Goal: Task Accomplishment & Management: Manage account settings

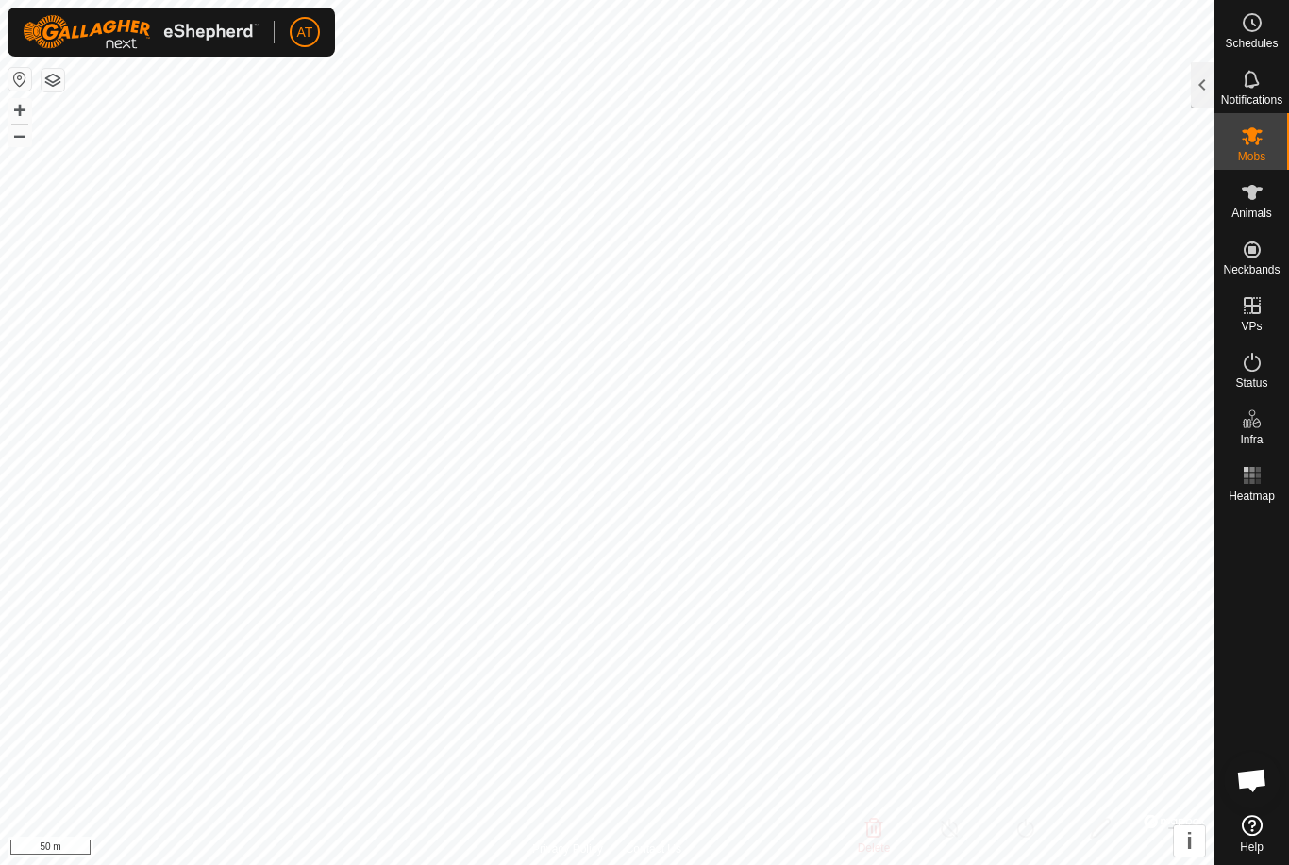
click at [1197, 64] on div at bounding box center [1202, 84] width 23 height 45
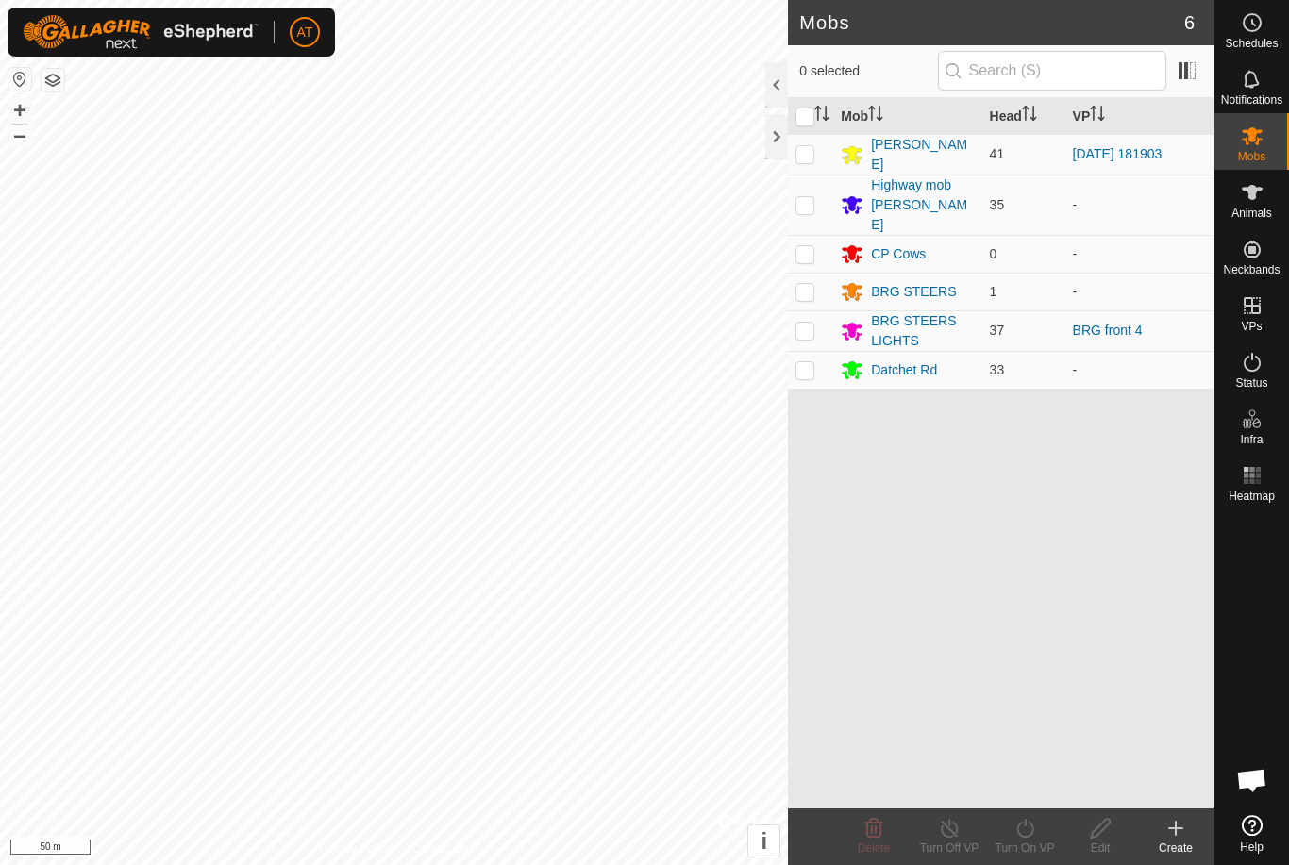
click at [890, 360] on div "Datchet Rd" at bounding box center [904, 370] width 66 height 20
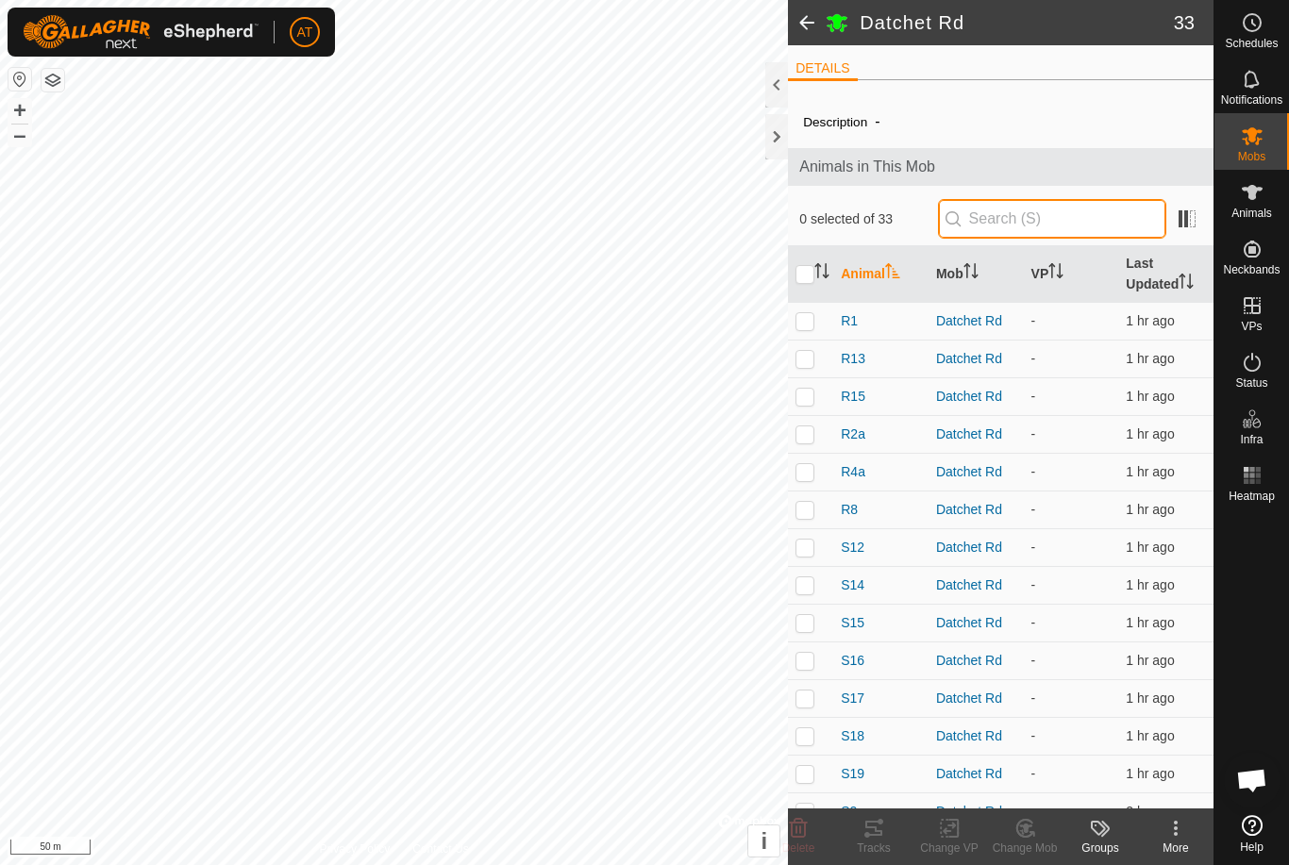
click at [1098, 229] on input "text" at bounding box center [1052, 219] width 228 height 40
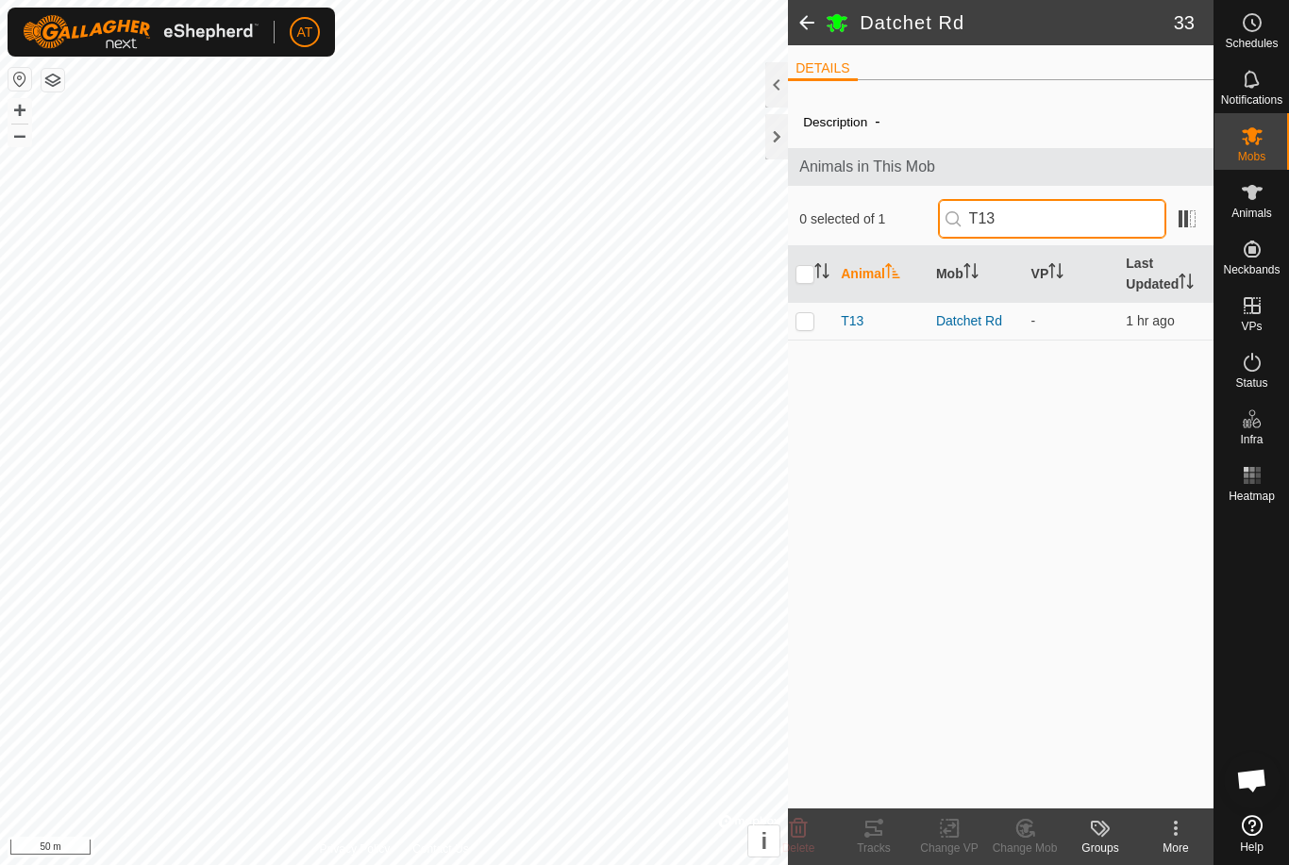
type input "T13"
click at [821, 304] on td at bounding box center [810, 321] width 45 height 38
checkbox input "true"
click at [1121, 204] on input "T13" at bounding box center [1052, 219] width 228 height 40
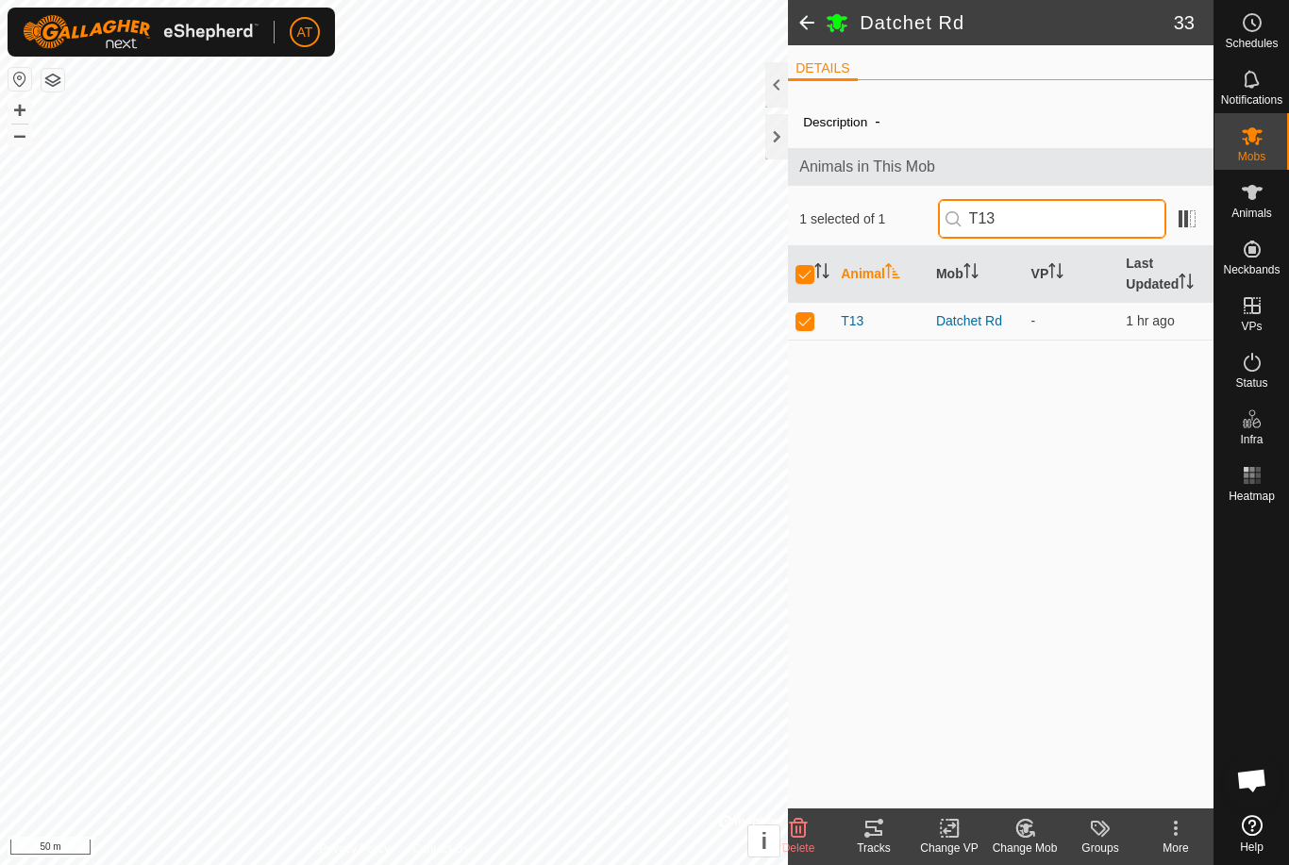
click at [1083, 226] on input "T13" at bounding box center [1052, 219] width 228 height 40
type input "T"
checkbox input "false"
type input "S22"
click at [799, 323] on p-checkbox at bounding box center [804, 320] width 19 height 15
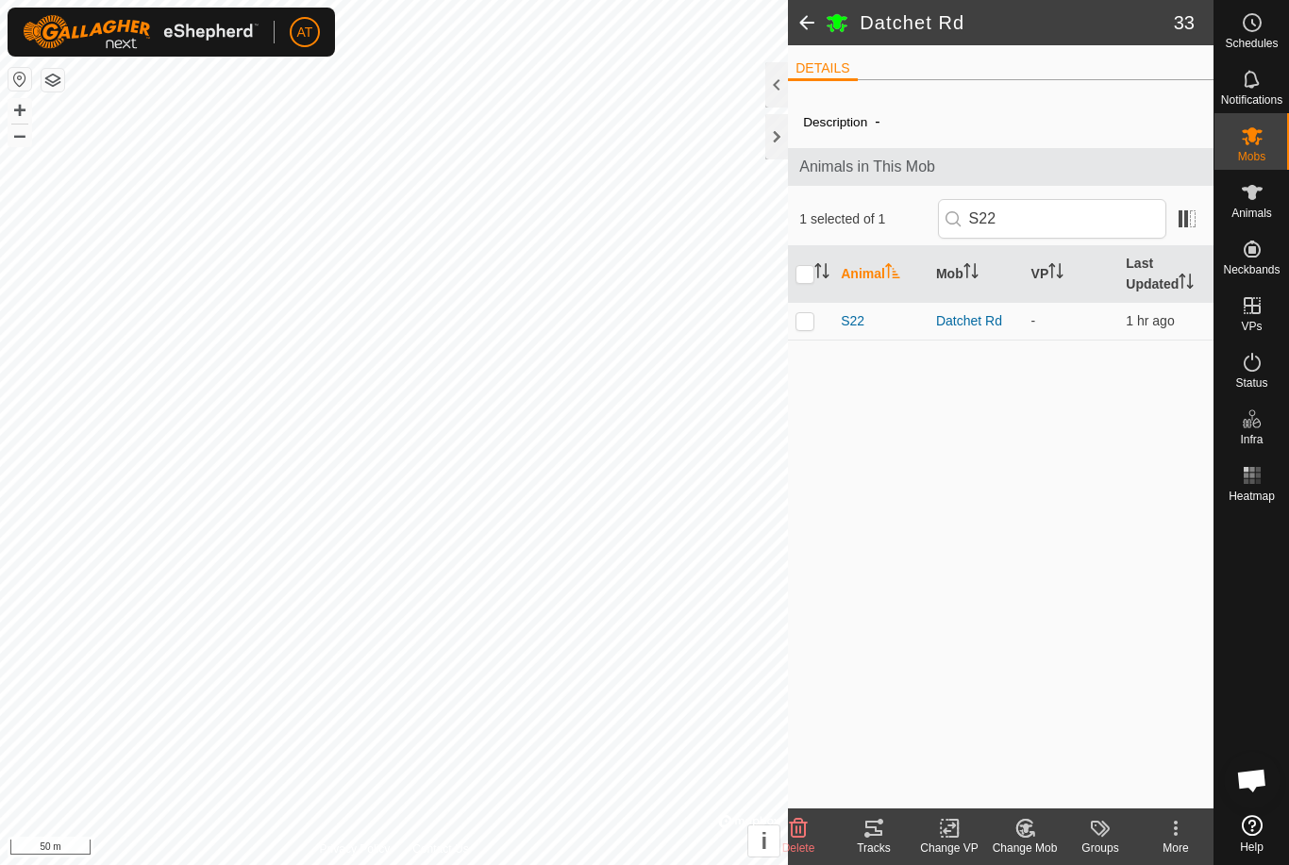
checkbox input "true"
click at [1102, 205] on input "S22" at bounding box center [1052, 219] width 228 height 40
click at [1121, 216] on input "S22" at bounding box center [1052, 219] width 228 height 40
type input "S25"
click at [807, 315] on p-checkbox at bounding box center [804, 320] width 19 height 15
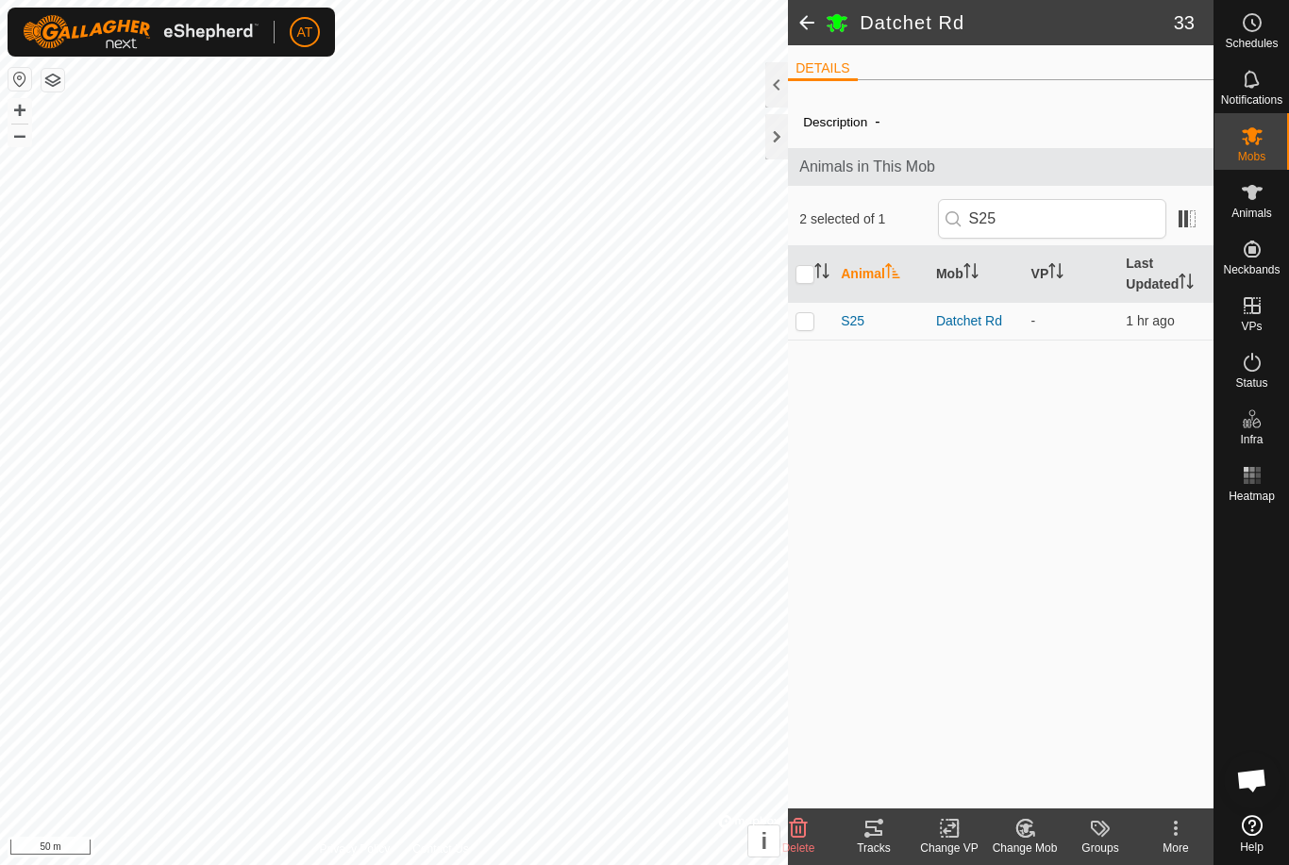
checkbox input "true"
click at [1107, 212] on input "S25" at bounding box center [1052, 219] width 228 height 40
type input "S19"
click at [803, 315] on p-checkbox at bounding box center [804, 320] width 19 height 15
checkbox input "true"
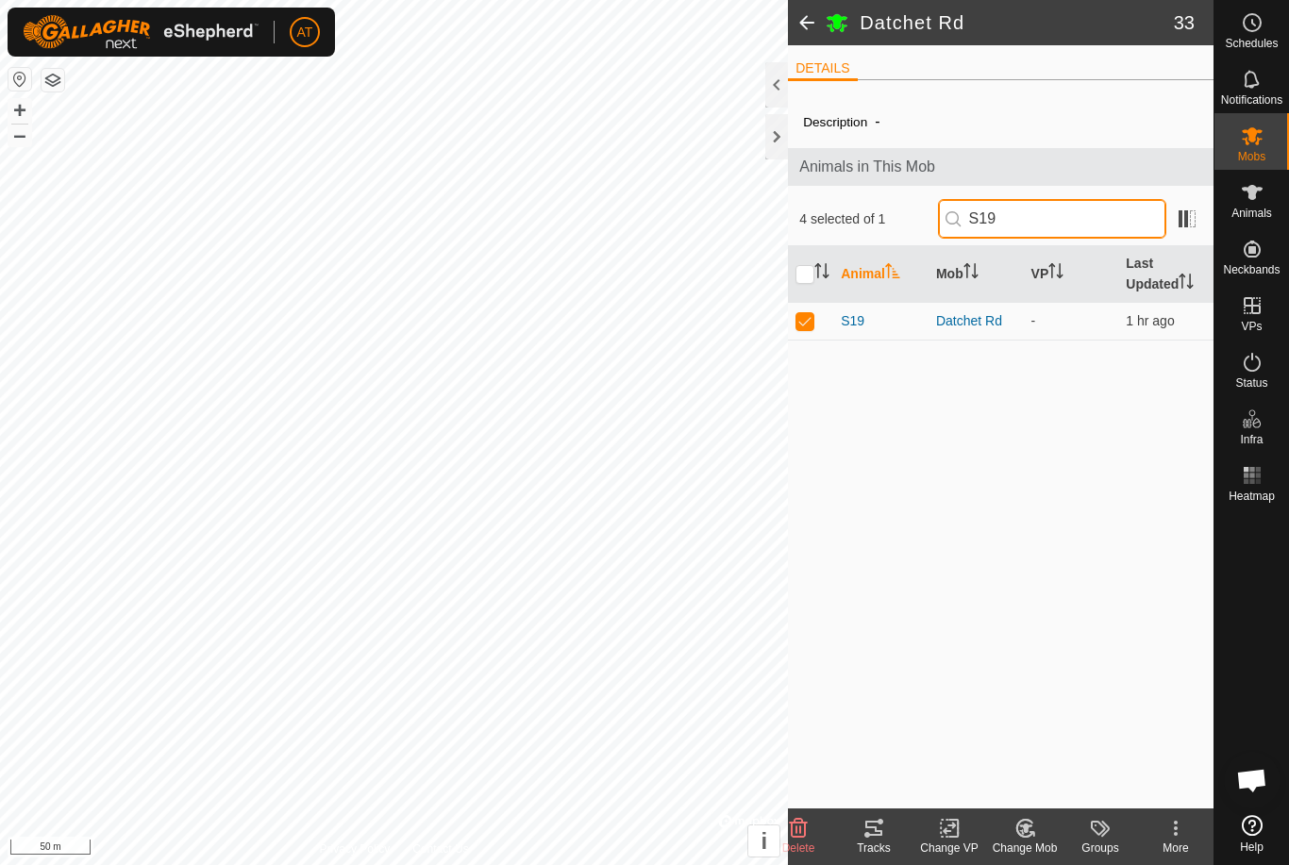
click at [1094, 237] on input "S19" at bounding box center [1052, 219] width 228 height 40
type input "S"
type input "T6"
click at [811, 317] on p-checkbox at bounding box center [804, 320] width 19 height 15
checkbox input "true"
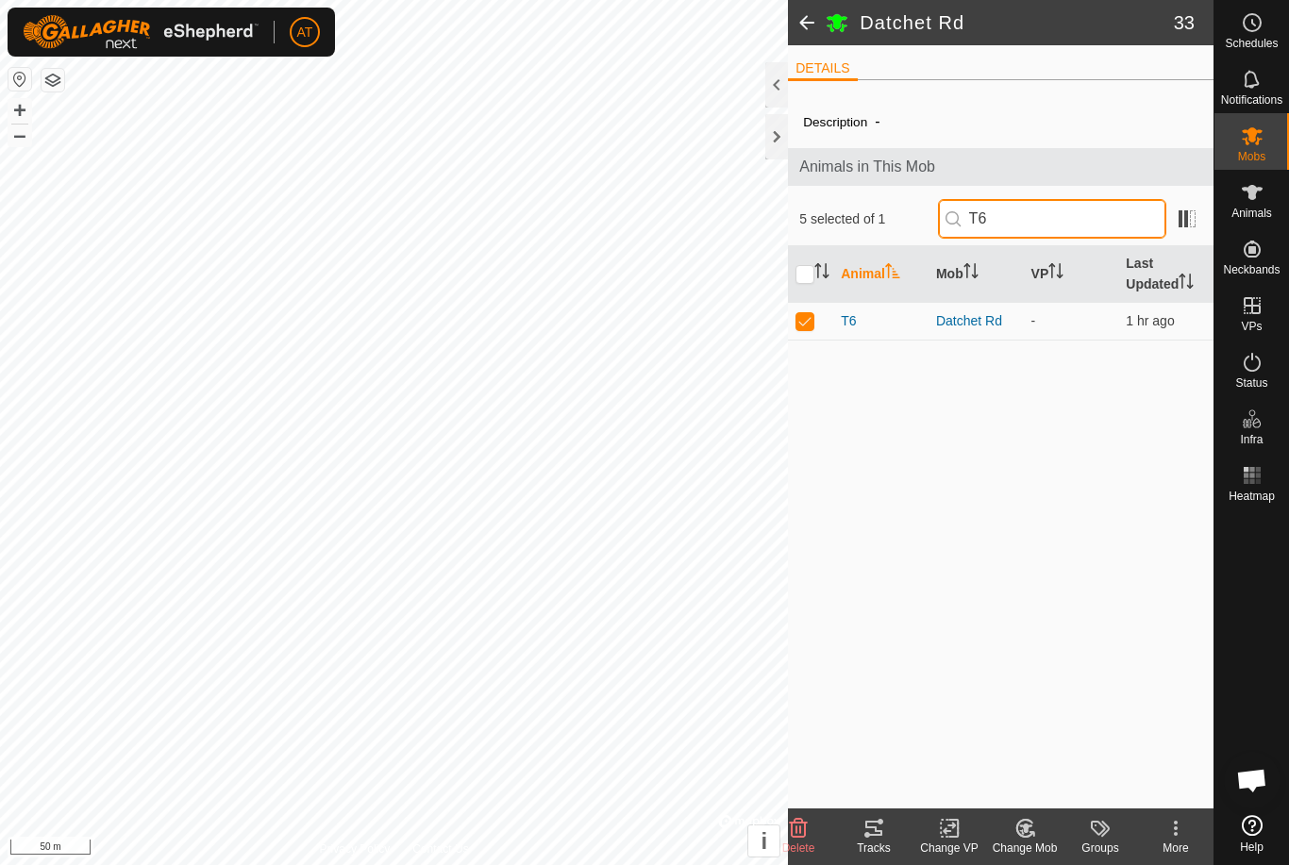
click at [1095, 213] on input "T6" at bounding box center [1052, 219] width 228 height 40
type input "T"
type input "S58"
click at [795, 326] on p-checkbox at bounding box center [804, 320] width 19 height 15
checkbox input "true"
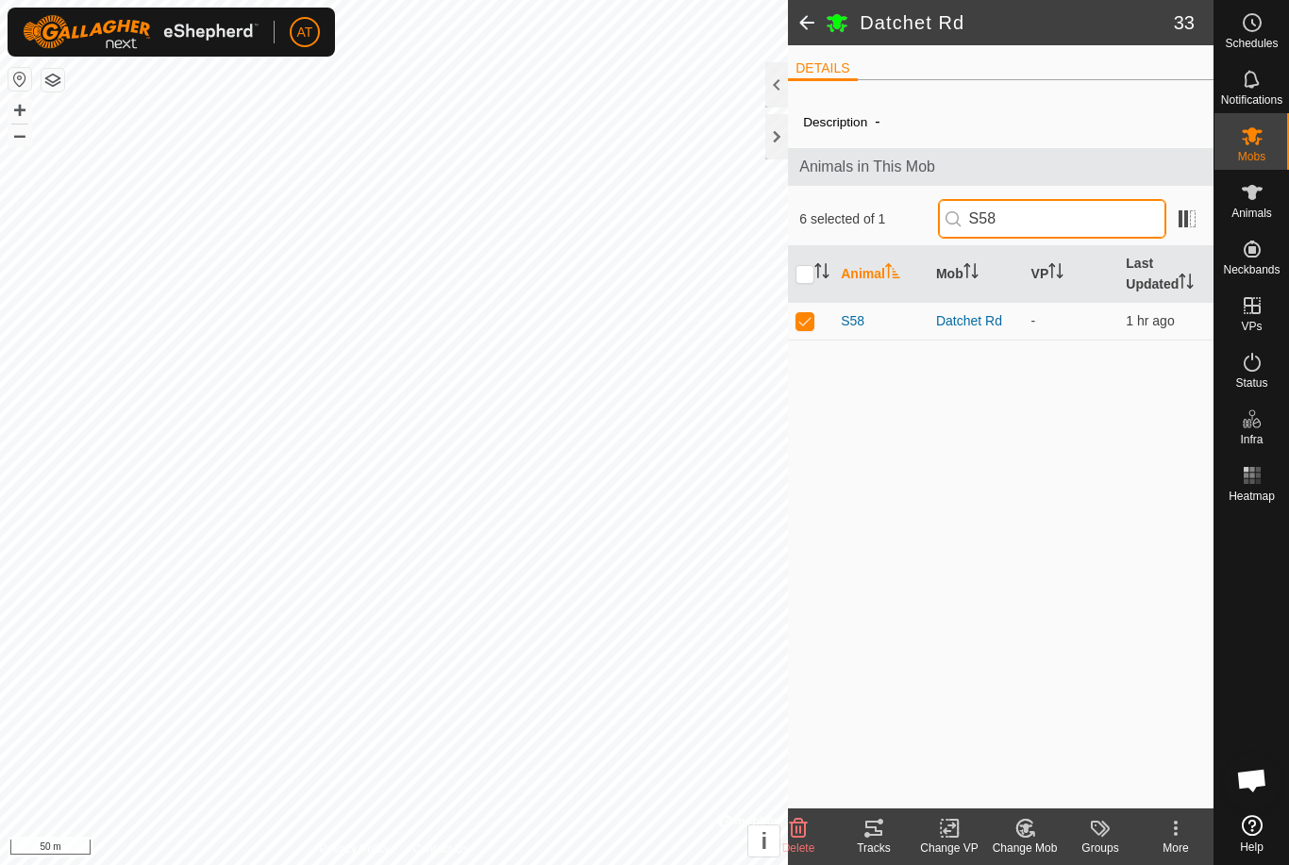
click at [1104, 222] on input "S58" at bounding box center [1052, 219] width 228 height 40
type input "S"
type input "T7"
click at [802, 322] on p-checkbox at bounding box center [804, 320] width 19 height 15
checkbox input "true"
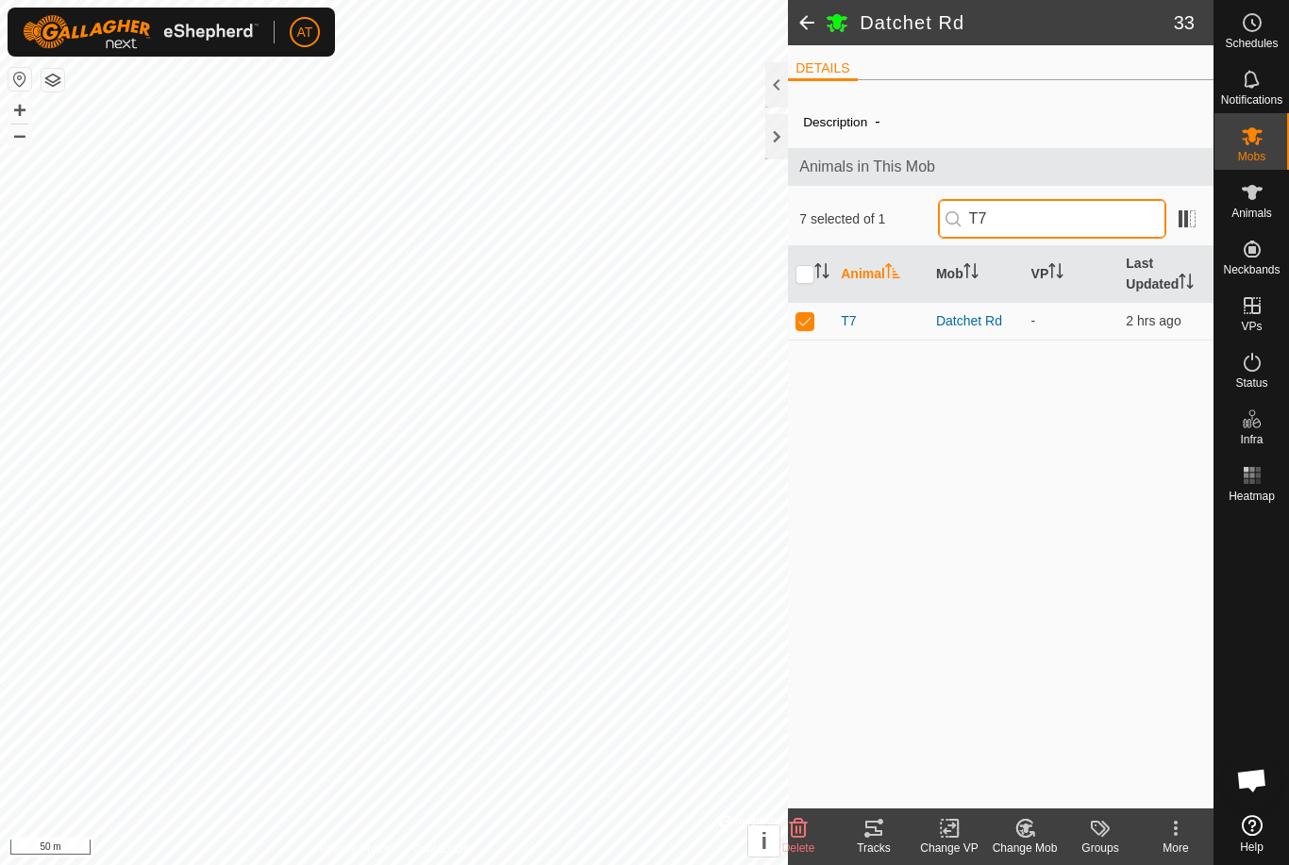
click at [1099, 206] on input "T7" at bounding box center [1052, 219] width 228 height 40
click at [1096, 209] on input "T7" at bounding box center [1052, 219] width 228 height 40
click at [1128, 214] on input "T7" at bounding box center [1052, 219] width 228 height 40
type input "T"
type input "S8"
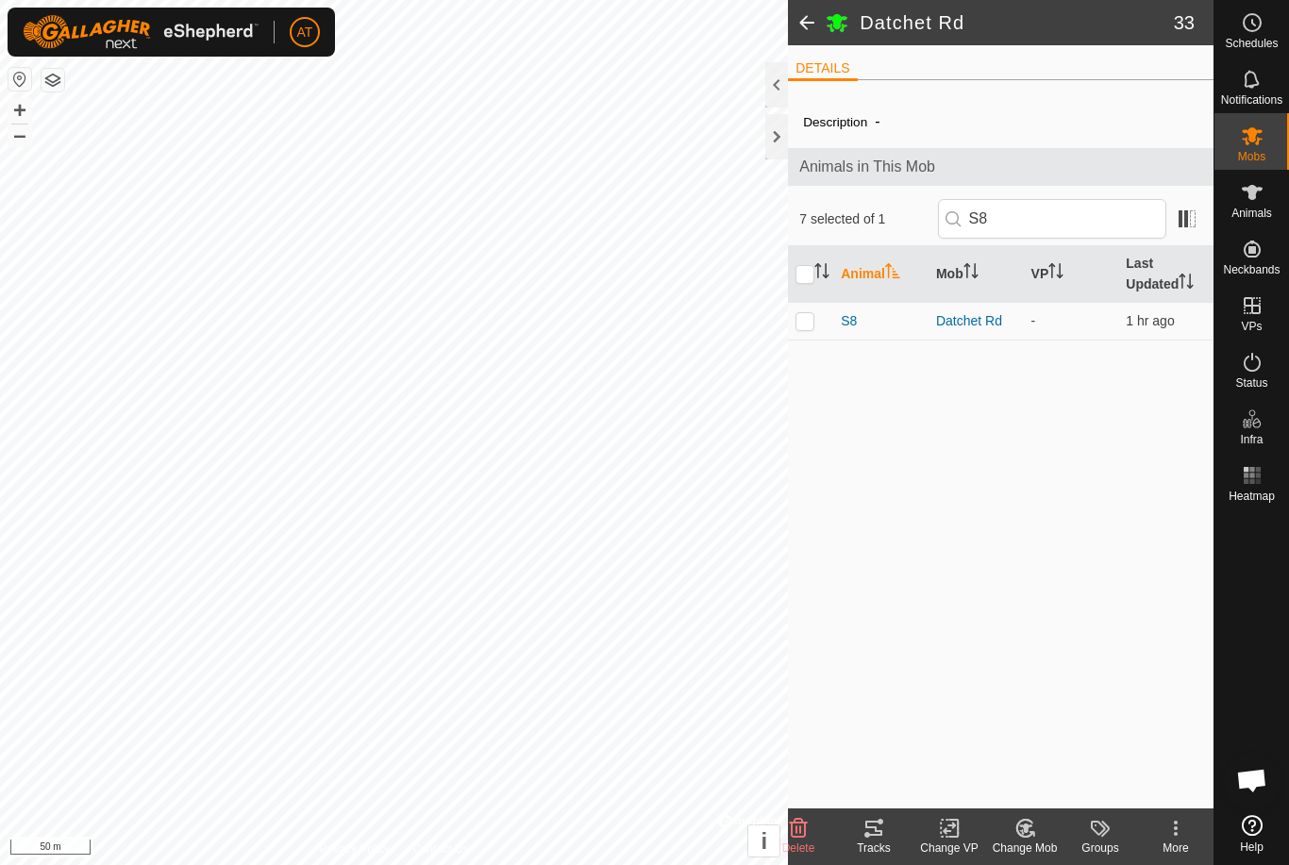
click at [797, 319] on p-checkbox at bounding box center [804, 320] width 19 height 15
checkbox input "true"
click at [1129, 218] on input "S8" at bounding box center [1052, 219] width 228 height 40
type input "S"
type input "S23"
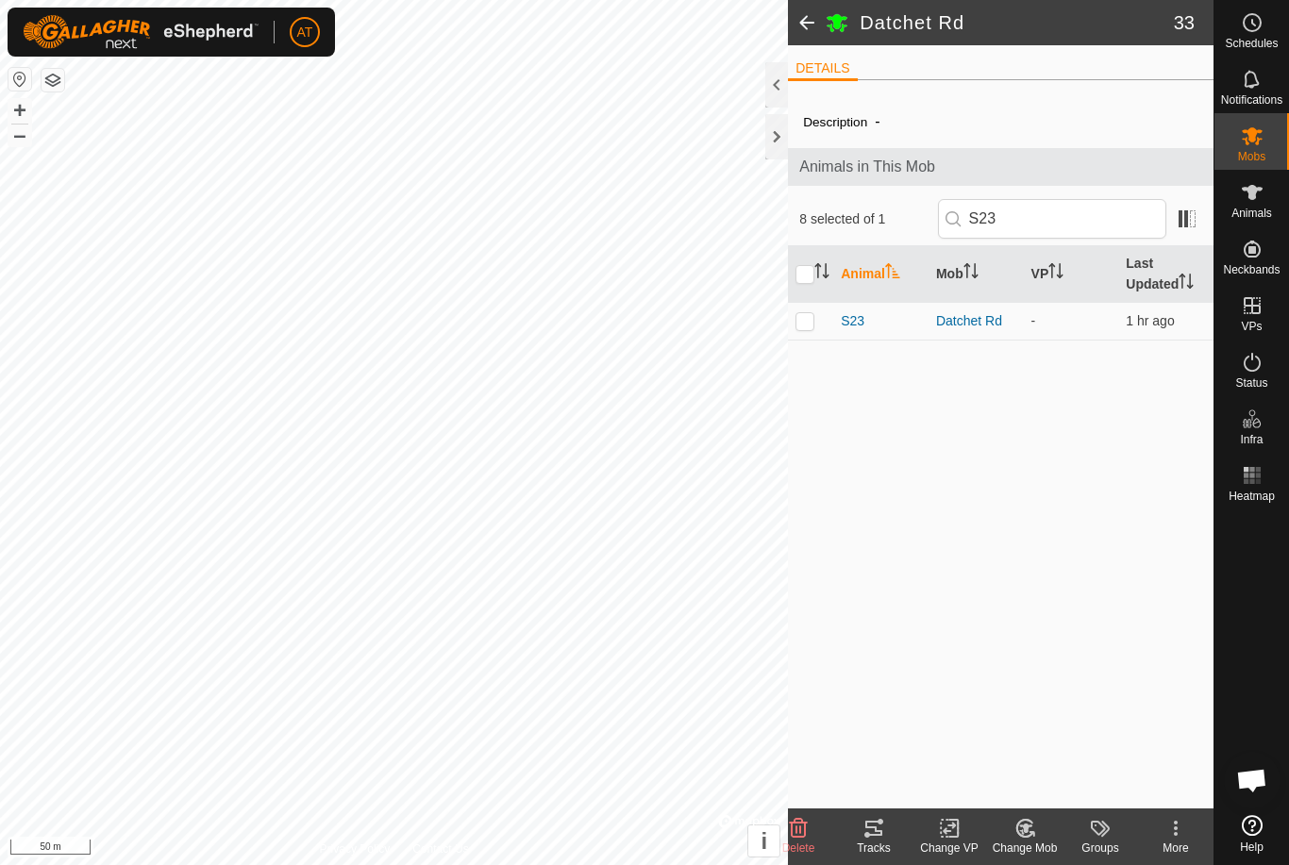
click at [812, 328] on p-checkbox at bounding box center [804, 320] width 19 height 15
checkbox input "true"
click at [1113, 215] on input "S23" at bounding box center [1052, 219] width 228 height 40
type input "S"
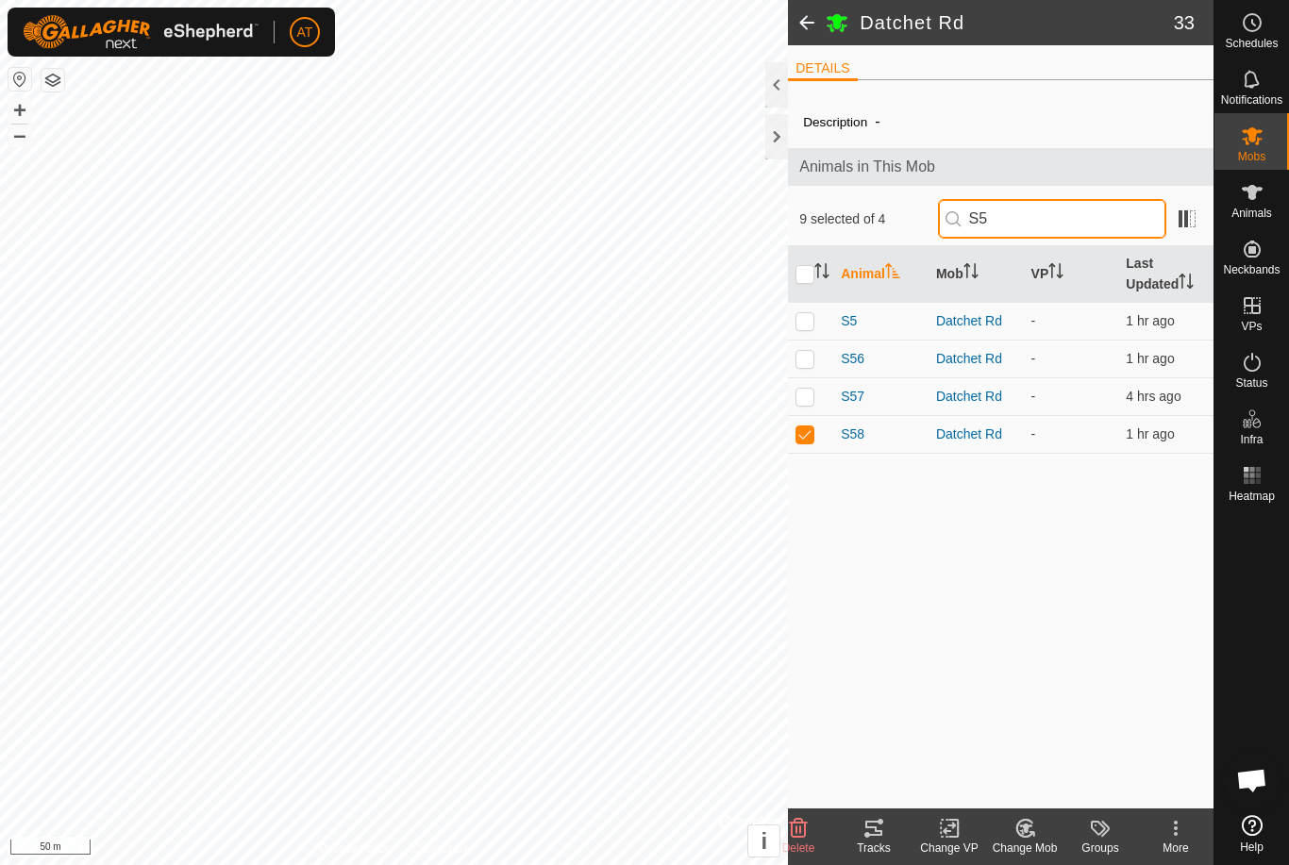
type input "S5"
click at [811, 317] on p-checkbox at bounding box center [804, 320] width 19 height 15
checkbox input "true"
click at [1110, 215] on input "S5" at bounding box center [1052, 219] width 228 height 40
type input "S57"
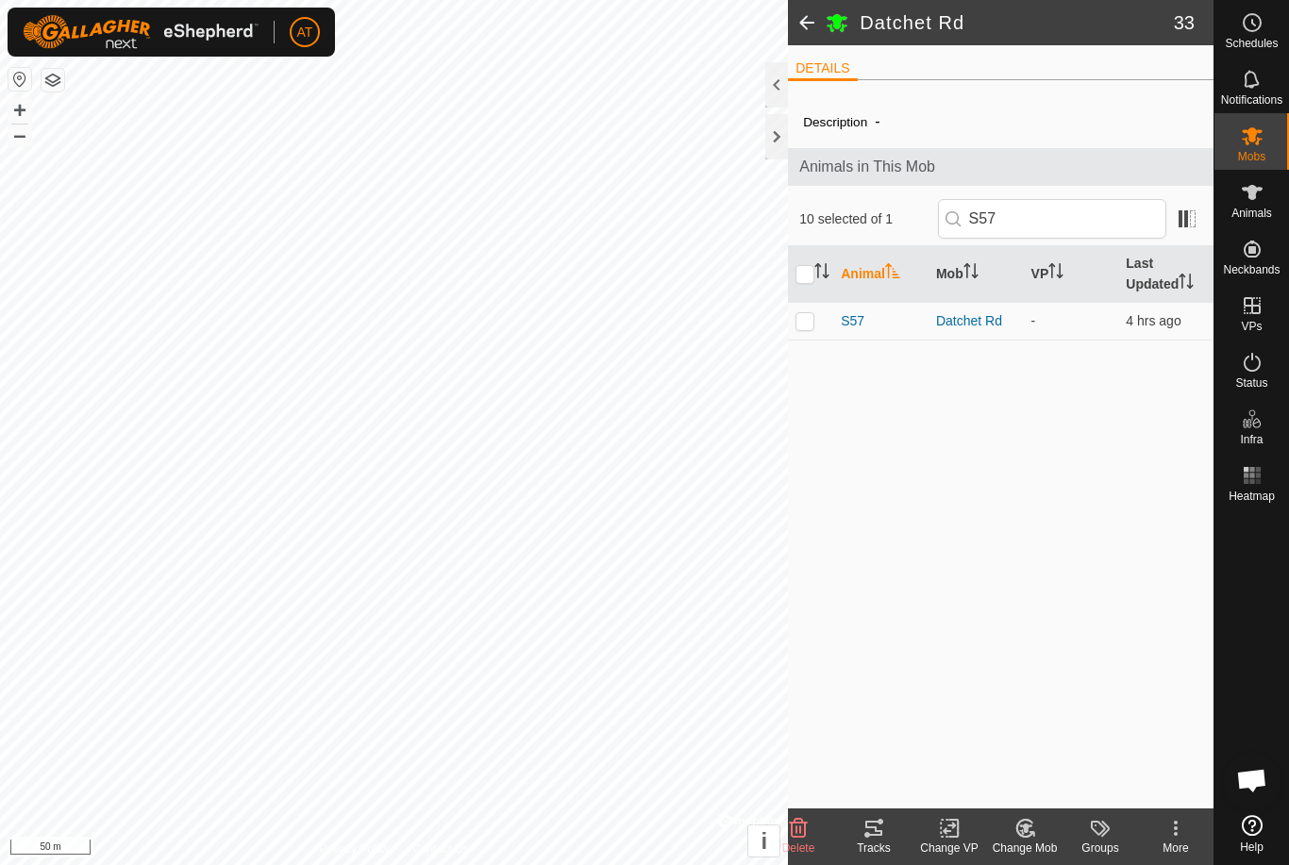
click at [815, 322] on td at bounding box center [810, 321] width 45 height 38
checkbox input "true"
click at [1128, 219] on input "S57" at bounding box center [1052, 219] width 228 height 40
type input "S"
type input "R8"
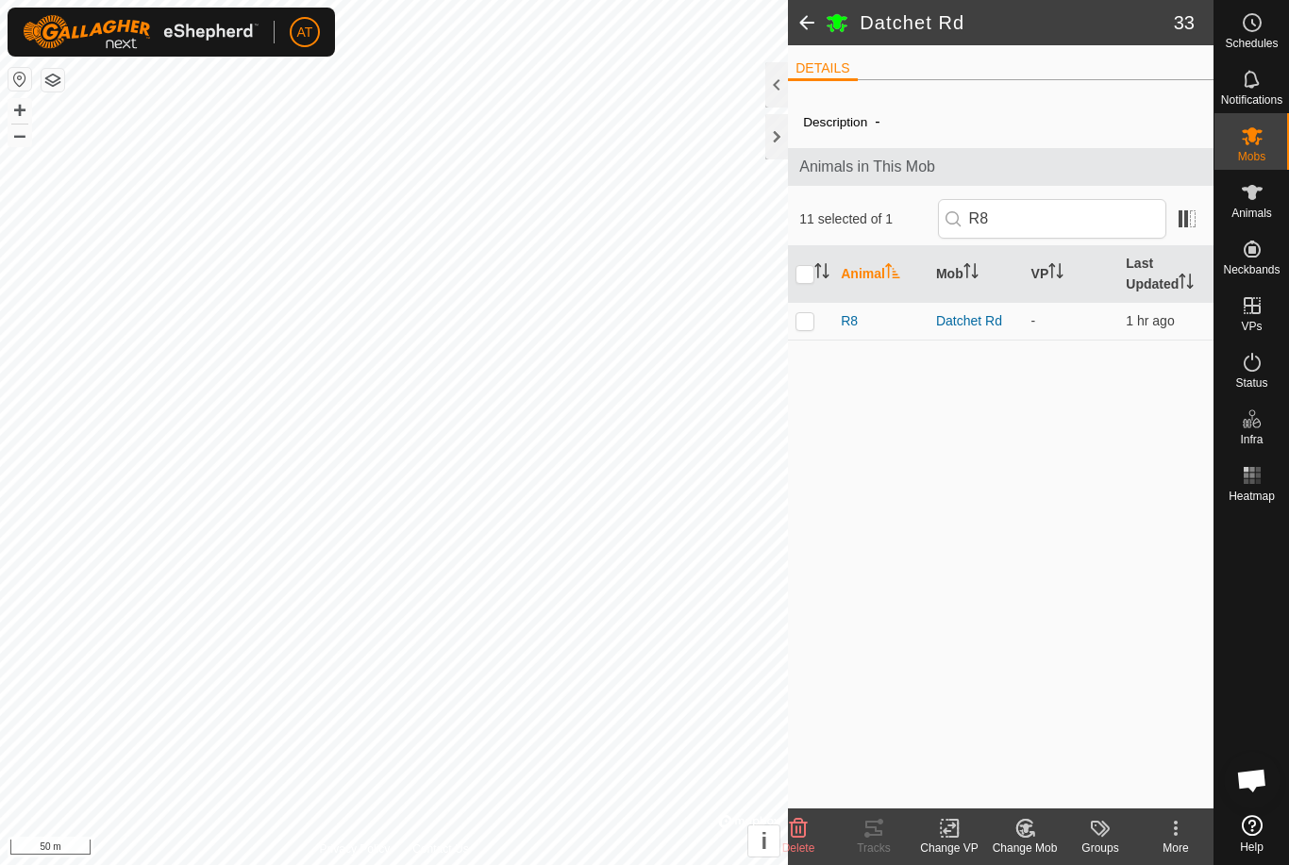
click at [802, 321] on p-checkbox at bounding box center [804, 320] width 19 height 15
checkbox input "true"
click at [1100, 217] on input "R8" at bounding box center [1052, 219] width 228 height 40
type input "R"
type input "S14"
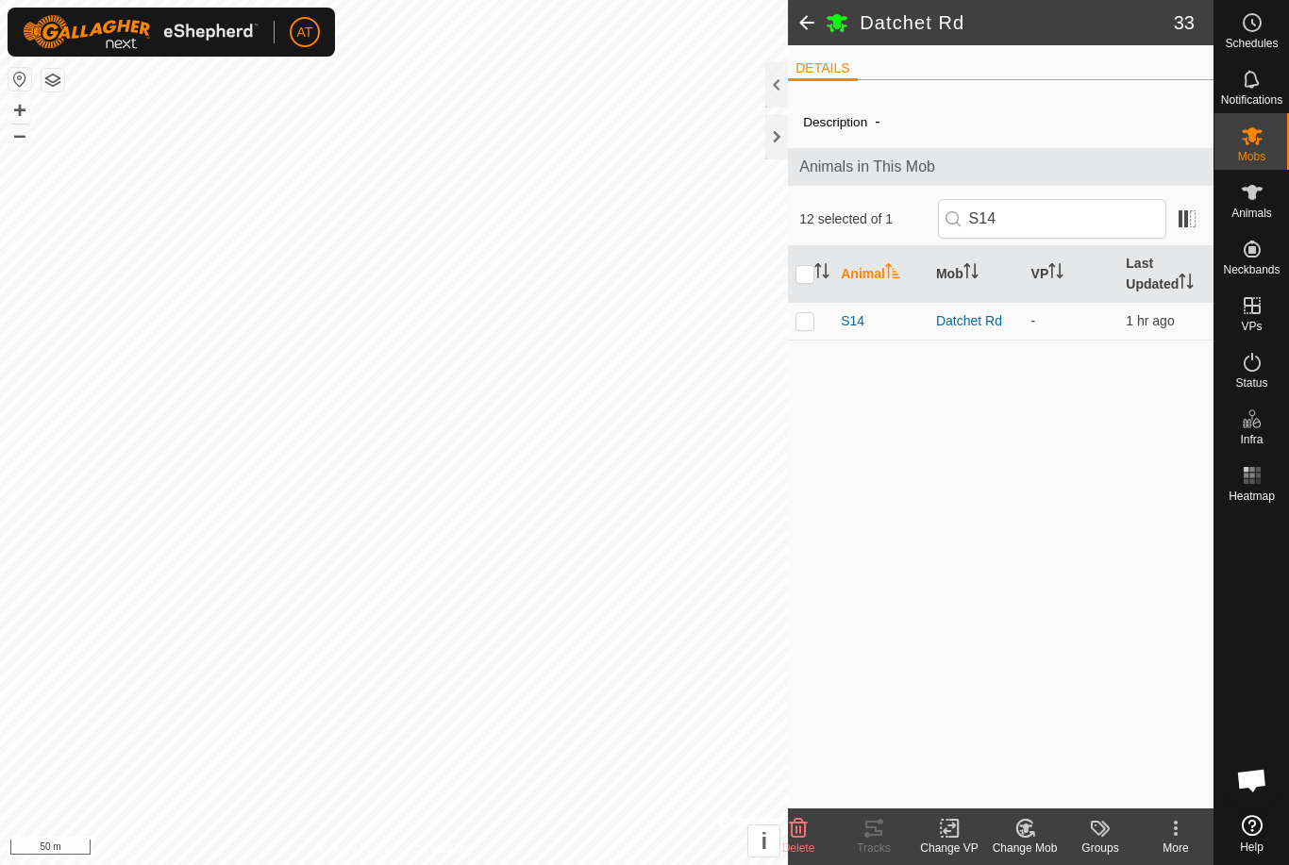
click at [805, 323] on p-checkbox at bounding box center [804, 320] width 19 height 15
checkbox input "true"
click at [1143, 219] on input "S14" at bounding box center [1052, 219] width 228 height 40
type input "S56"
click at [812, 325] on p-checkbox at bounding box center [804, 320] width 19 height 15
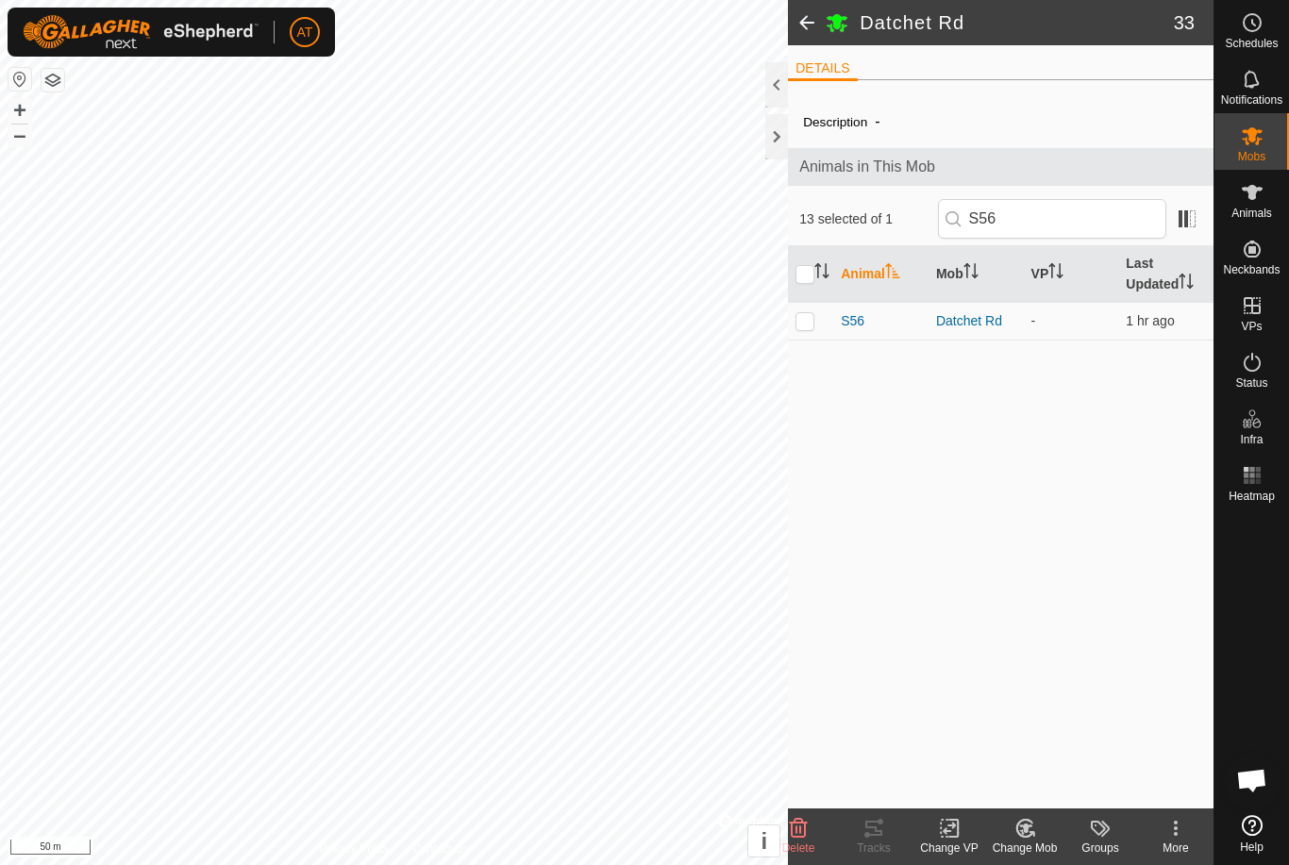
checkbox input "true"
click at [1115, 229] on input "S56" at bounding box center [1052, 219] width 228 height 40
type input "S17"
click at [811, 320] on p-checkbox at bounding box center [804, 320] width 19 height 15
checkbox input "true"
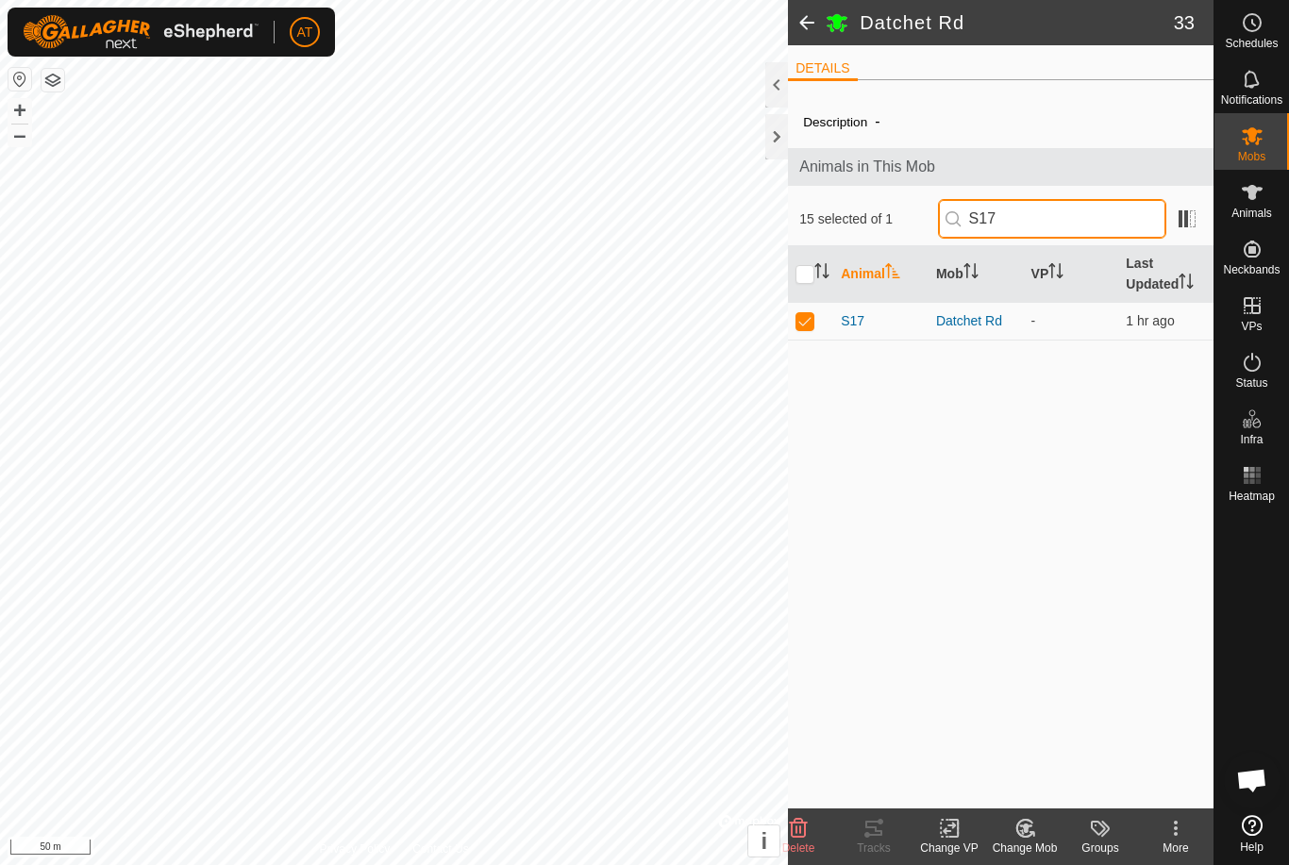
click at [1105, 214] on input "S17" at bounding box center [1052, 219] width 228 height 40
type input "S"
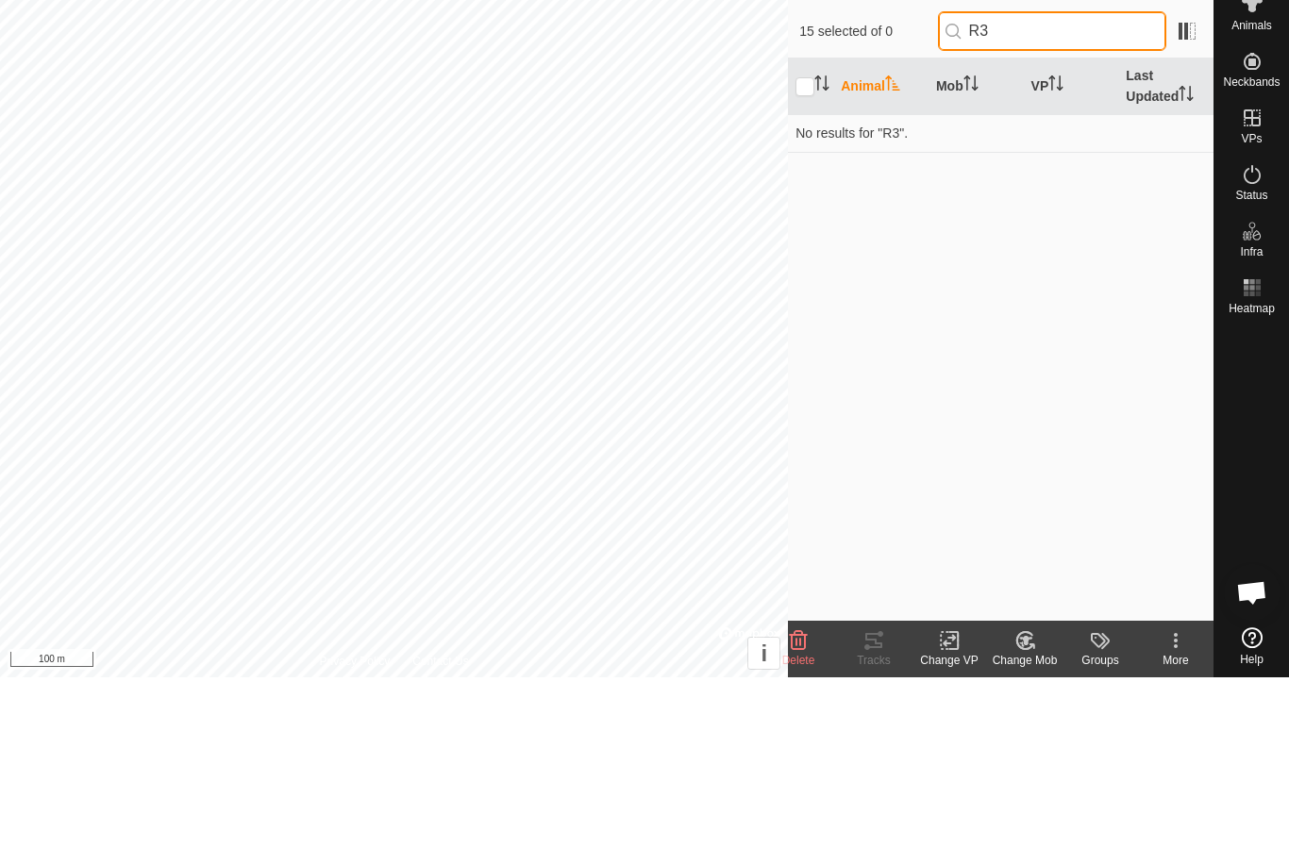
type input "R3"
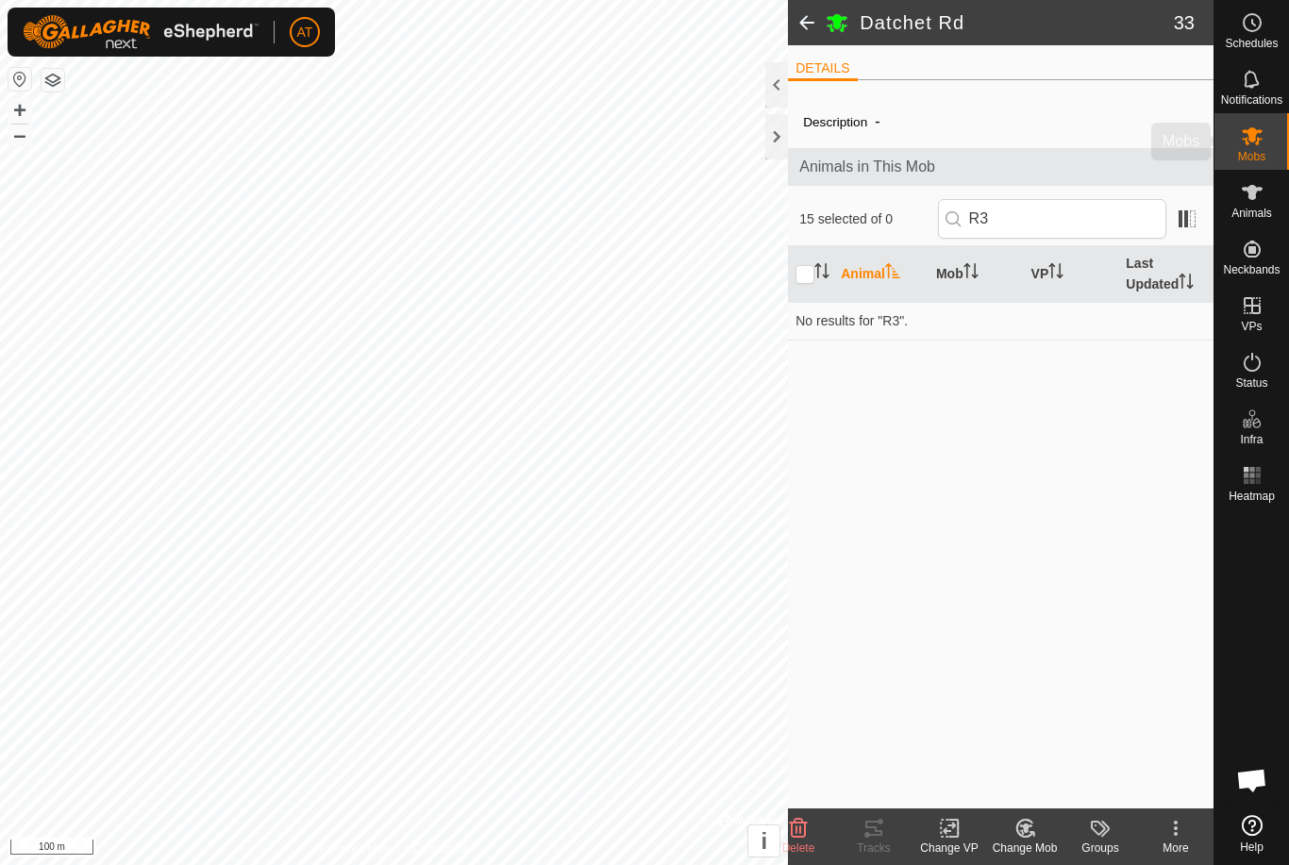
click at [1273, 153] on div "Mobs" at bounding box center [1251, 141] width 75 height 57
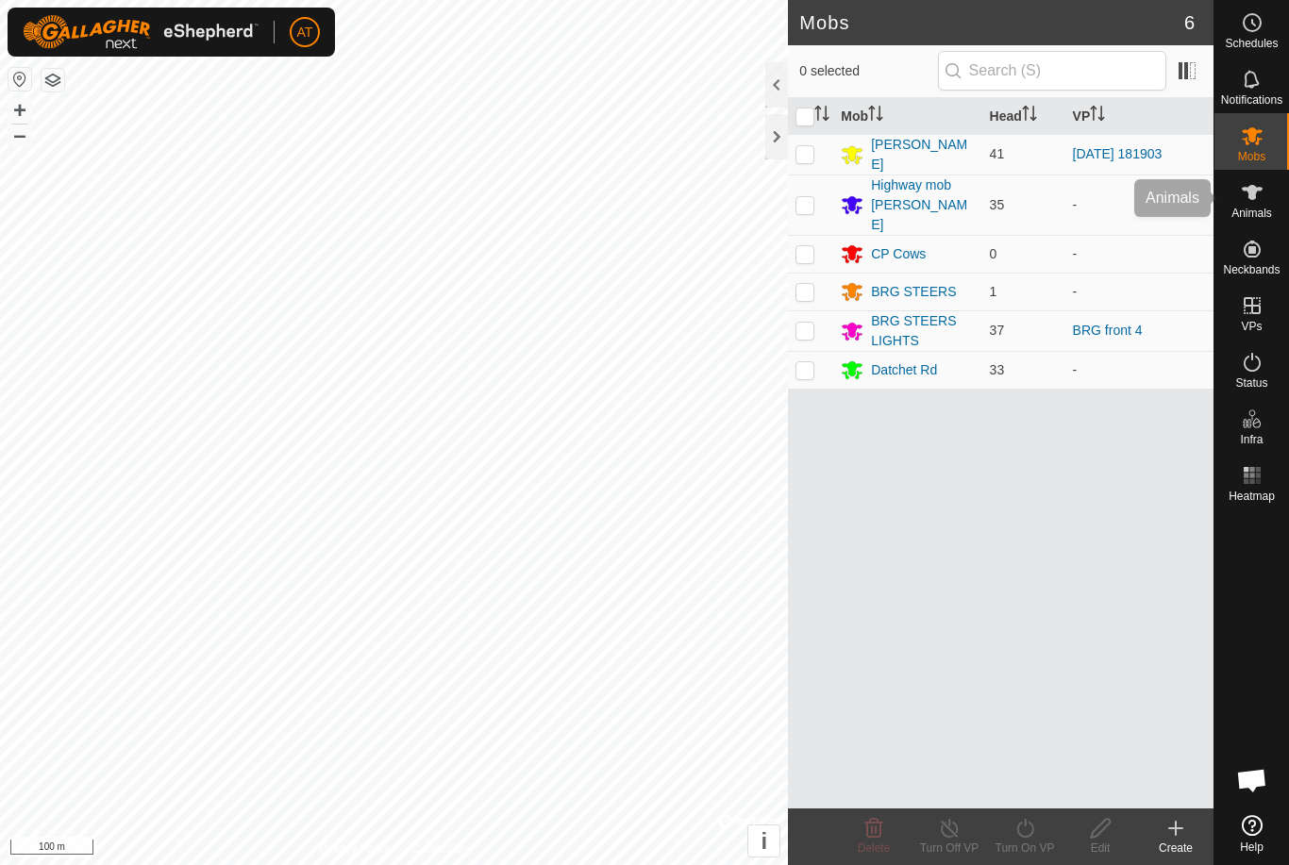
click at [1267, 200] on es-animals-svg-icon at bounding box center [1252, 192] width 34 height 30
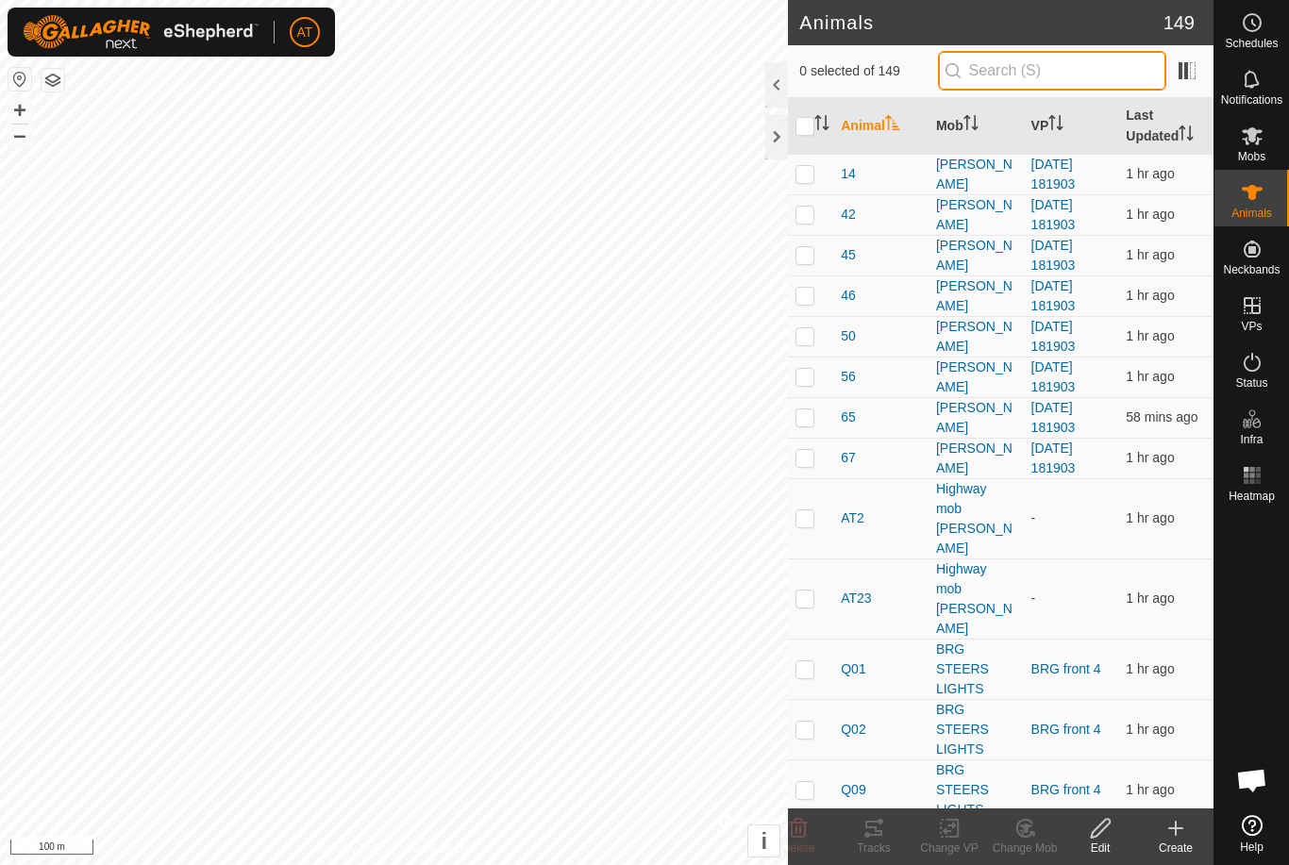
click at [1118, 69] on input "text" at bounding box center [1052, 71] width 228 height 40
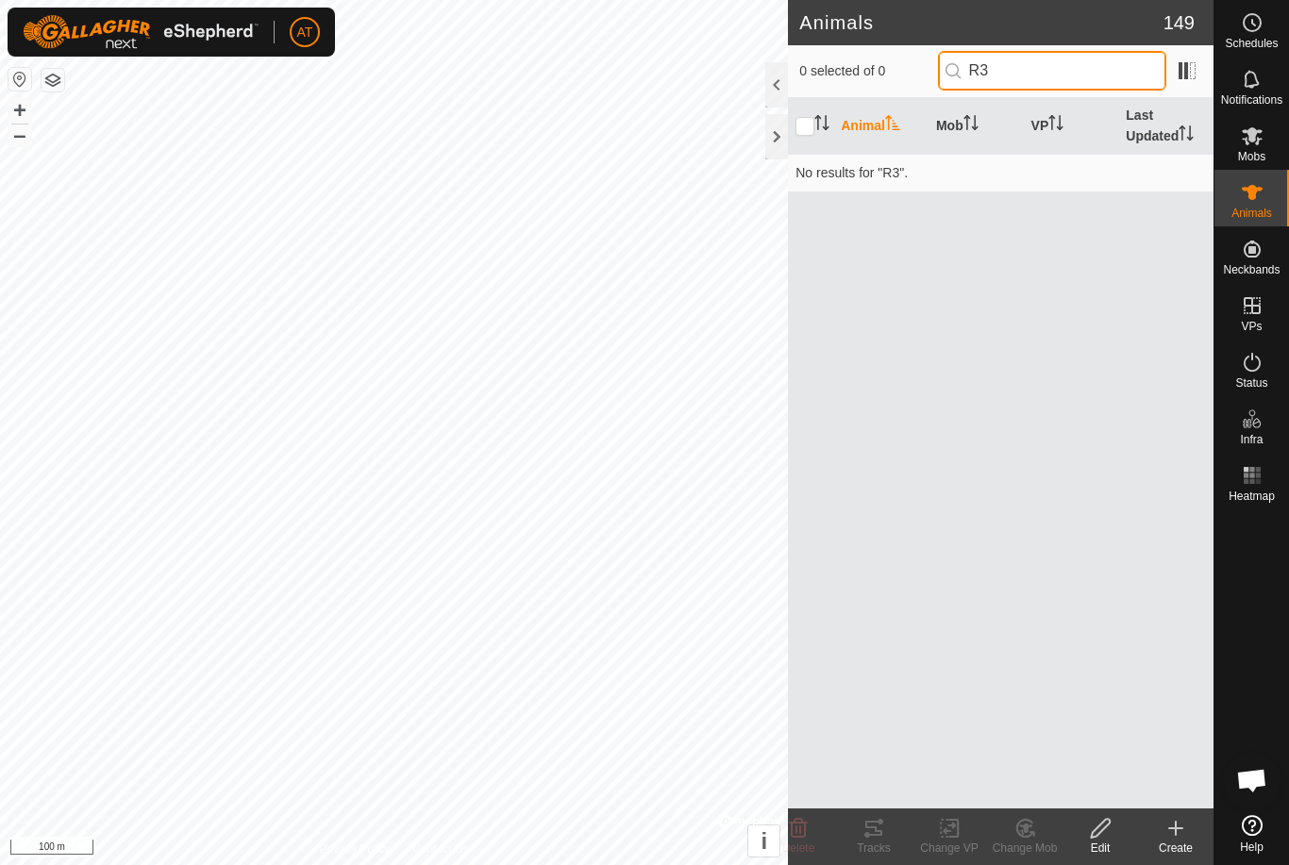
type input "R"
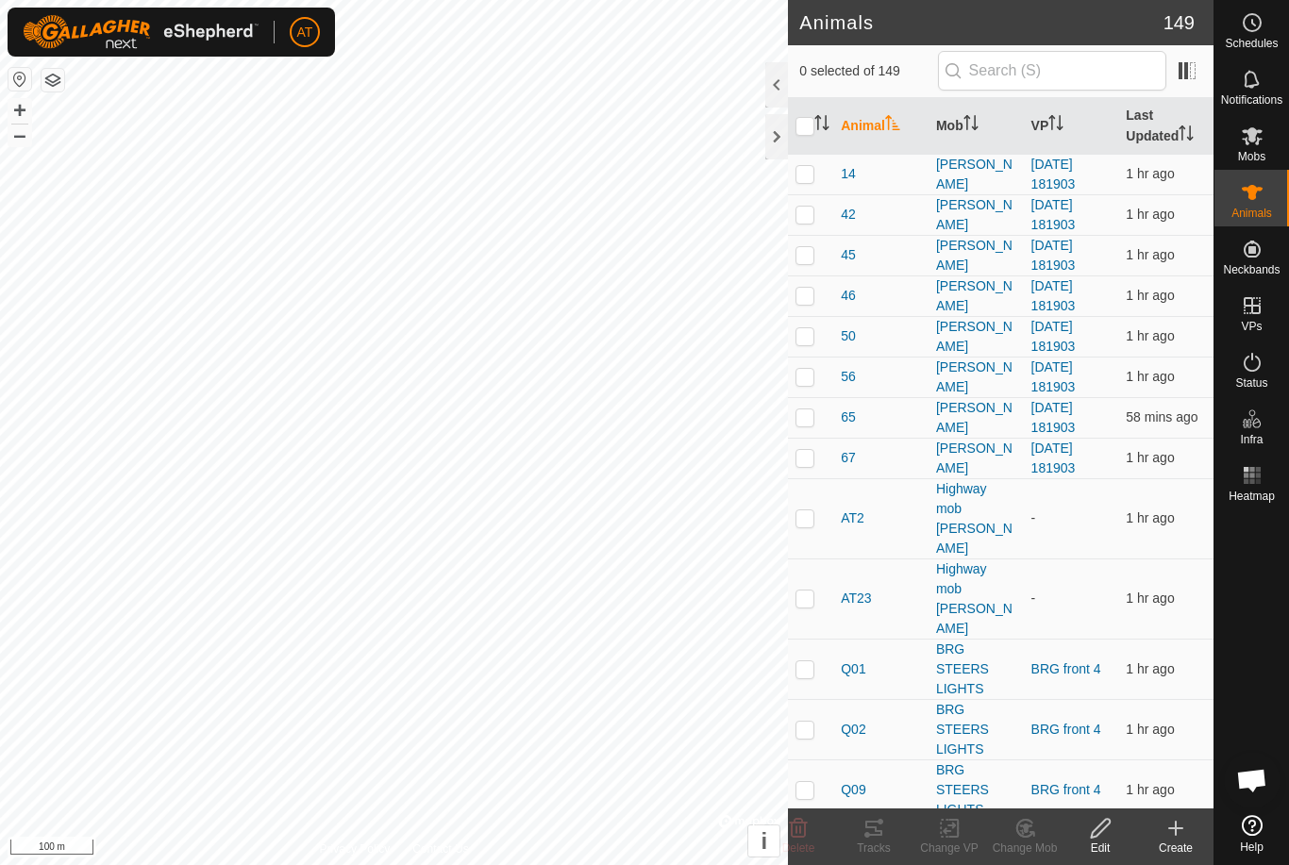
click at [1179, 833] on icon at bounding box center [1175, 828] width 23 height 23
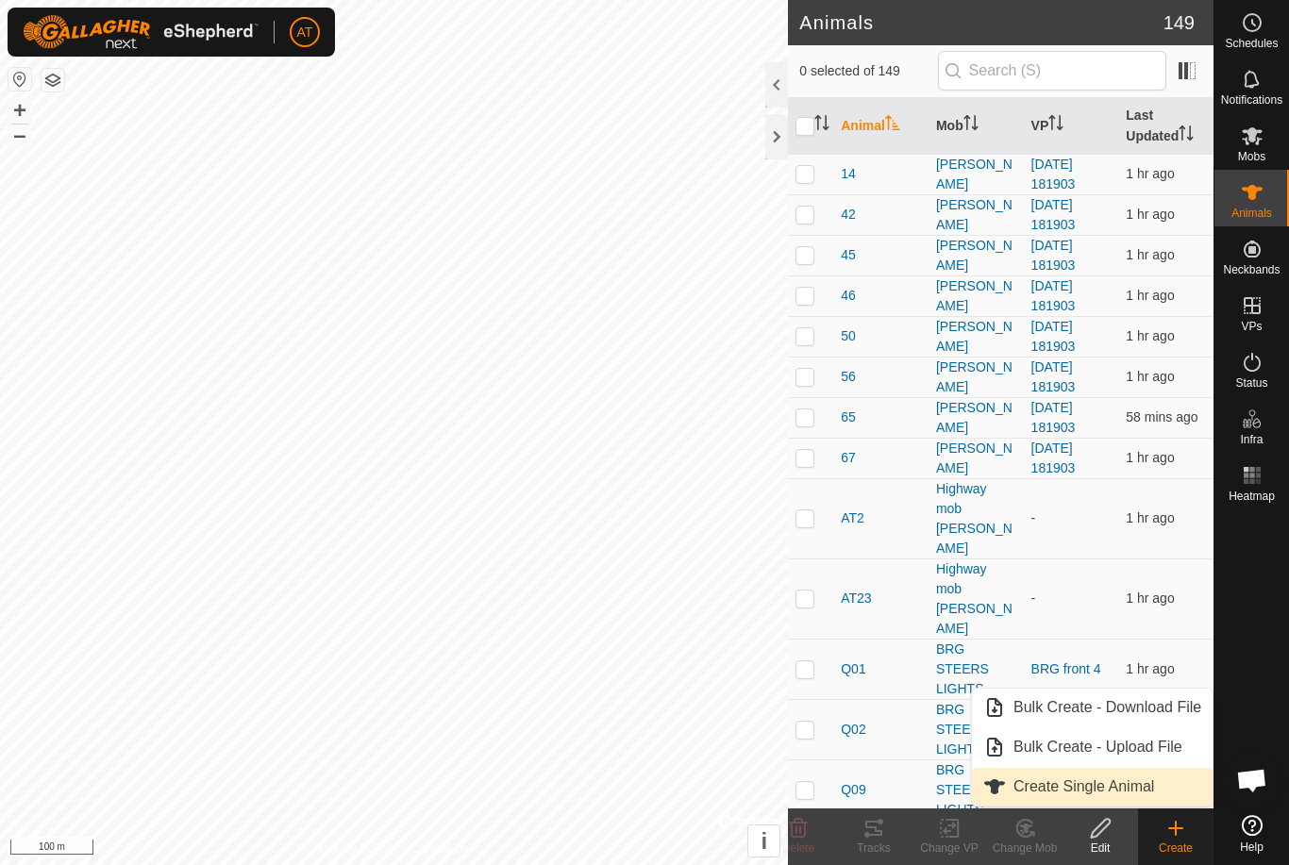
click at [1143, 786] on span "Create Single Animal" at bounding box center [1083, 787] width 141 height 23
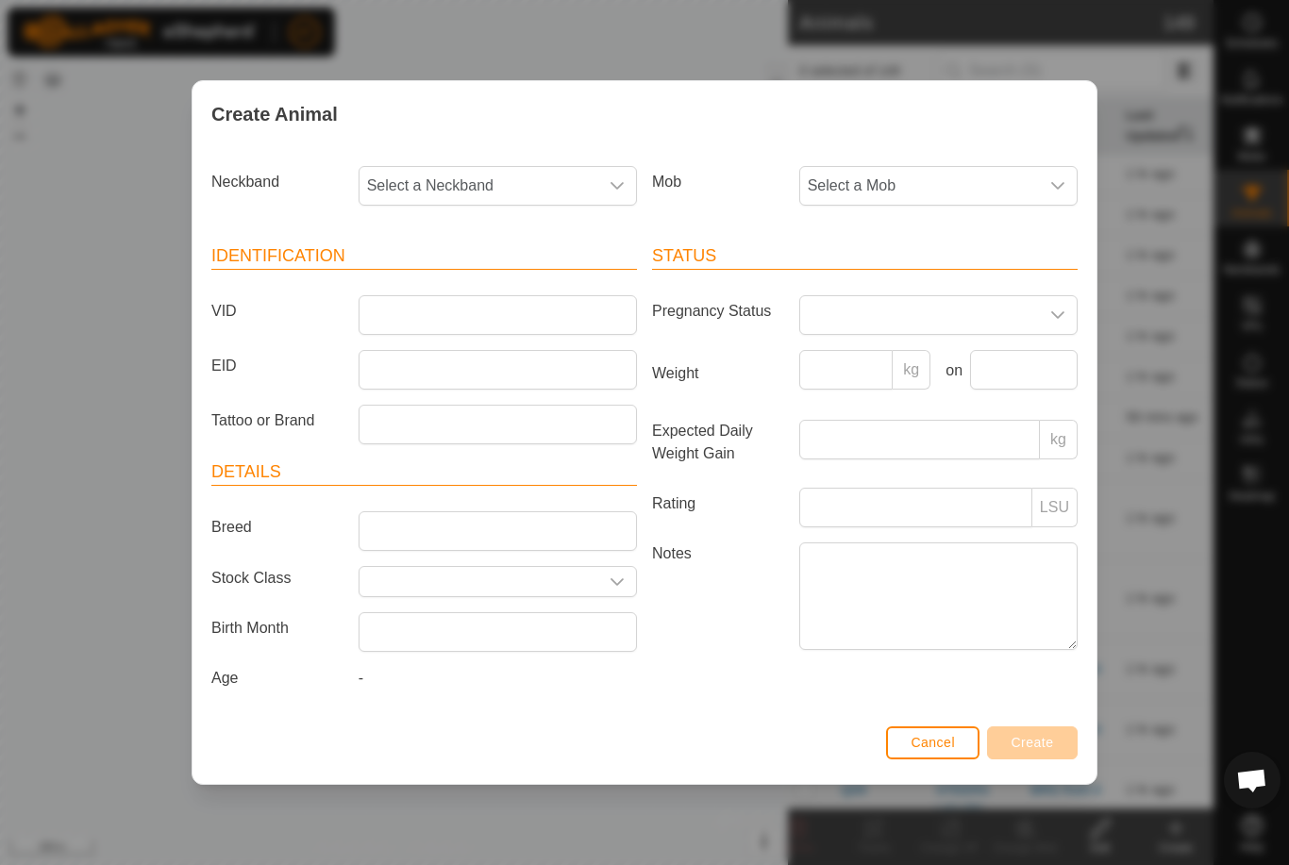
click at [535, 182] on span "Select a Neckband" at bounding box center [478, 186] width 239 height 38
type input "1"
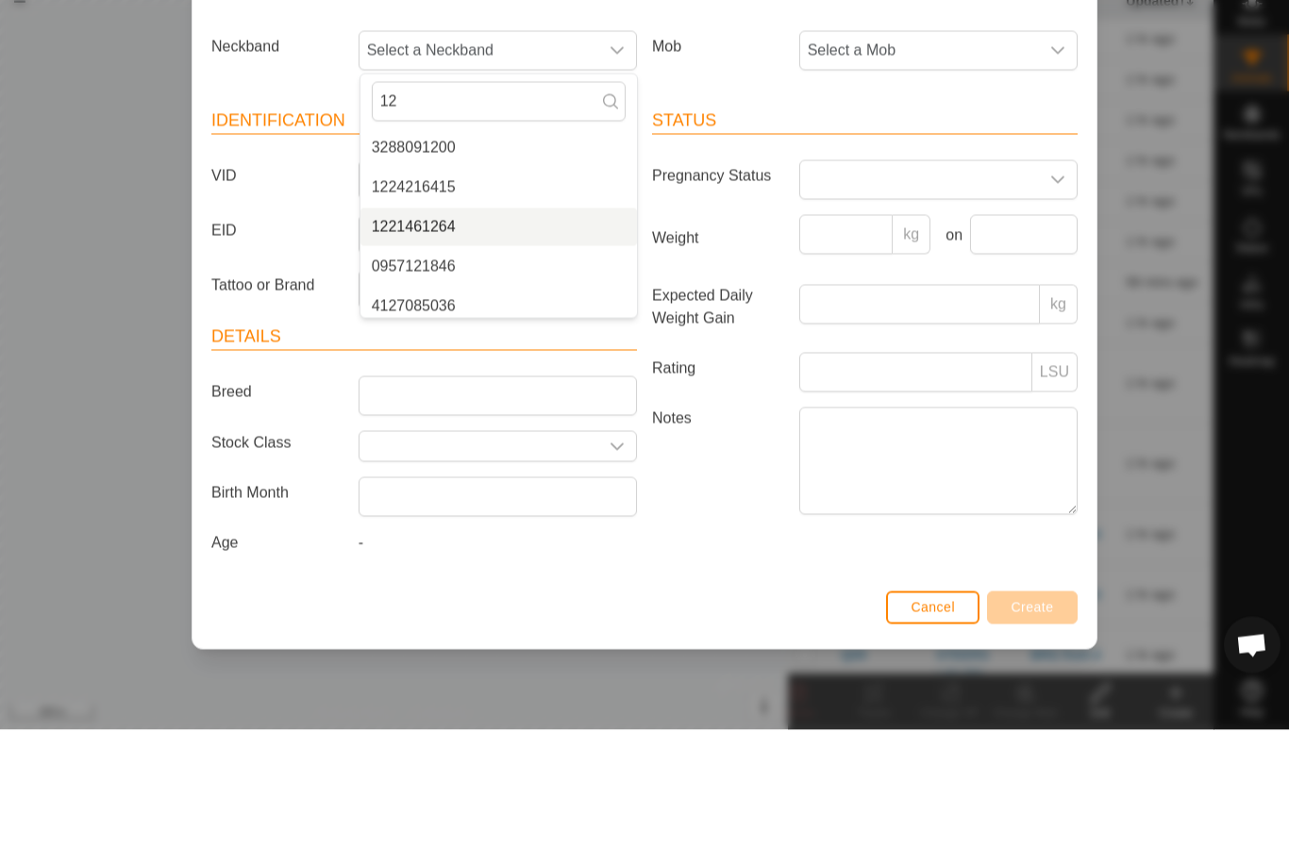
type input "12"
click at [498, 343] on li "1221461264" at bounding box center [498, 362] width 276 height 38
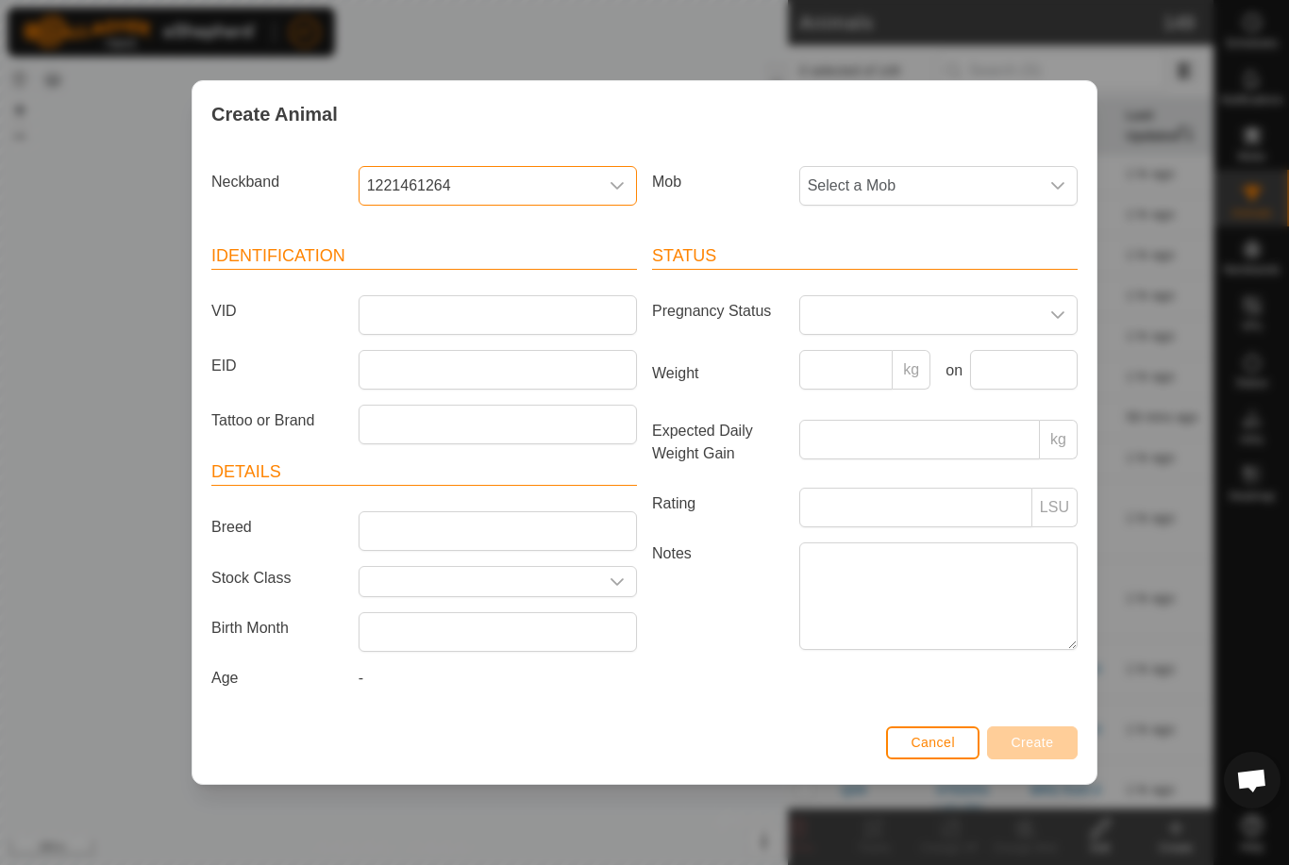
click at [948, 750] on span "Cancel" at bounding box center [933, 742] width 44 height 15
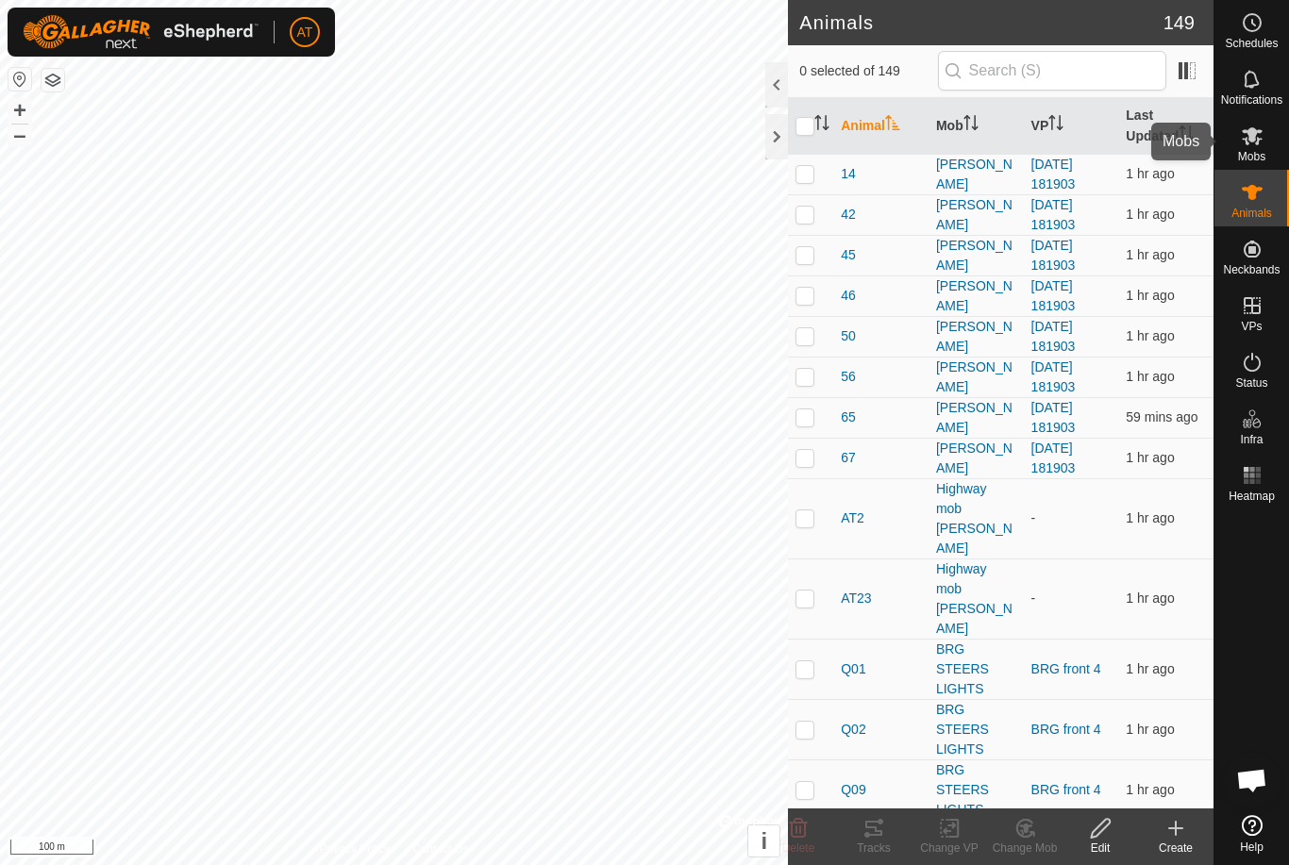
click at [1263, 143] on es-mob-svg-icon at bounding box center [1252, 136] width 34 height 30
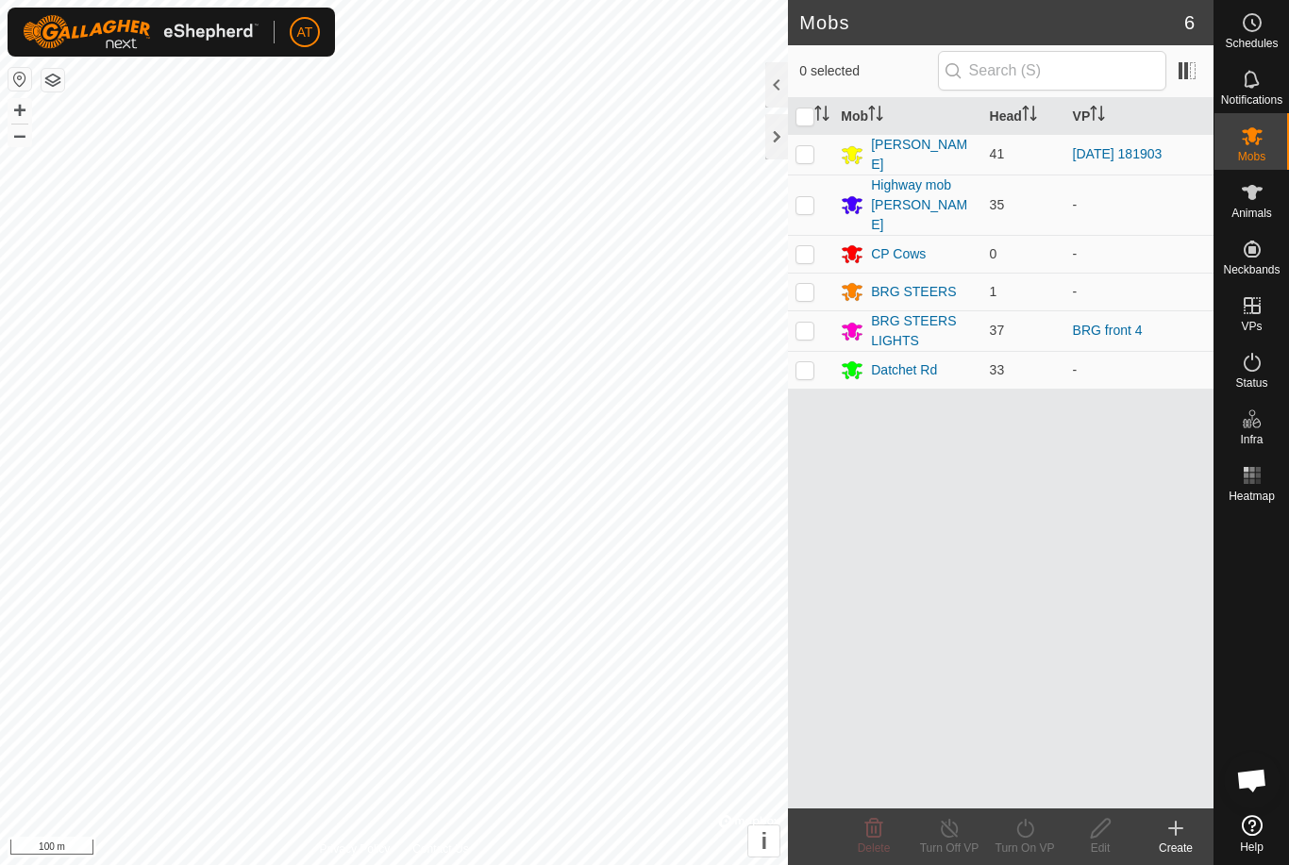
click at [905, 187] on div "Highway mob [PERSON_NAME]" at bounding box center [922, 205] width 103 height 59
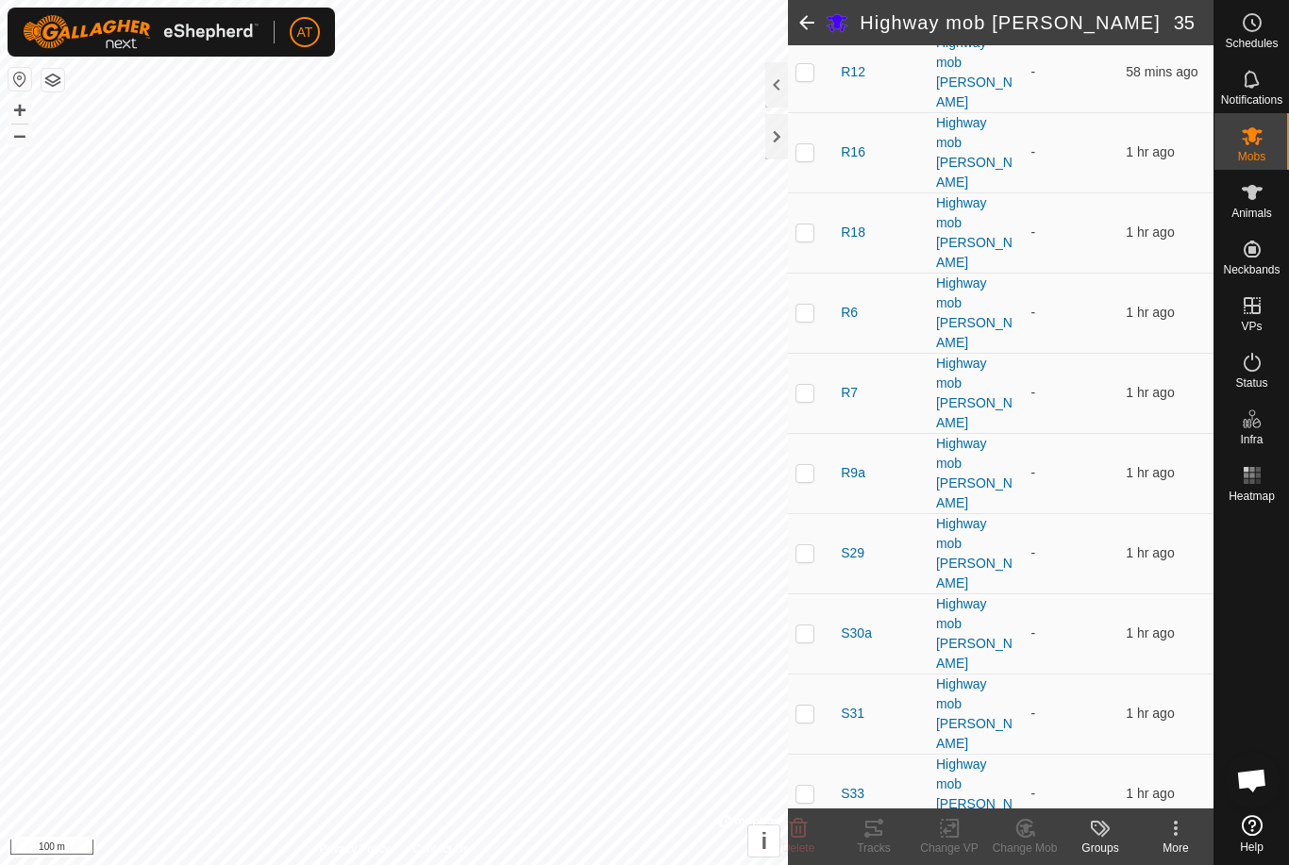
scroll to position [520, 0]
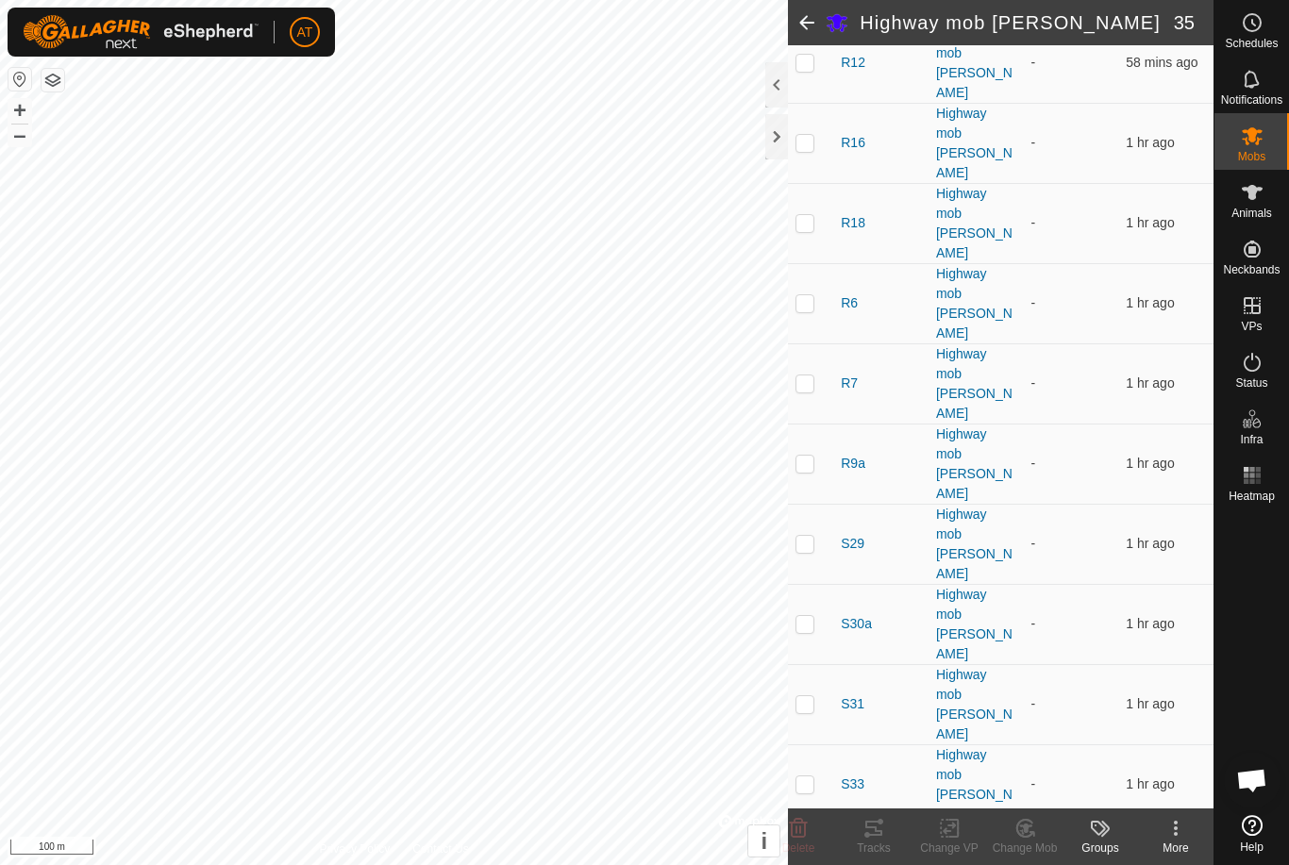
checkbox input "true"
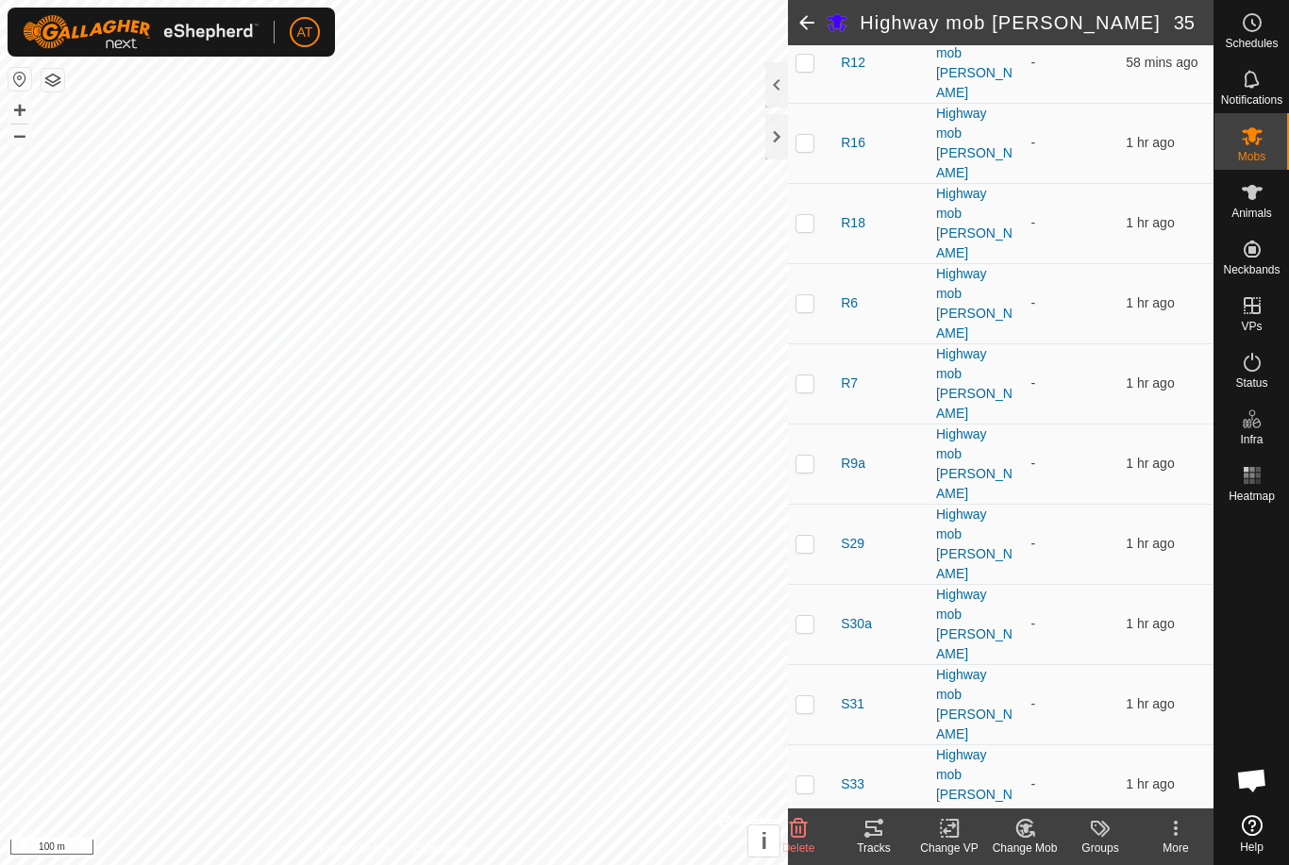
checkbox input "true"
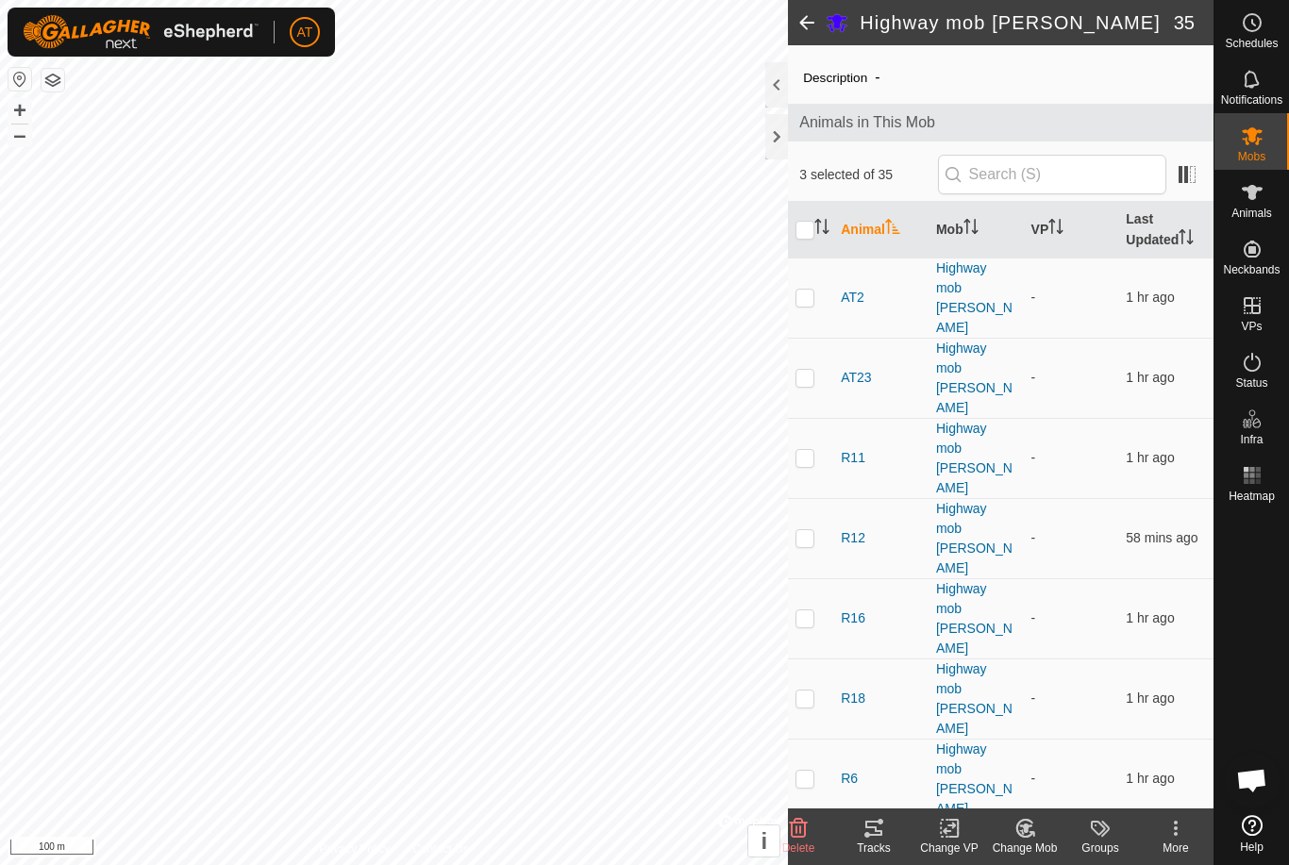
scroll to position [45, 0]
click at [809, 369] on p-checkbox at bounding box center [804, 376] width 19 height 15
click at [980, 338] on div "Highway mob [PERSON_NAME]" at bounding box center [976, 377] width 80 height 79
click at [976, 338] on div "Highway mob [PERSON_NAME]" at bounding box center [976, 377] width 80 height 79
click at [1182, 839] on icon at bounding box center [1175, 828] width 23 height 23
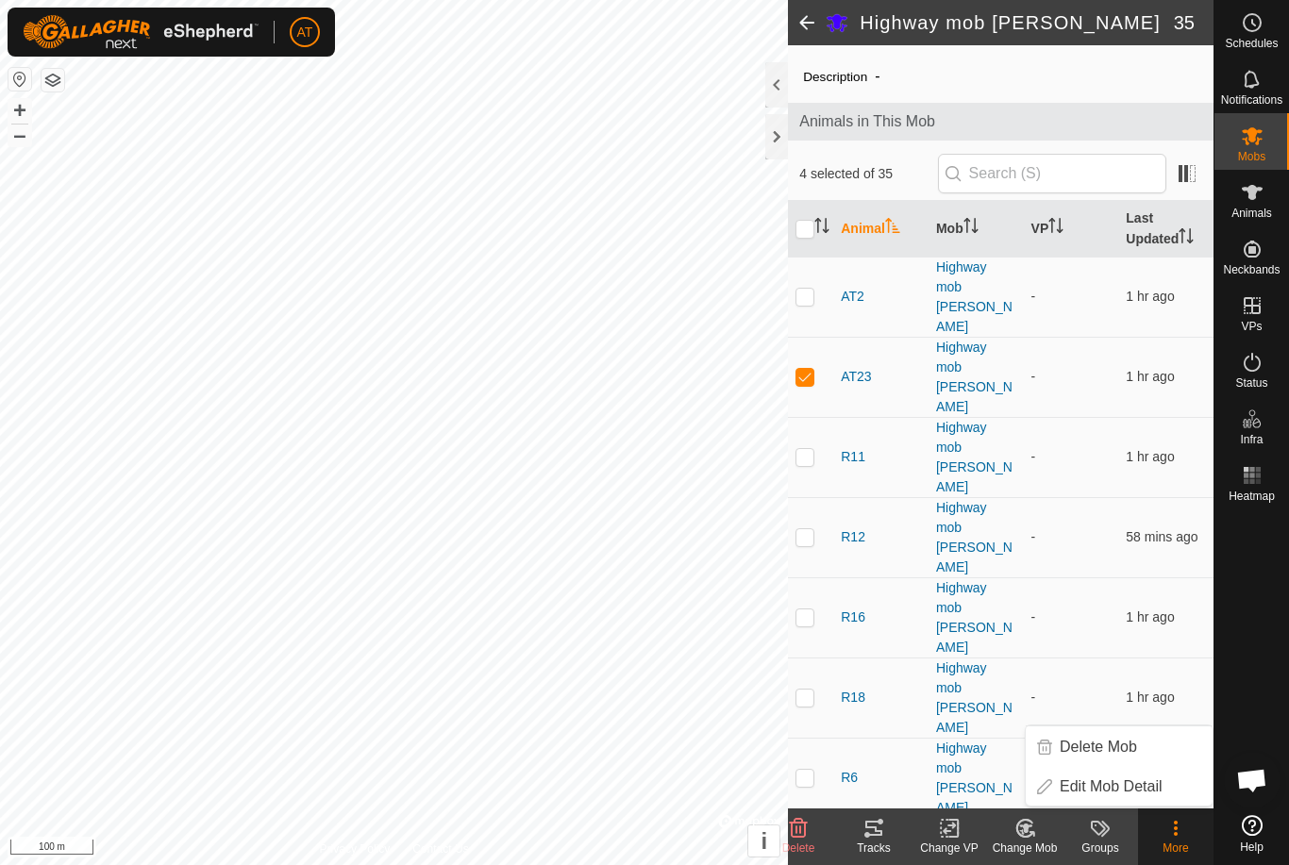
click at [806, 369] on p-checkbox at bounding box center [804, 376] width 19 height 15
click at [811, 369] on p-checkbox at bounding box center [804, 376] width 19 height 15
checkbox input "true"
click at [807, 529] on p-checkbox at bounding box center [804, 536] width 19 height 15
checkbox input "true"
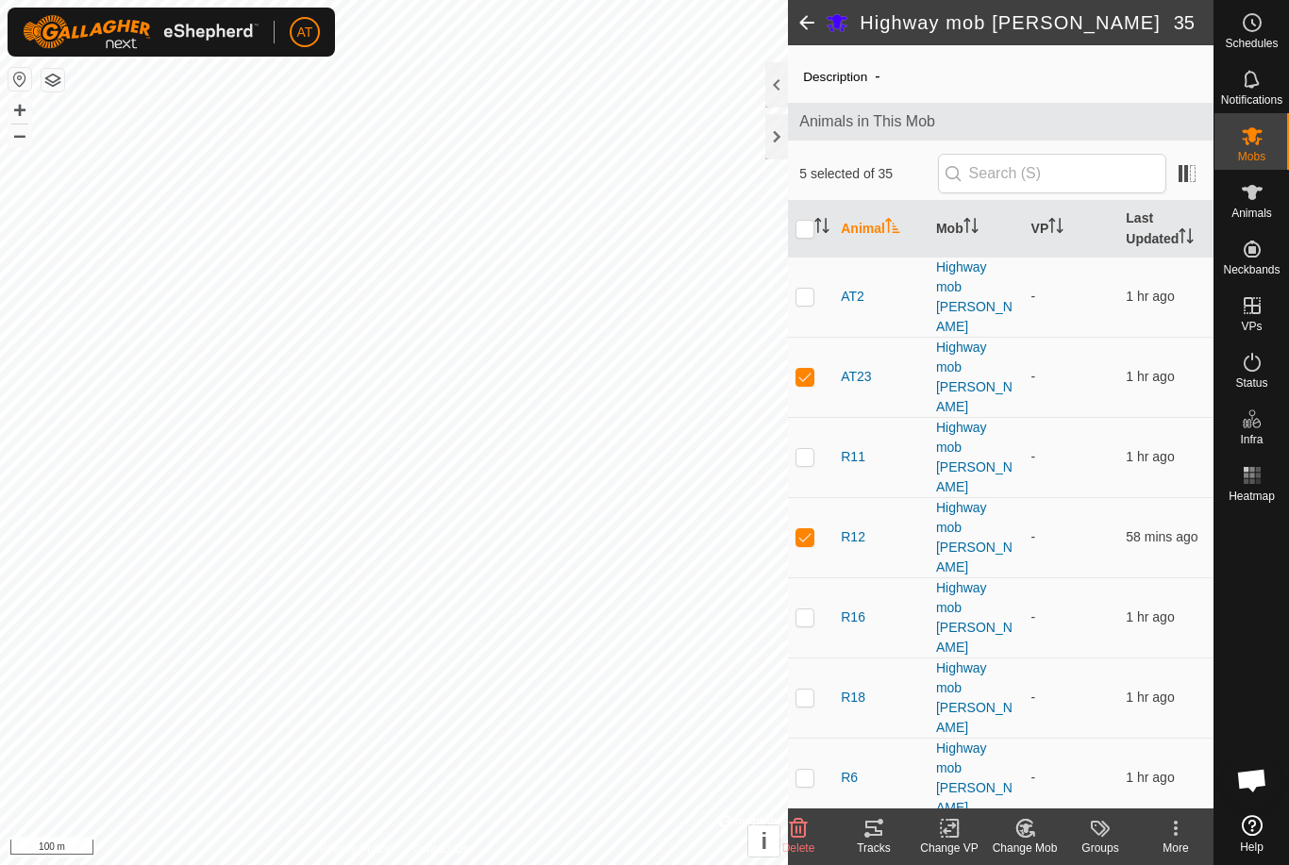
click at [806, 690] on p-checkbox at bounding box center [804, 697] width 19 height 15
checkbox input "true"
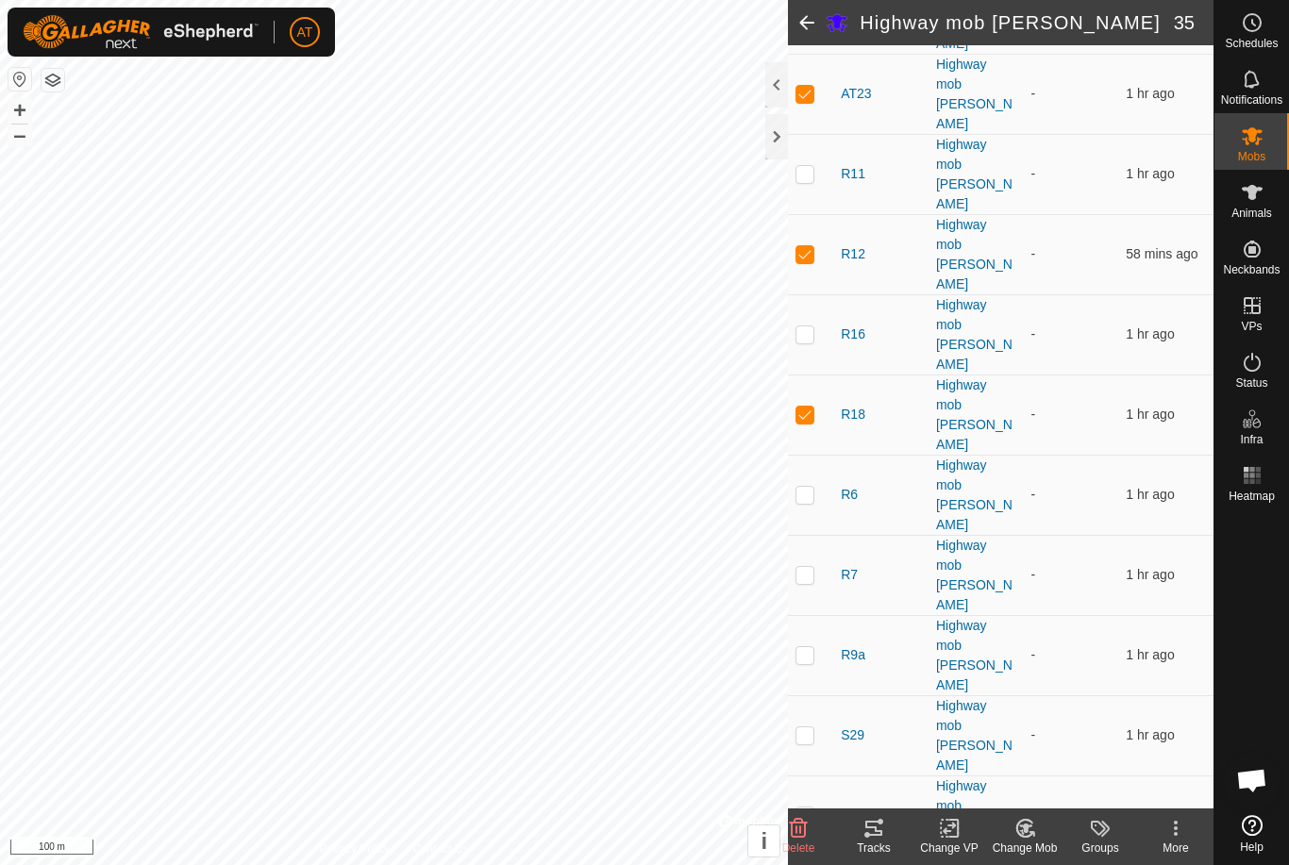
scroll to position [396, 0]
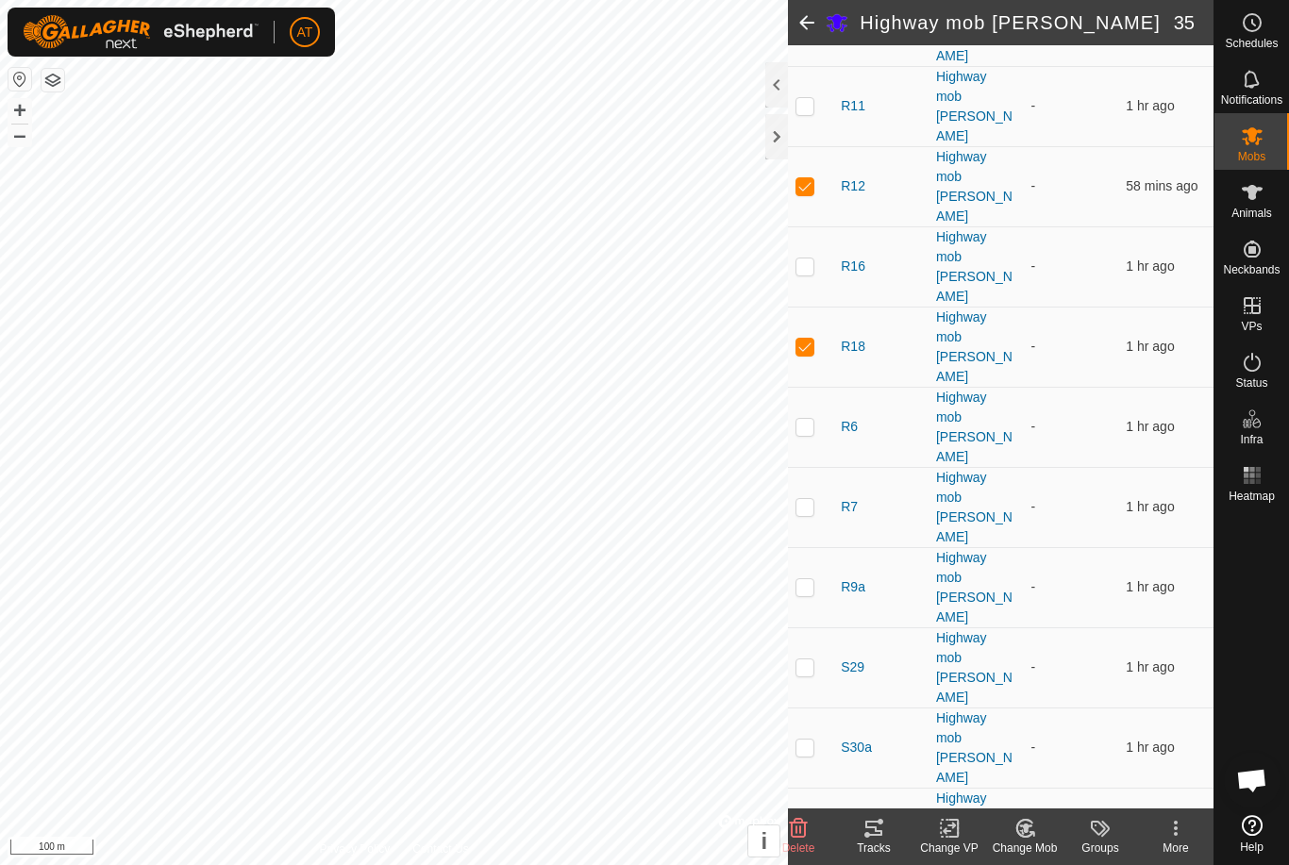
checkbox input "true"
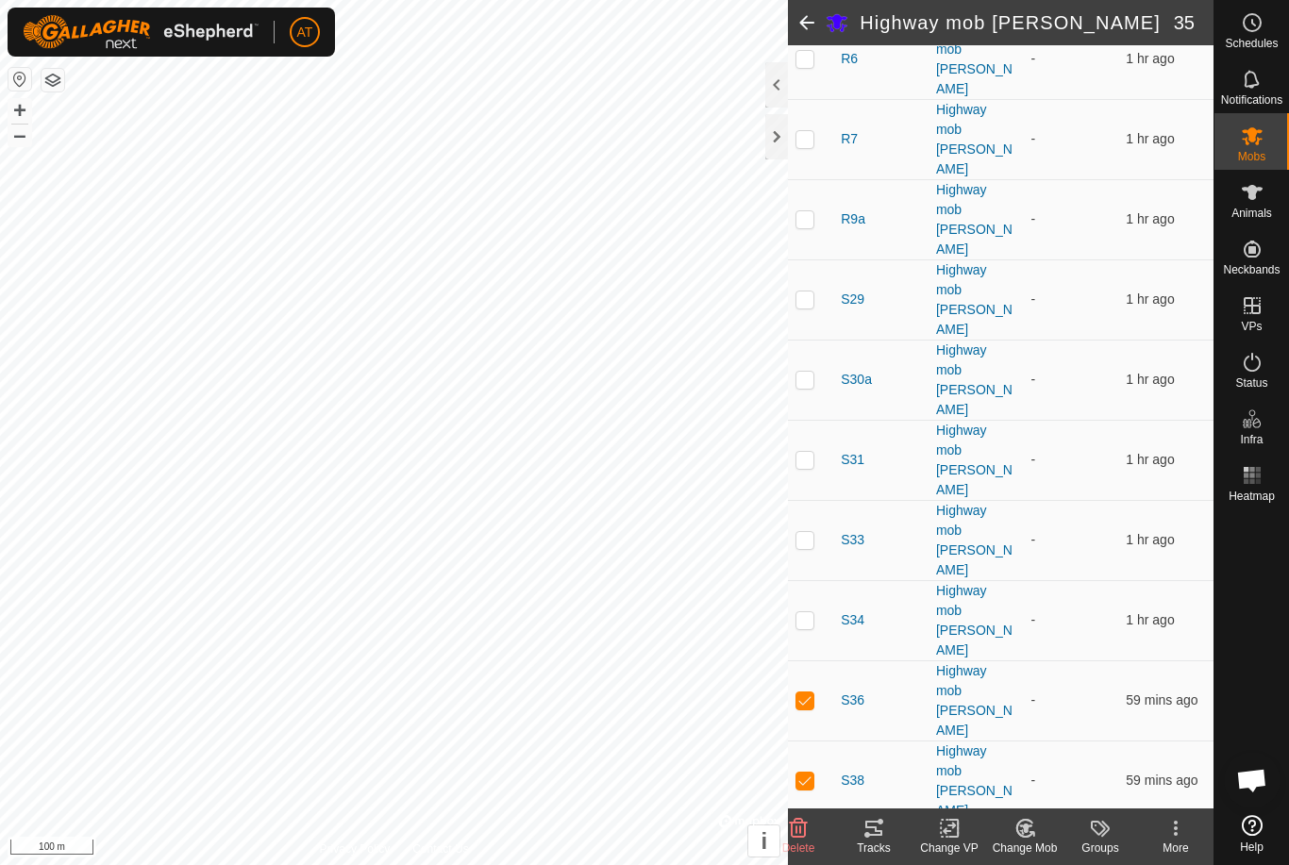
scroll to position [762, 0]
checkbox input "true"
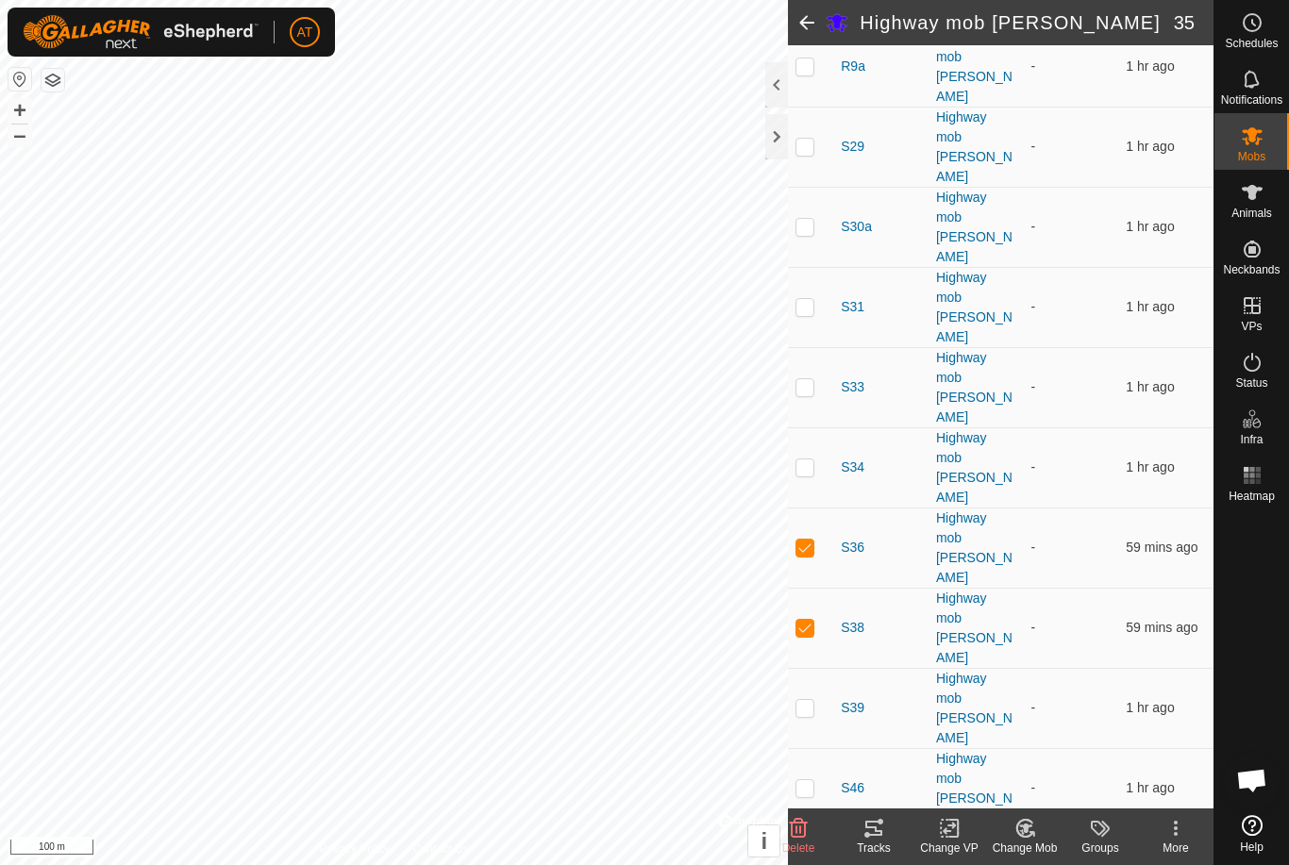
scroll to position [915, 0]
checkbox input "true"
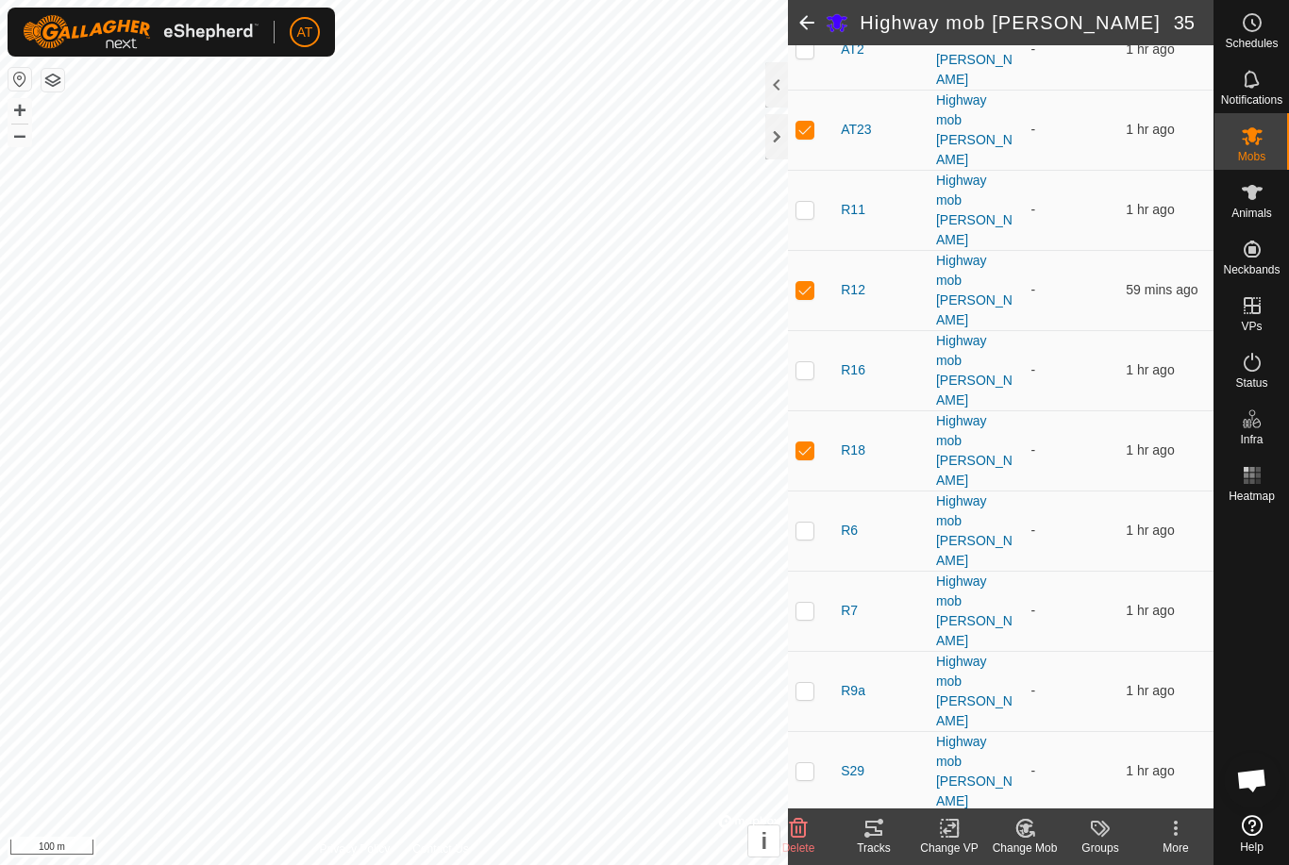
scroll to position [285, 0]
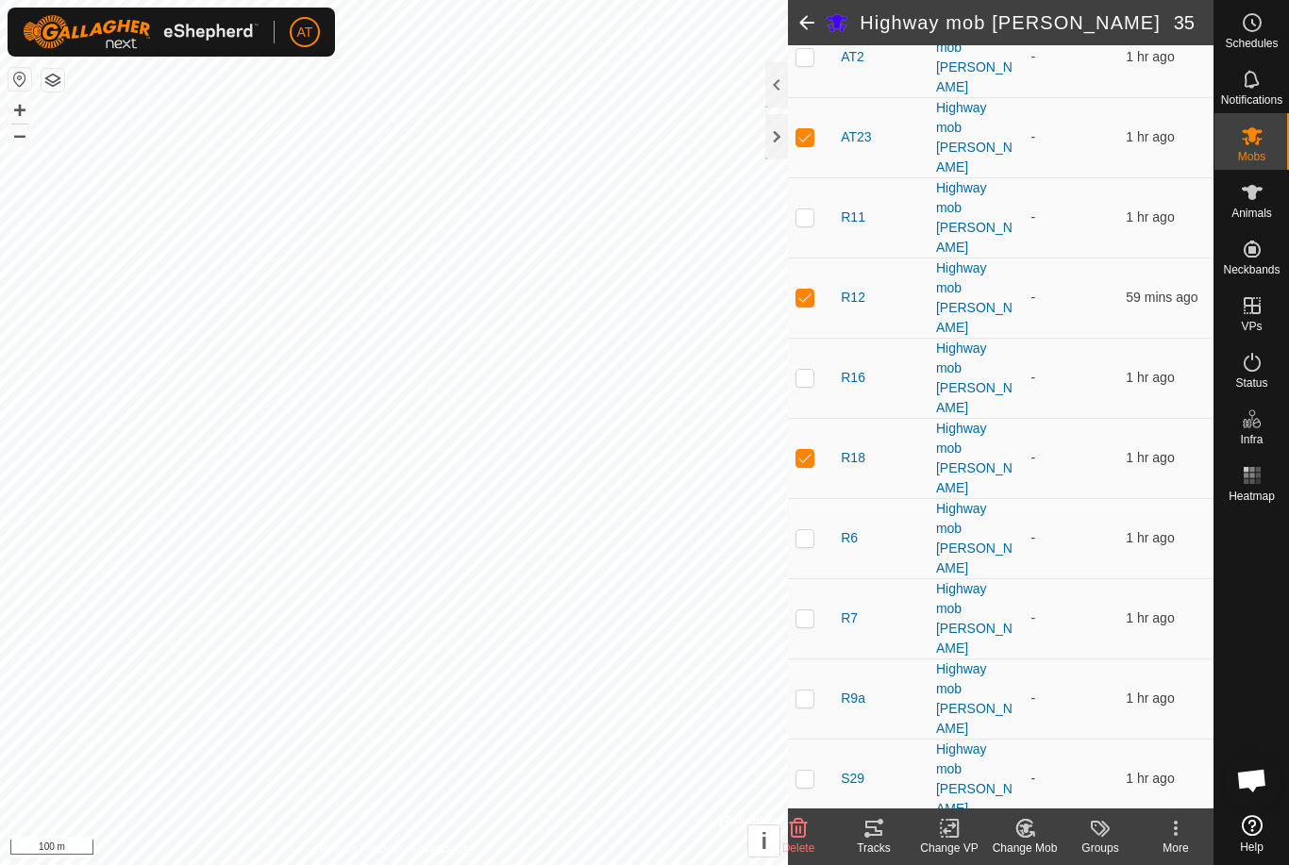
click at [812, 370] on p-checkbox at bounding box center [804, 377] width 19 height 15
checkbox input "true"
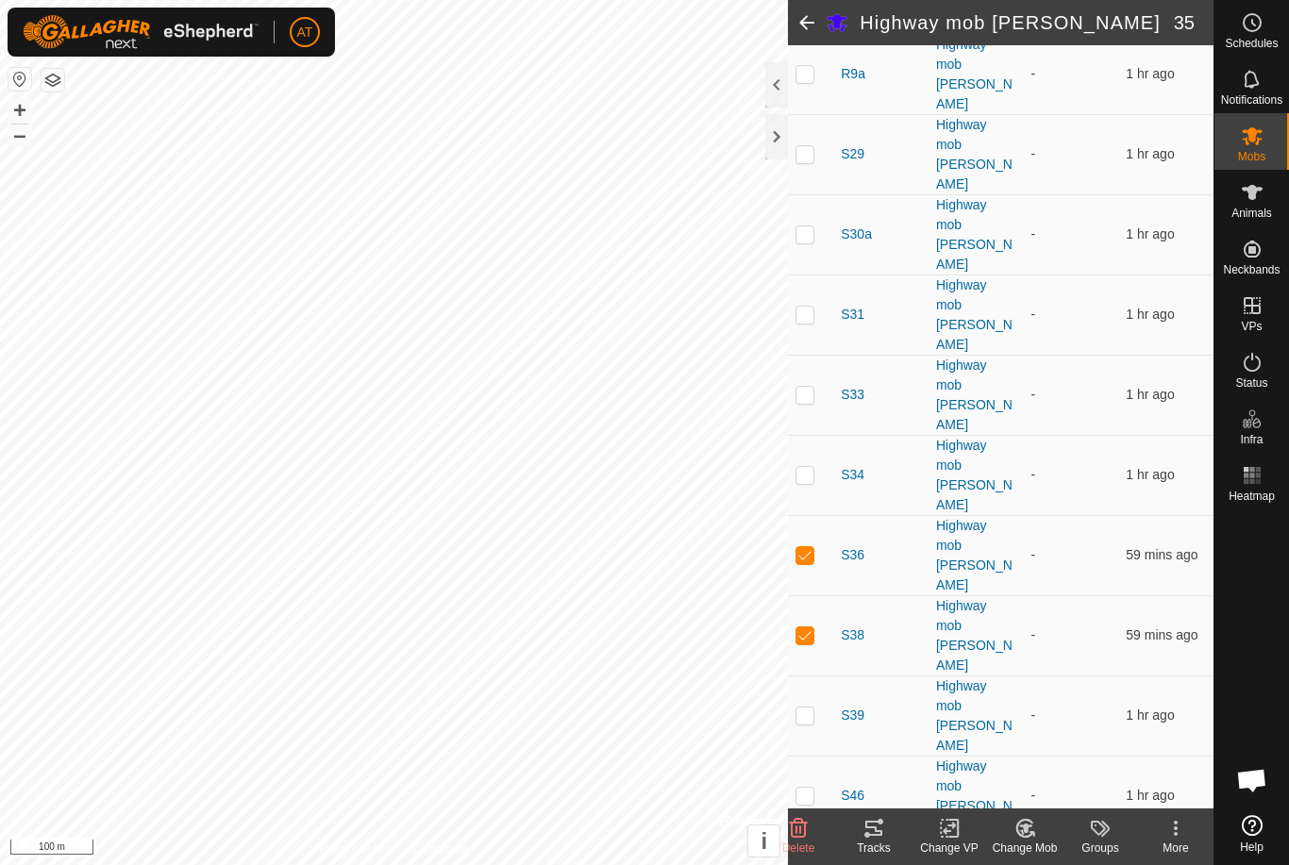
checkbox input "true"
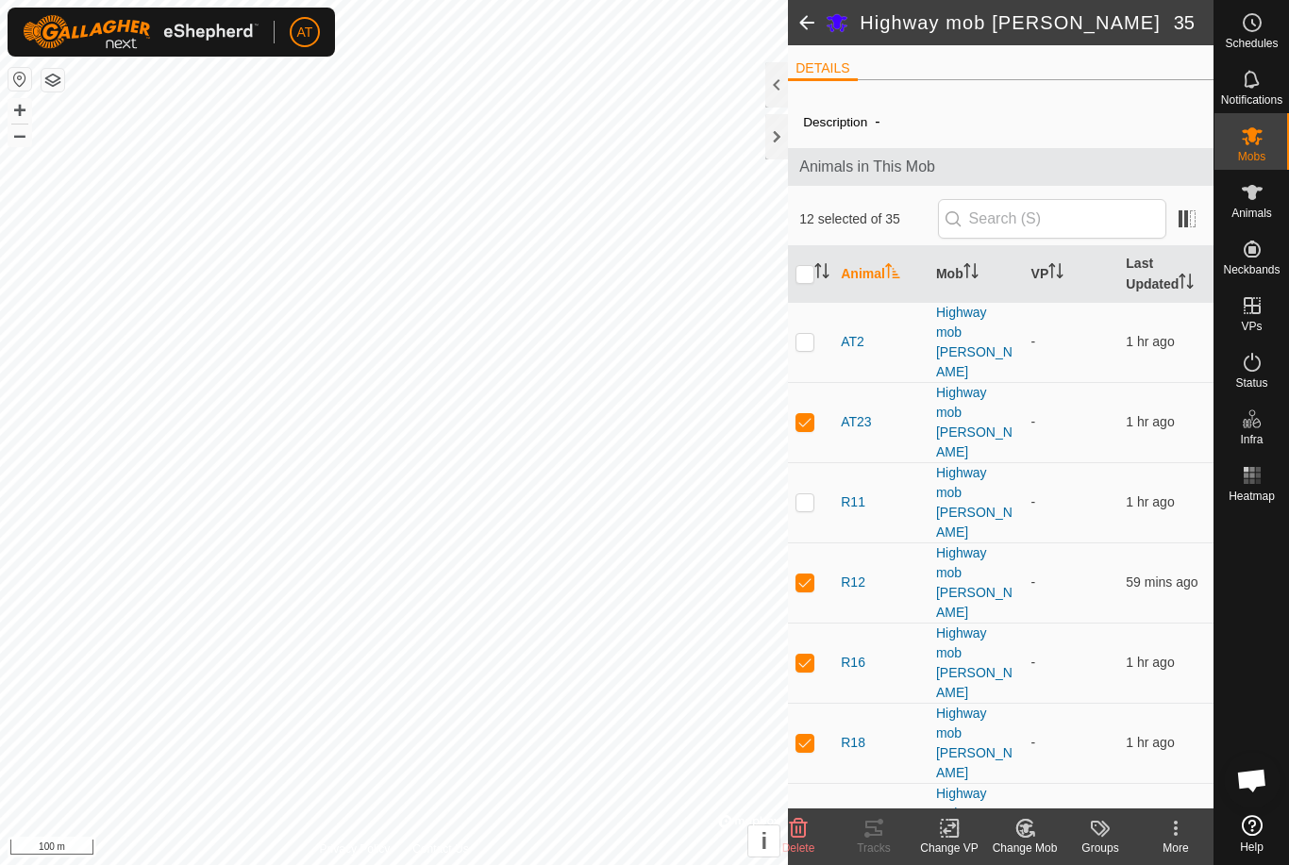
scroll to position [0, 0]
click at [817, 319] on td at bounding box center [810, 342] width 45 height 80
checkbox input "true"
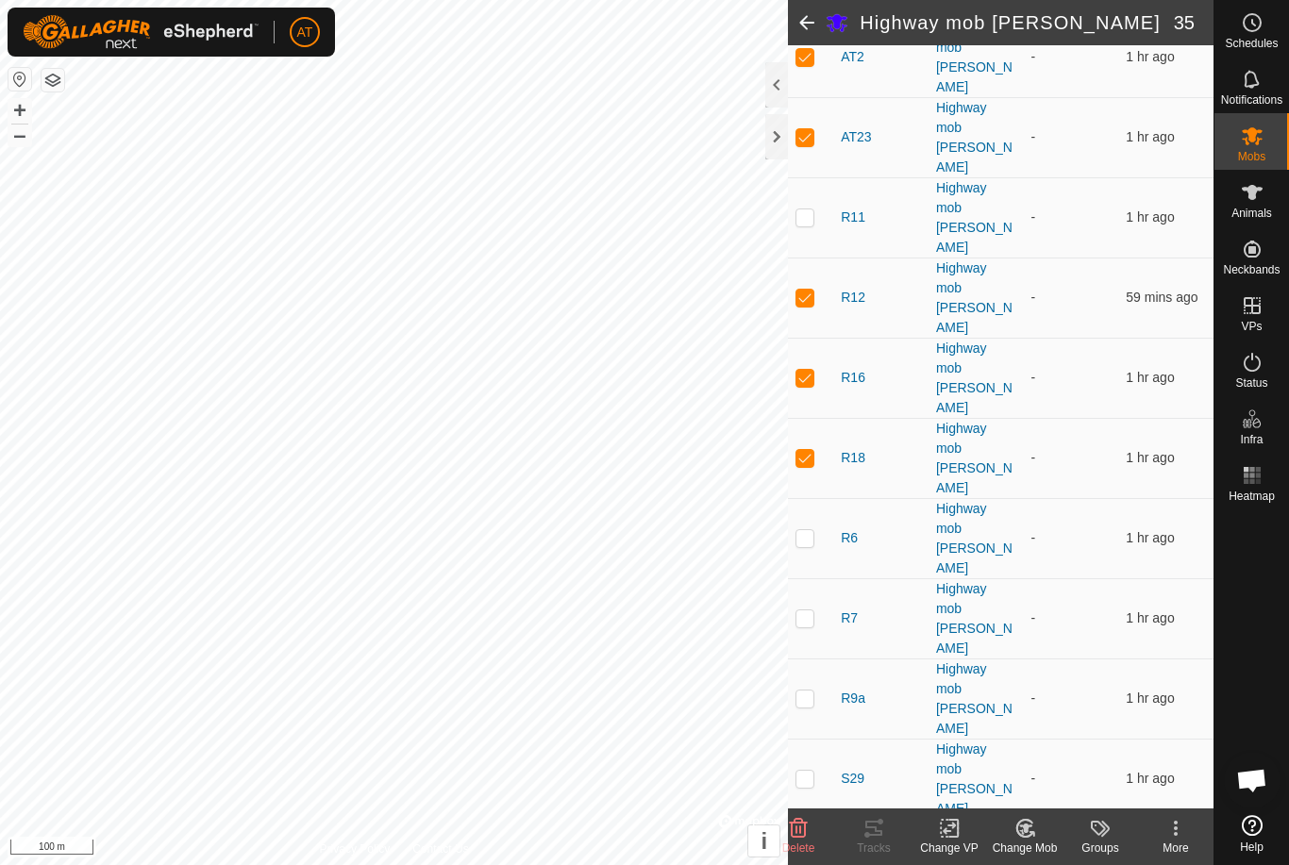
scroll to position [284, 0]
click at [807, 660] on td at bounding box center [810, 700] width 45 height 80
checkbox input "true"
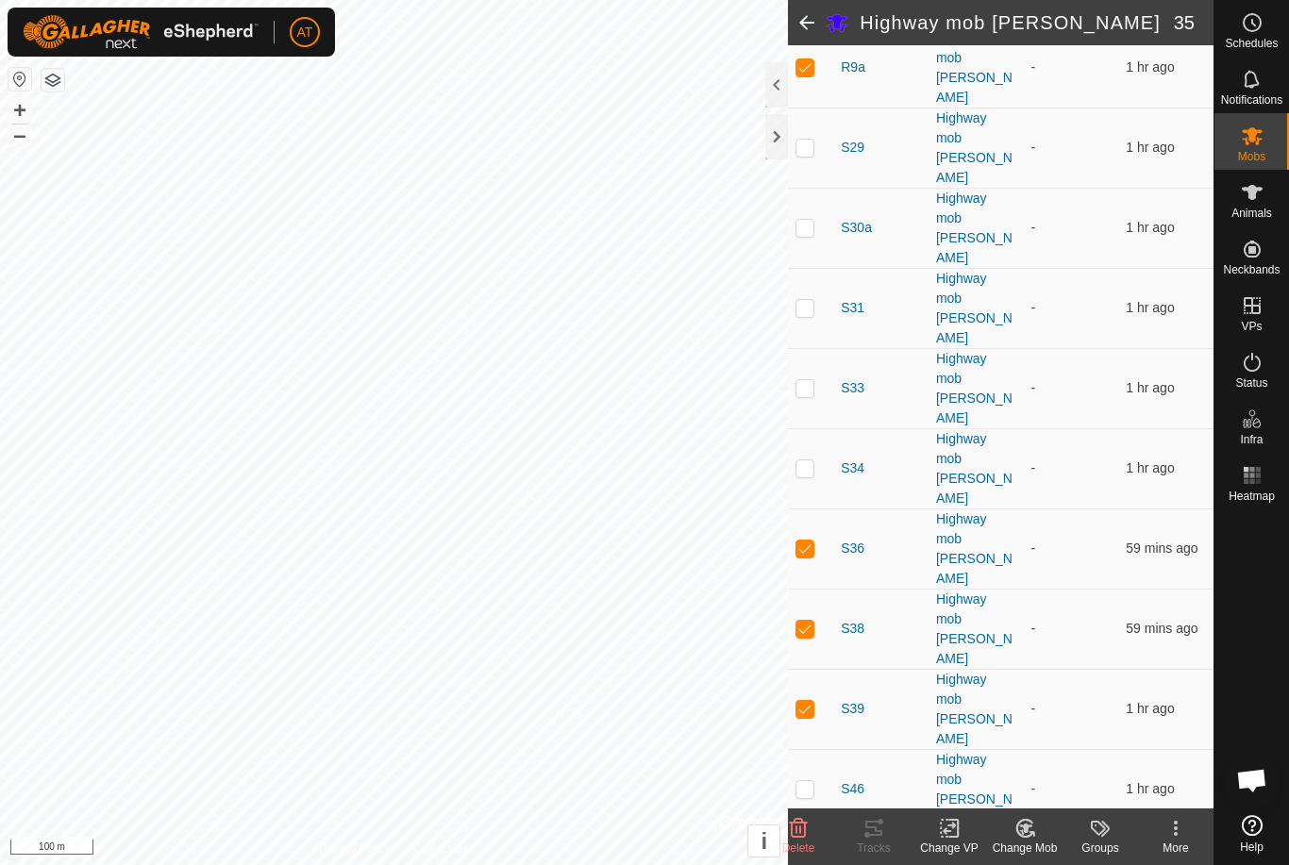
scroll to position [915, 0]
checkbox input "true"
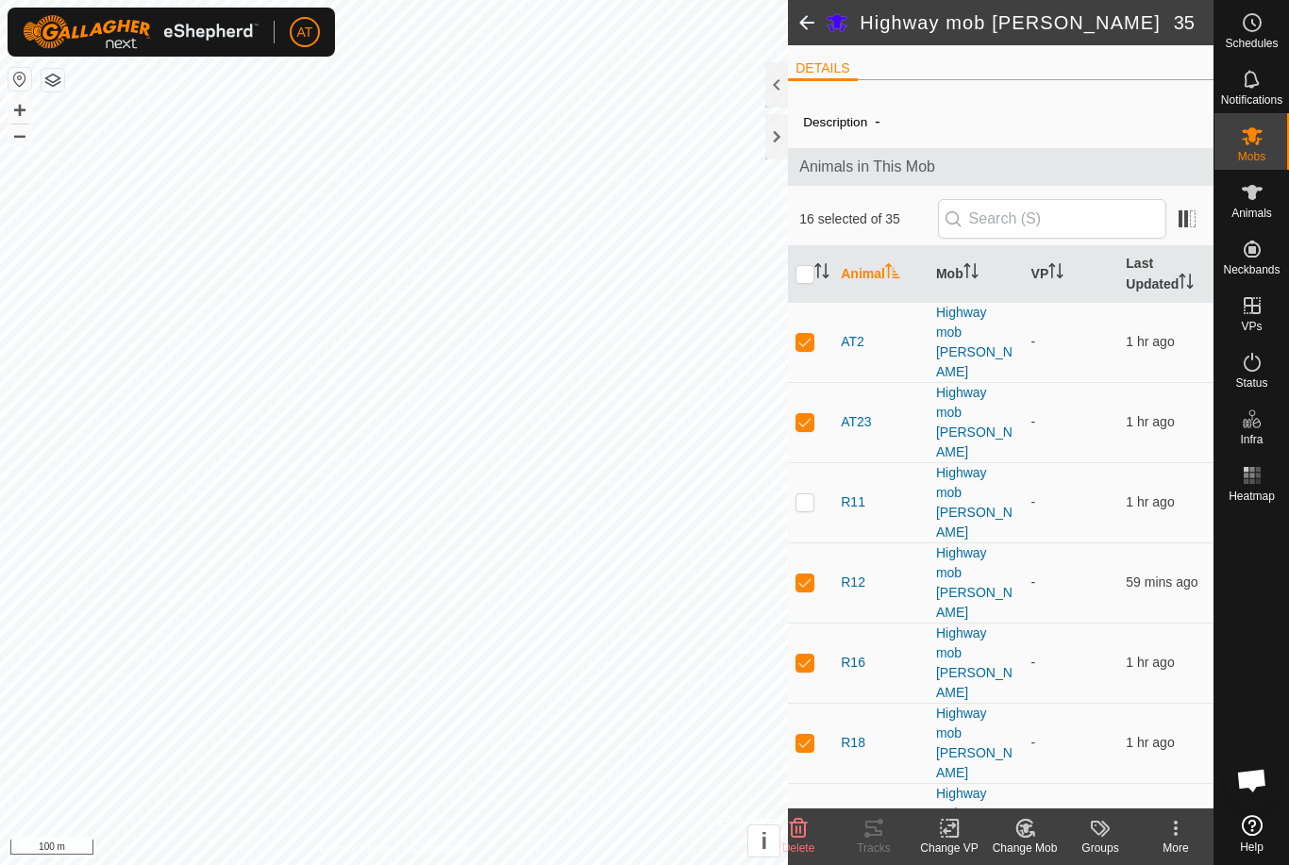
scroll to position [0, 0]
click at [809, 494] on p-checkbox at bounding box center [804, 501] width 19 height 15
checkbox input "true"
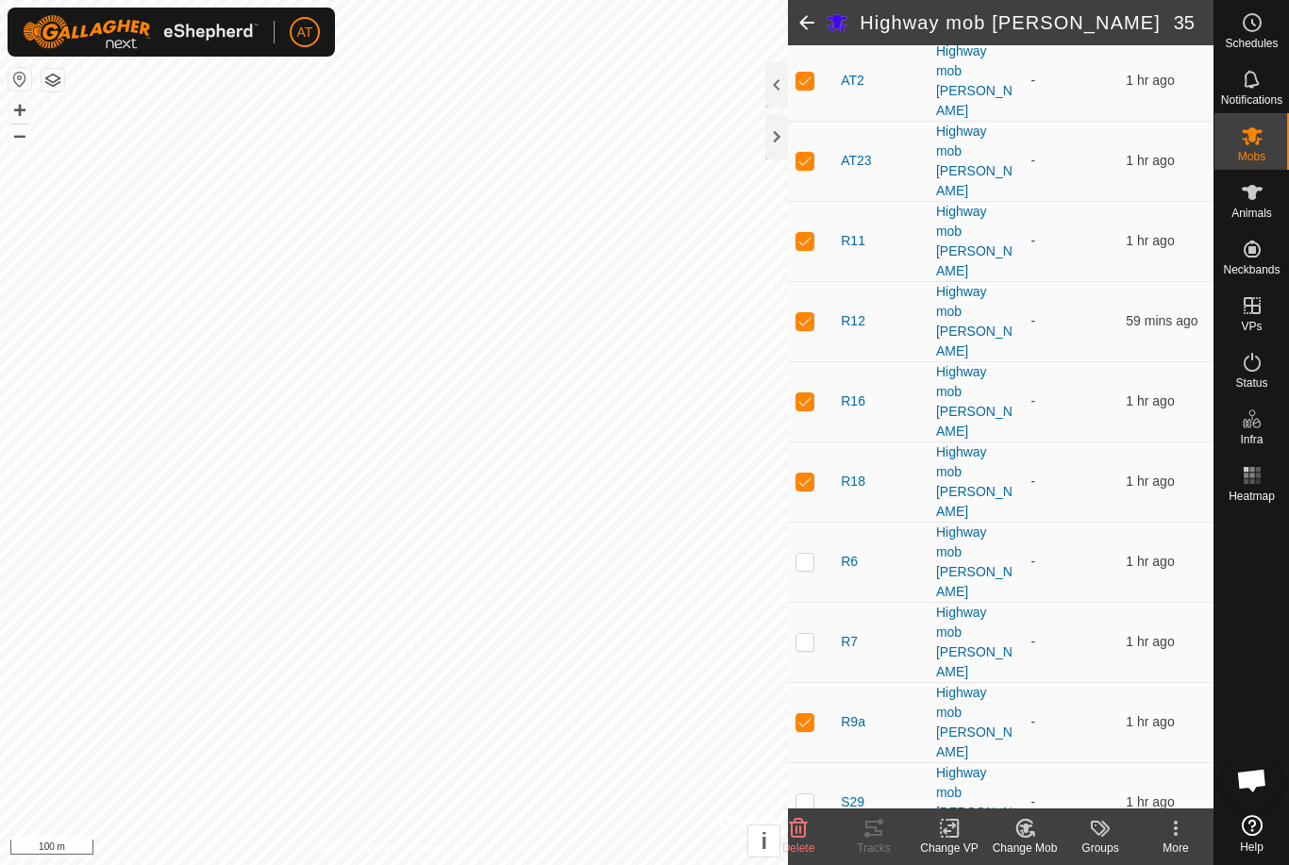
scroll to position [260, 0]
checkbox input "true"
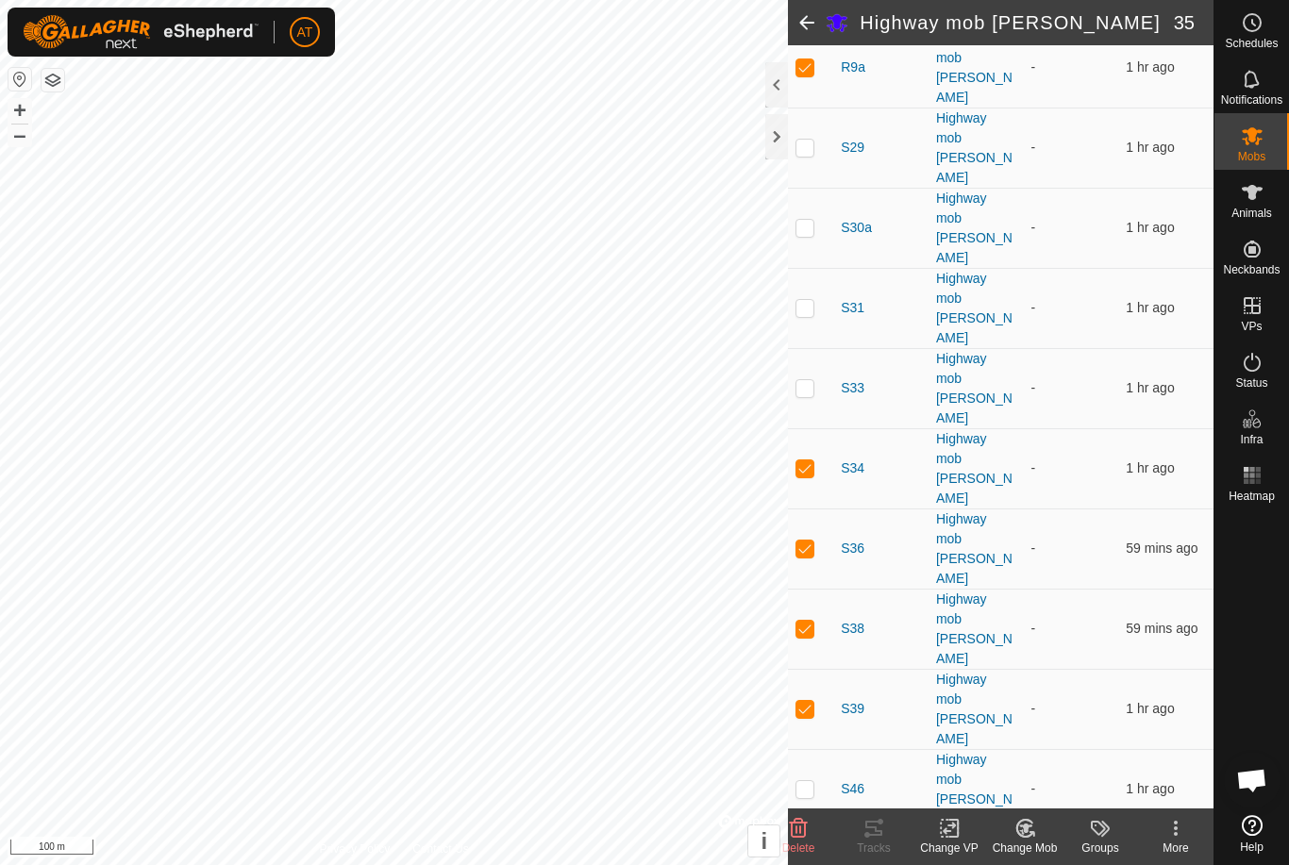
scroll to position [915, 0]
checkbox input "true"
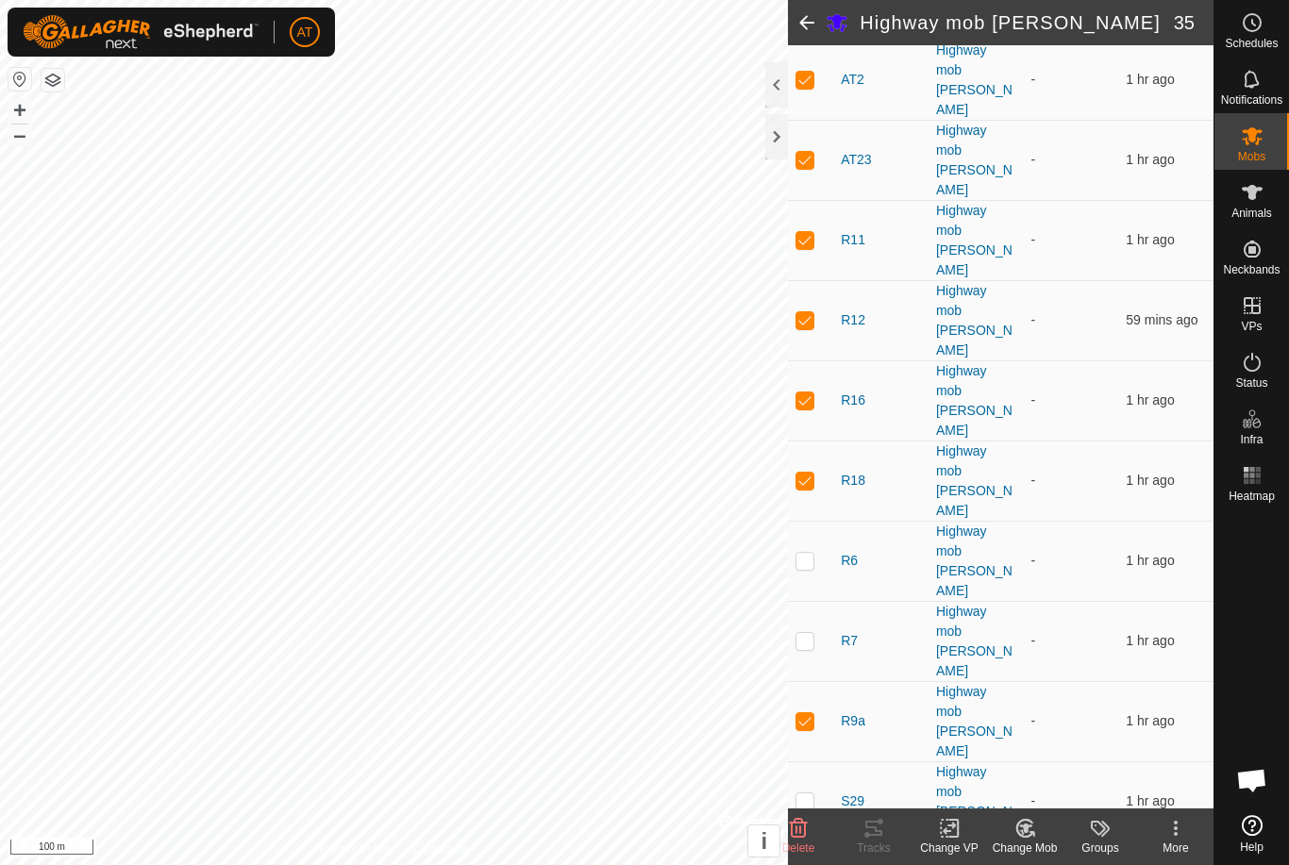
scroll to position [259, 0]
click at [808, 636] on p-checkbox at bounding box center [804, 643] width 19 height 15
checkbox input "true"
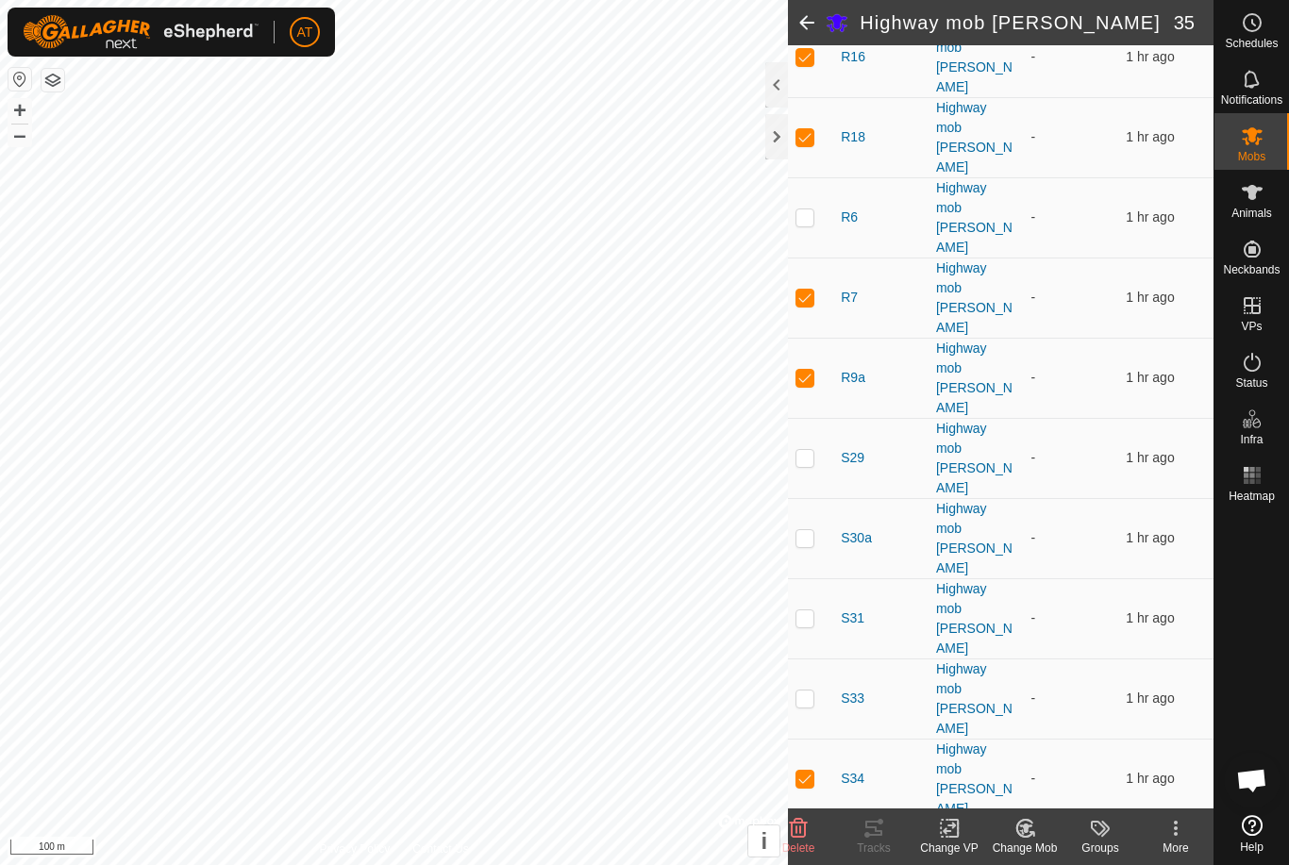
scroll to position [609, 0]
checkbox input "true"
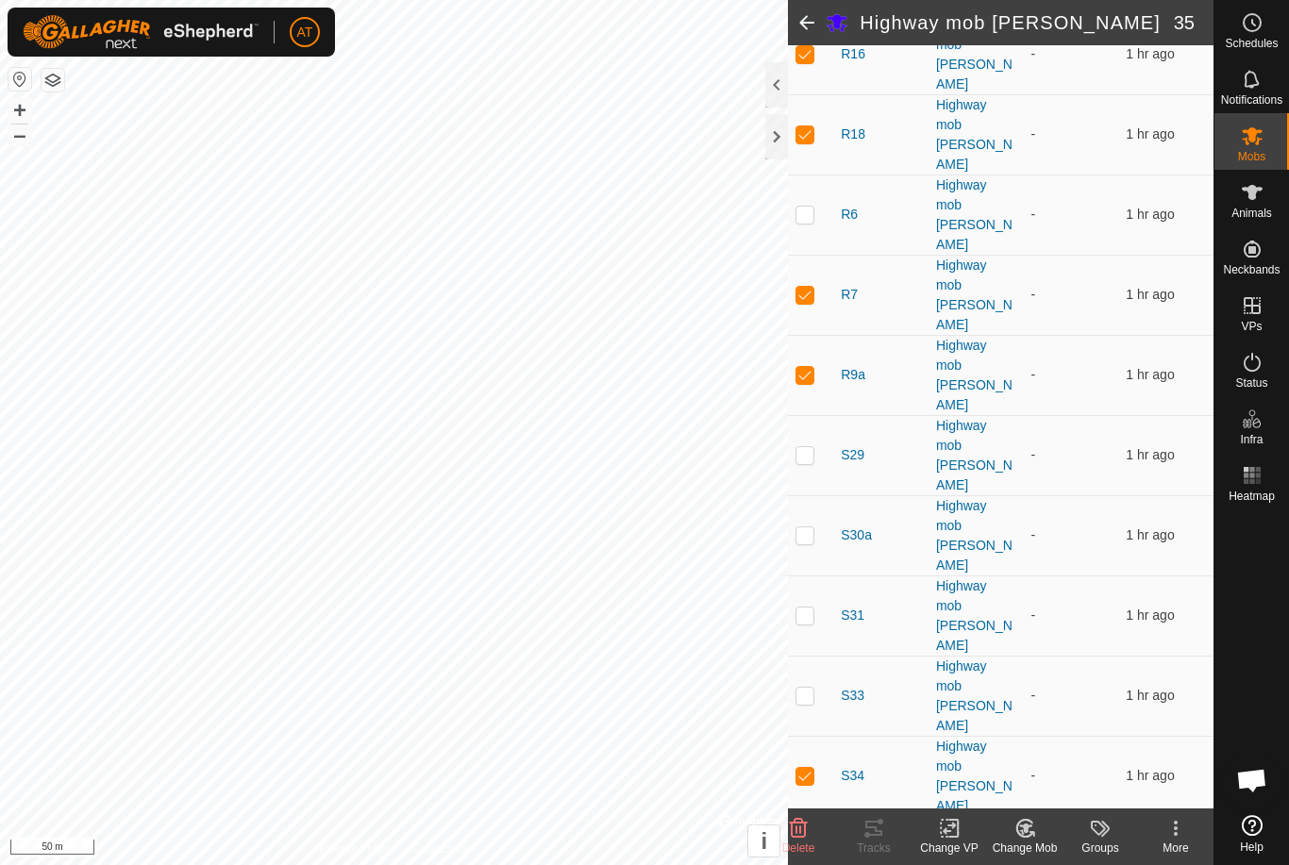
checkbox input "true"
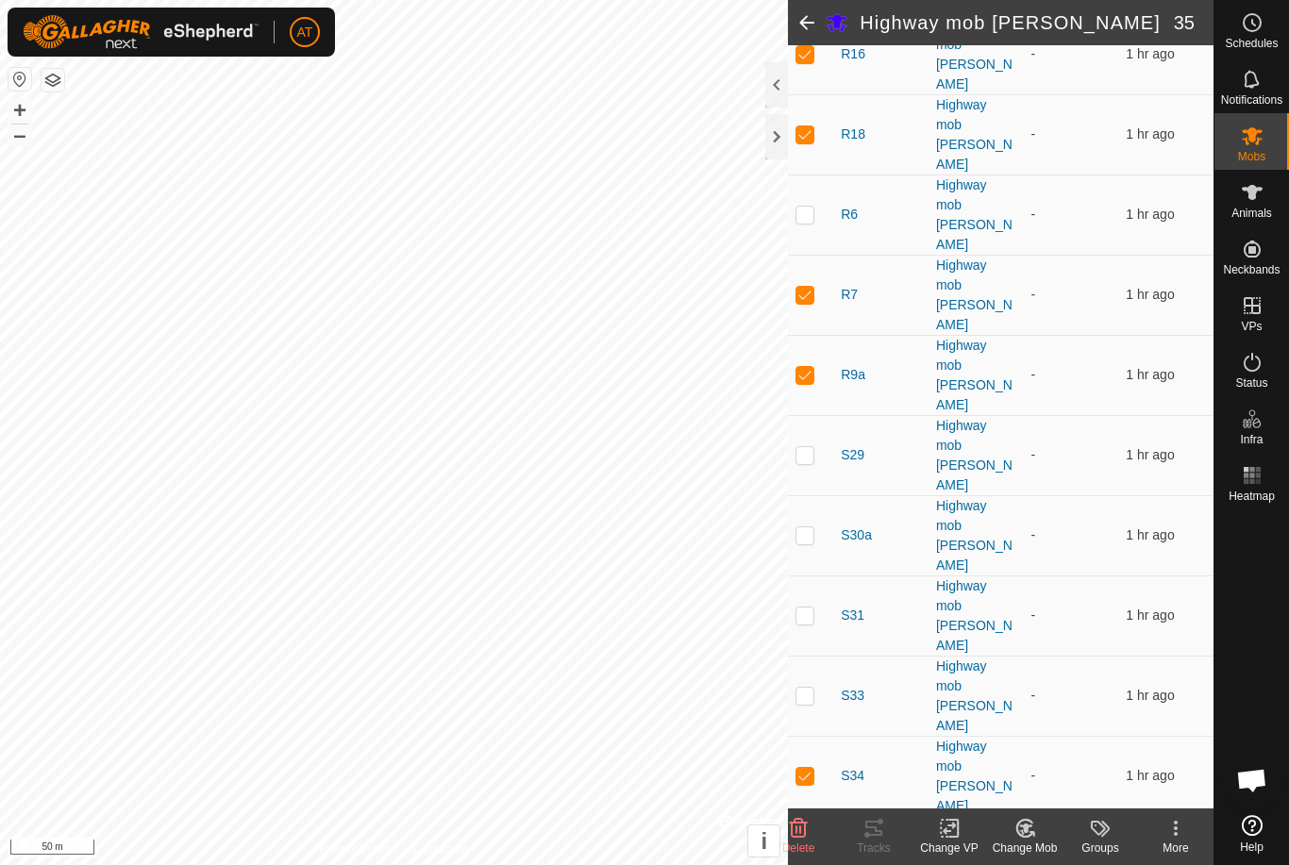
checkbox input "true"
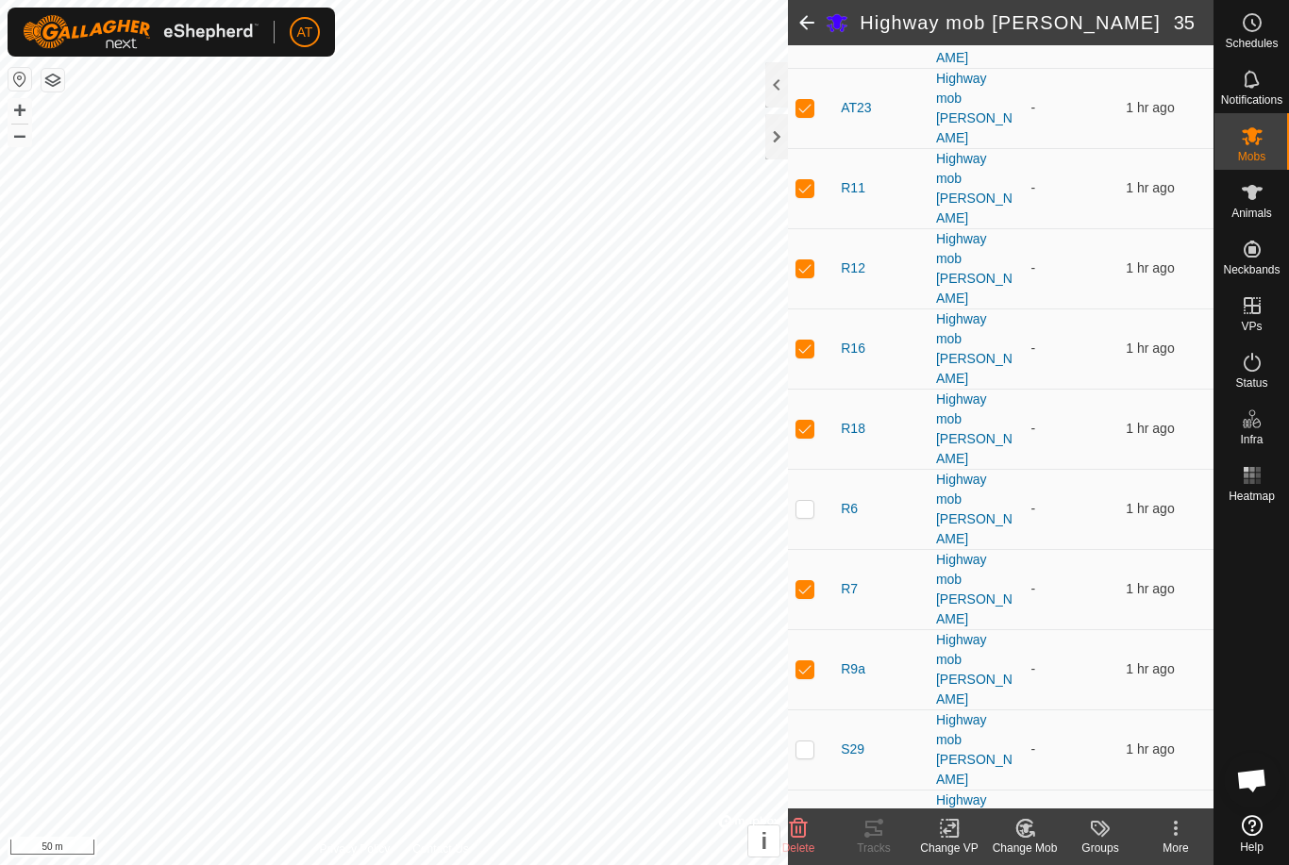
scroll to position [311, 0]
click at [817, 472] on td at bounding box center [810, 512] width 45 height 80
checkbox input "true"
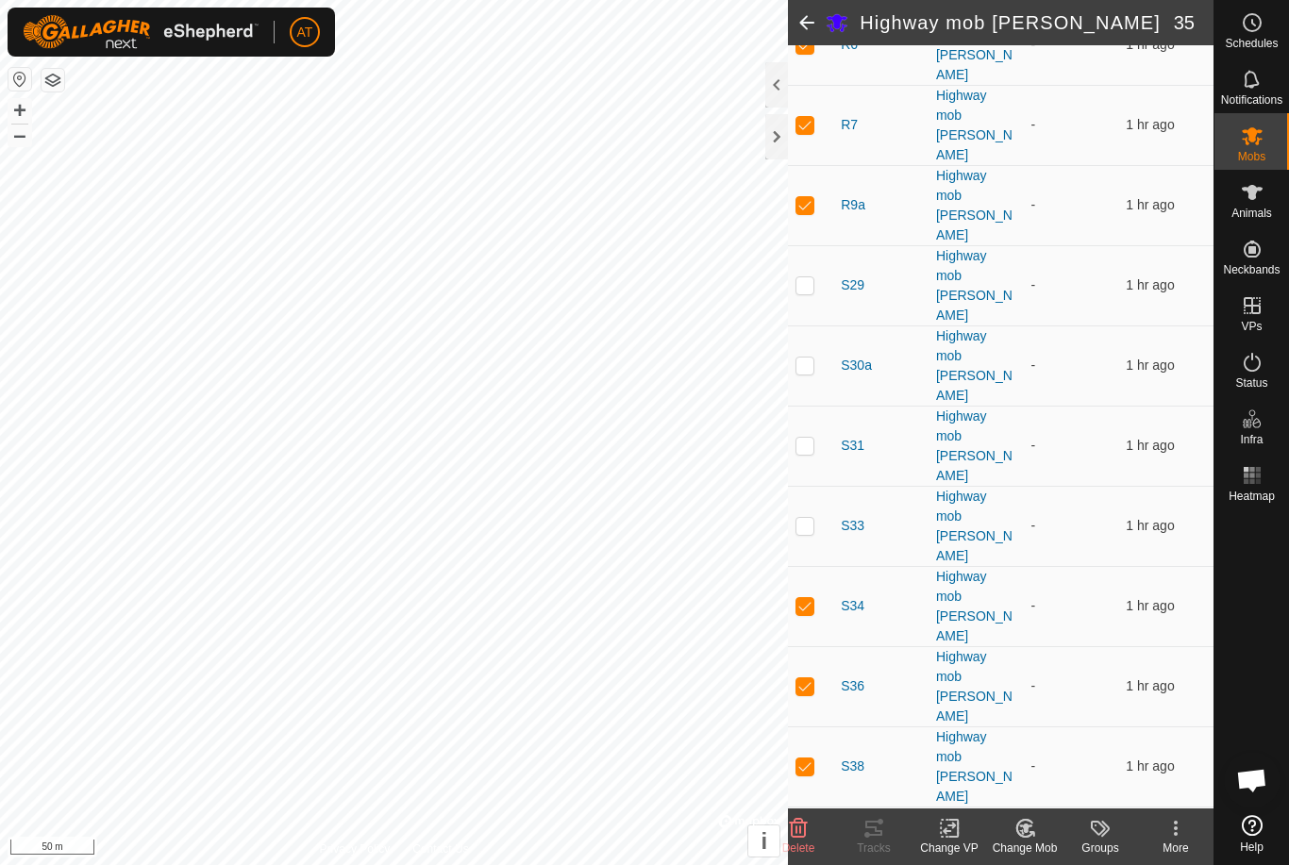
scroll to position [789, 0]
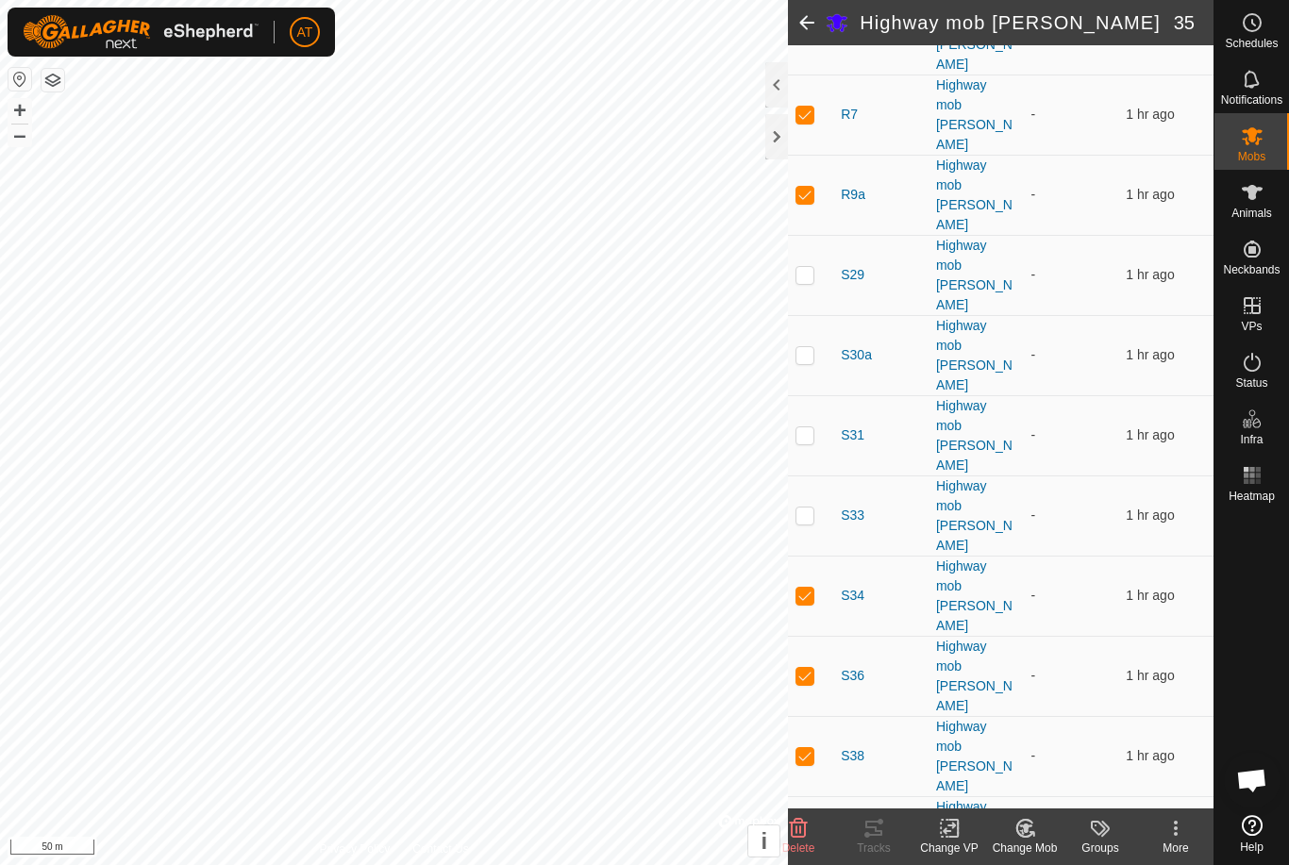
checkbox input "true"
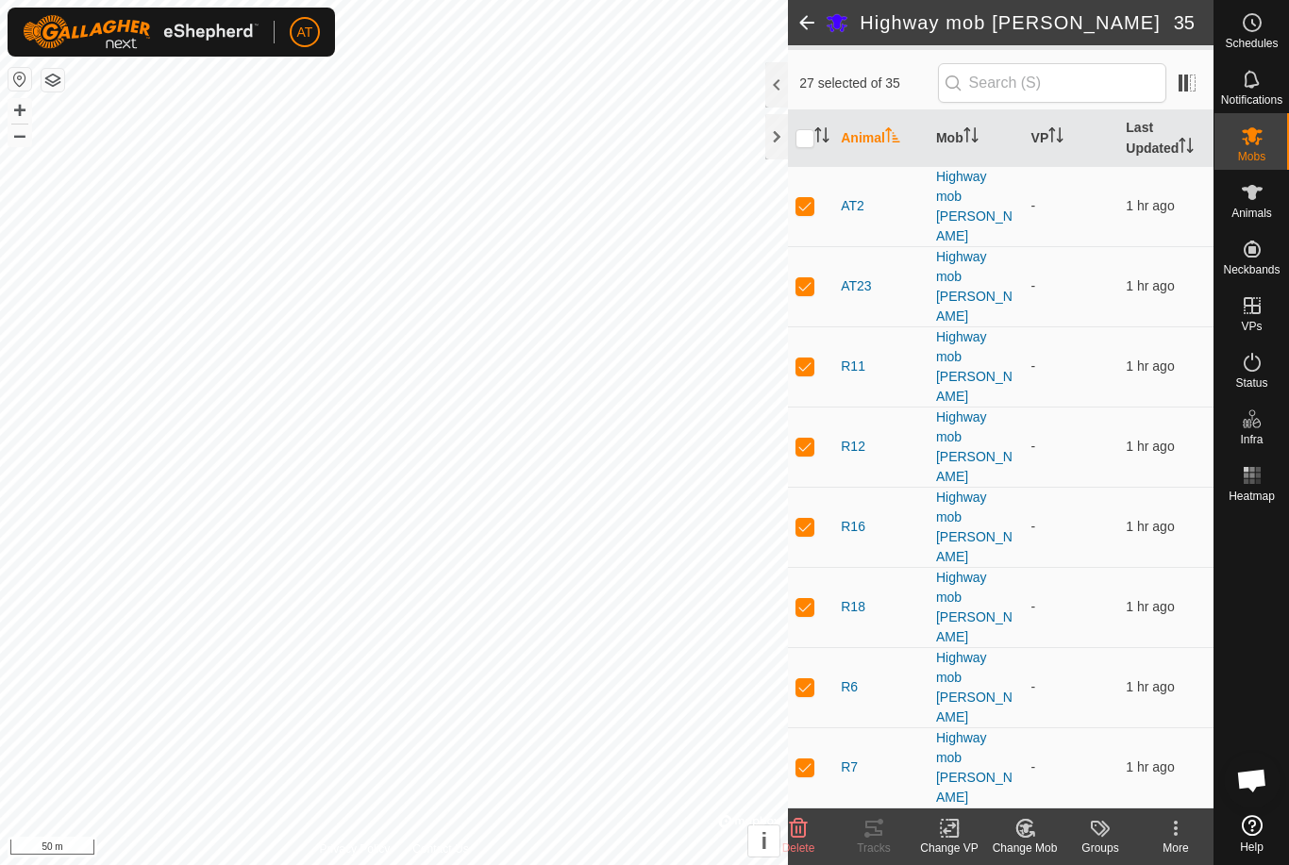
scroll to position [157, 0]
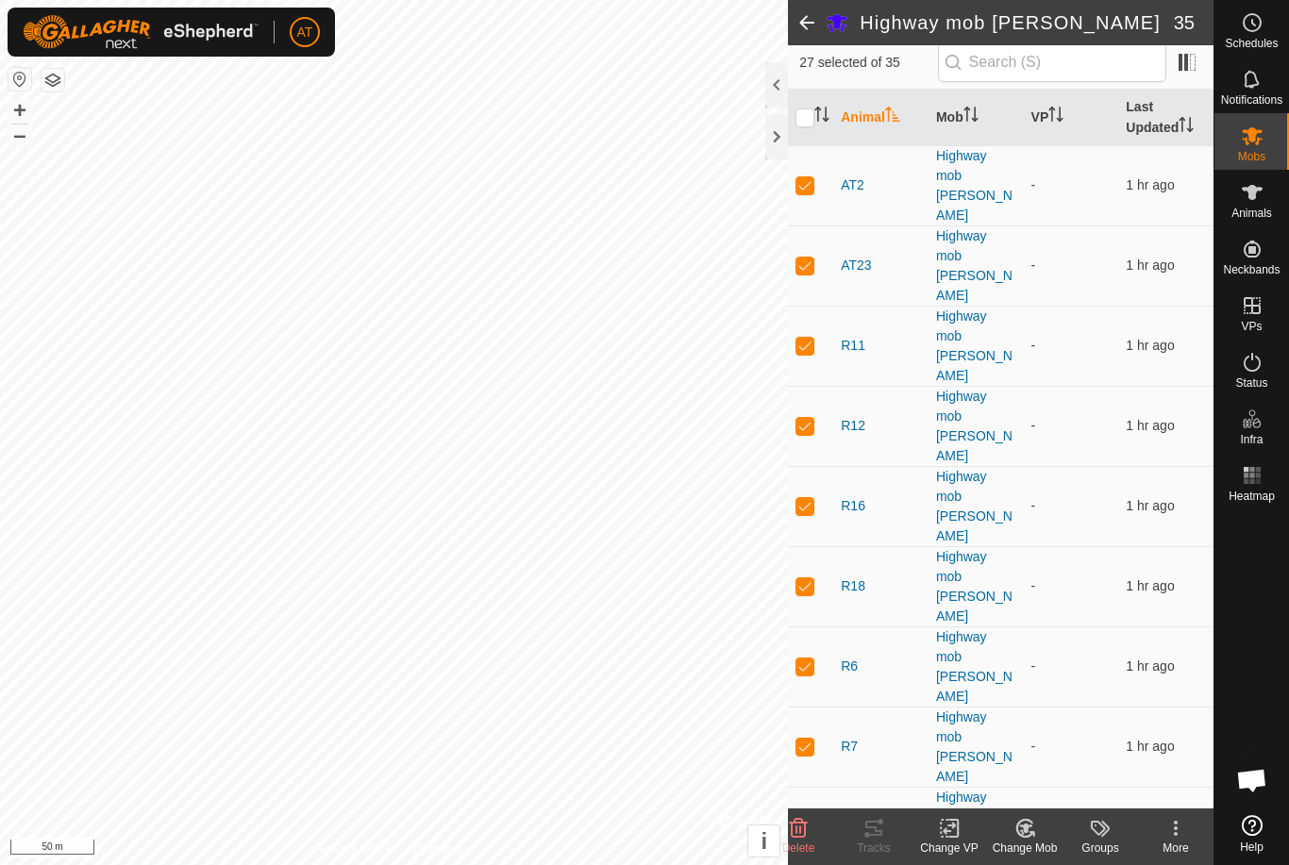
checkbox input "true"
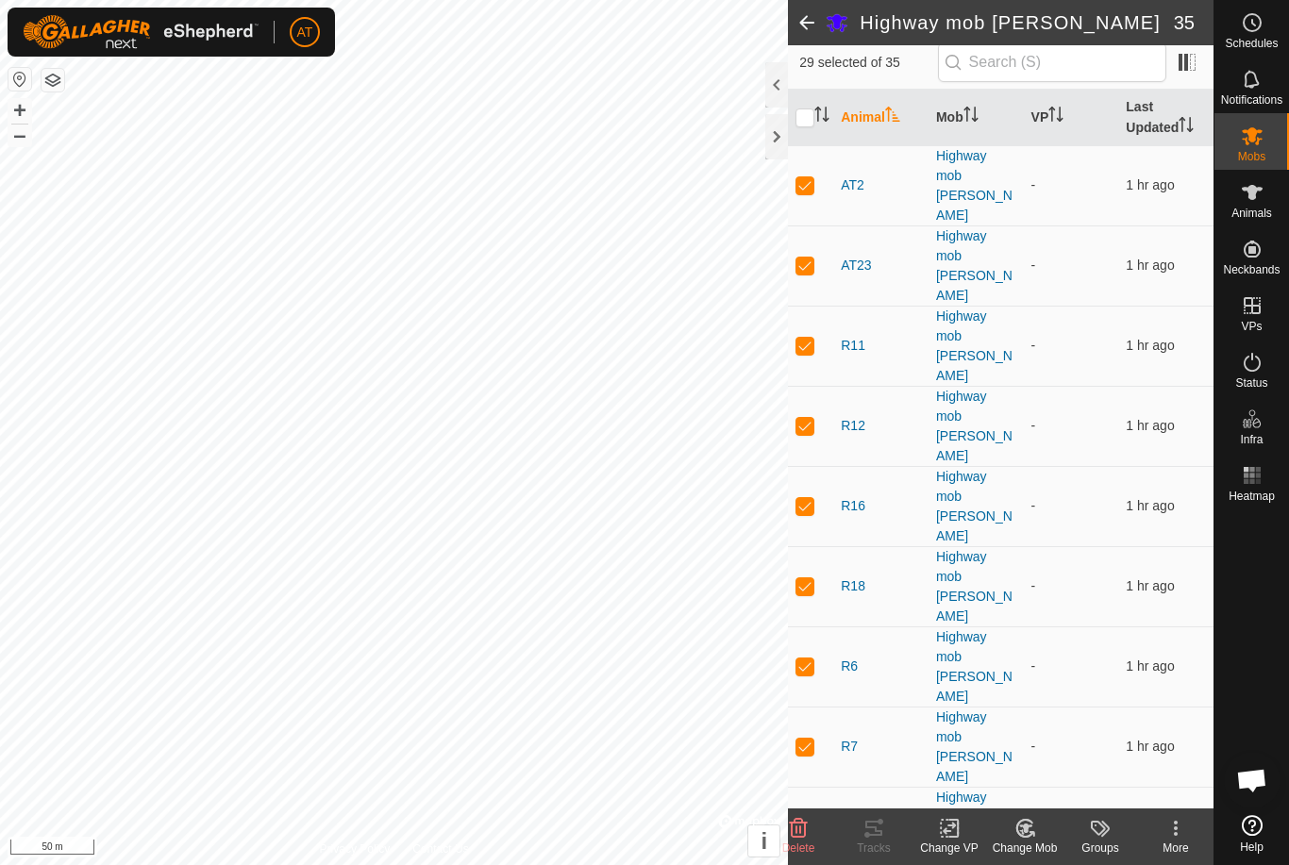
checkbox input "true"
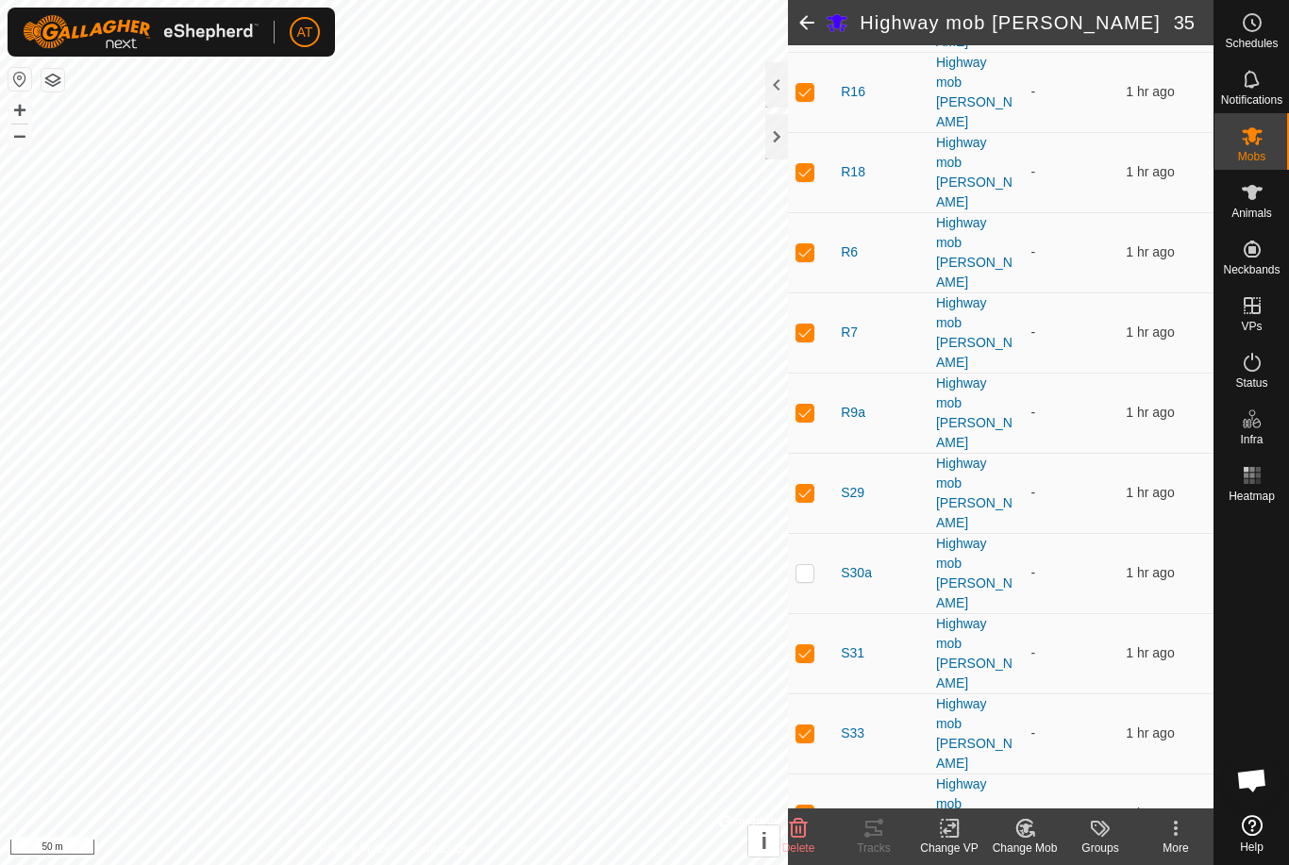
scroll to position [577, 0]
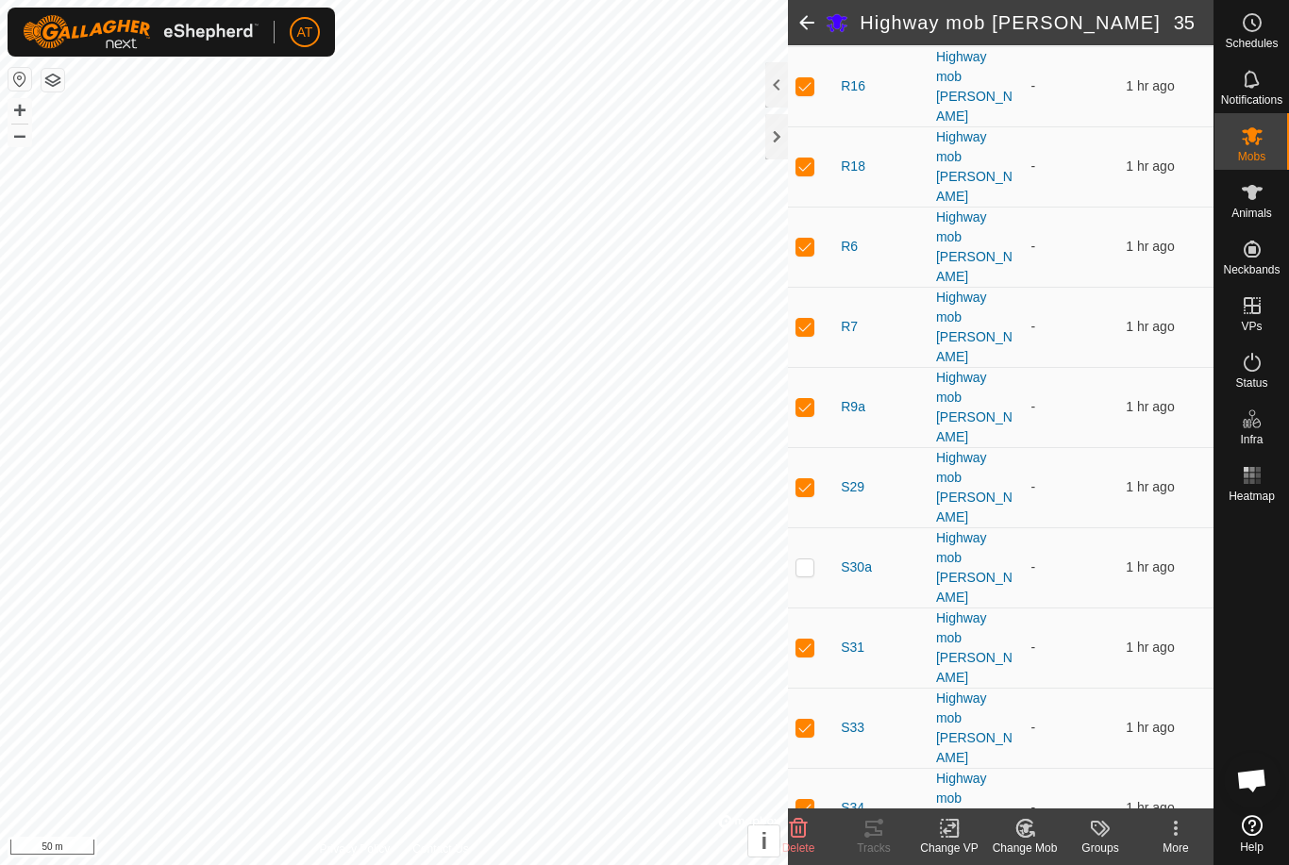
checkbox input "true"
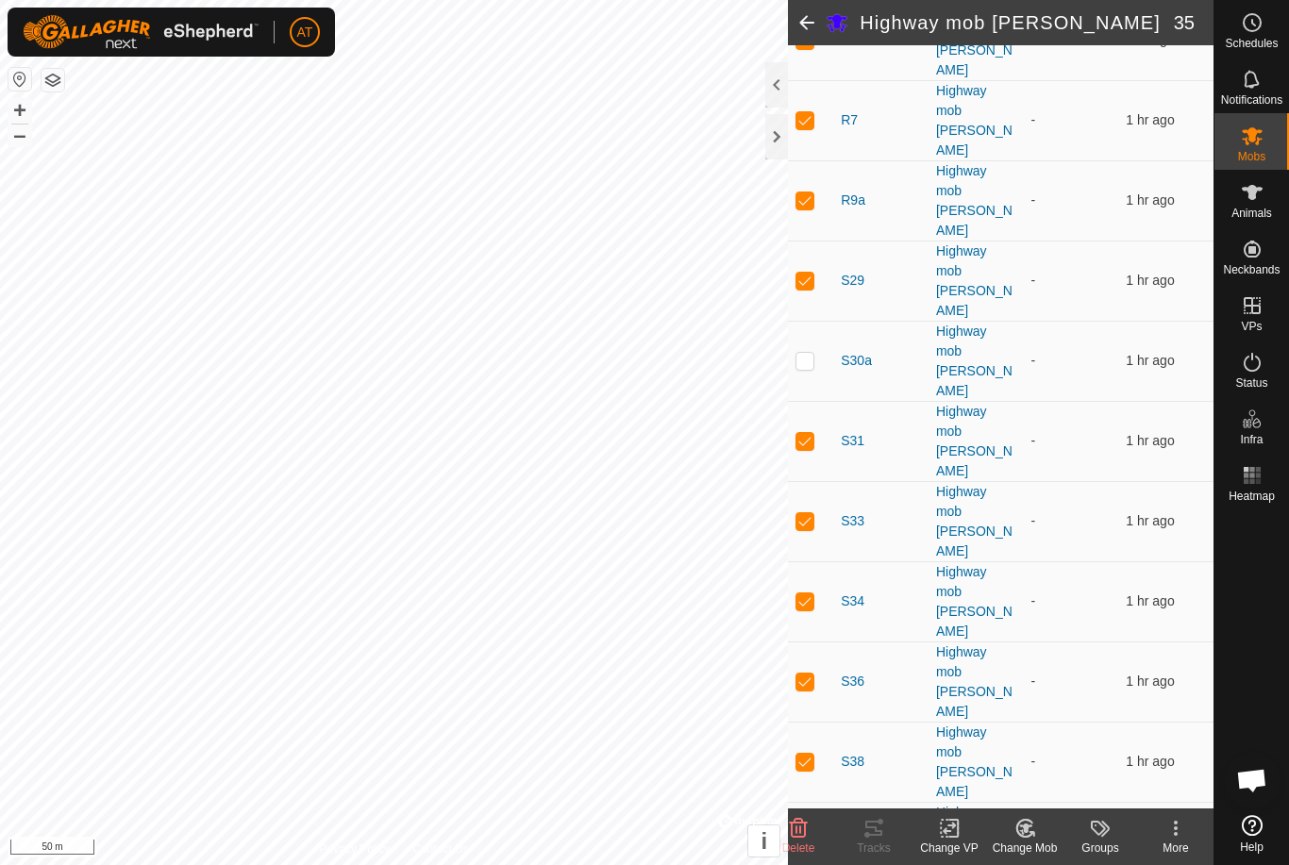
scroll to position [810, 0]
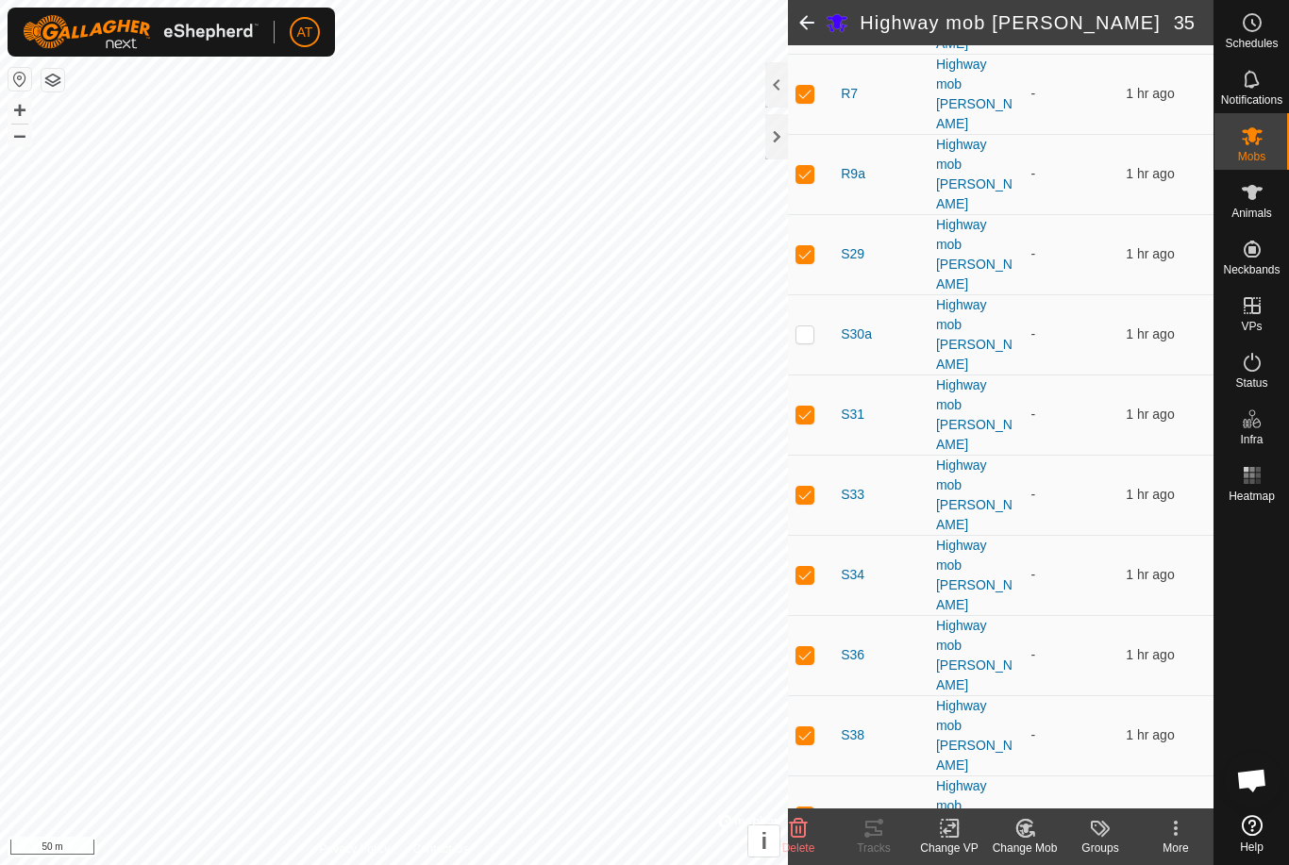
checkbox input "true"
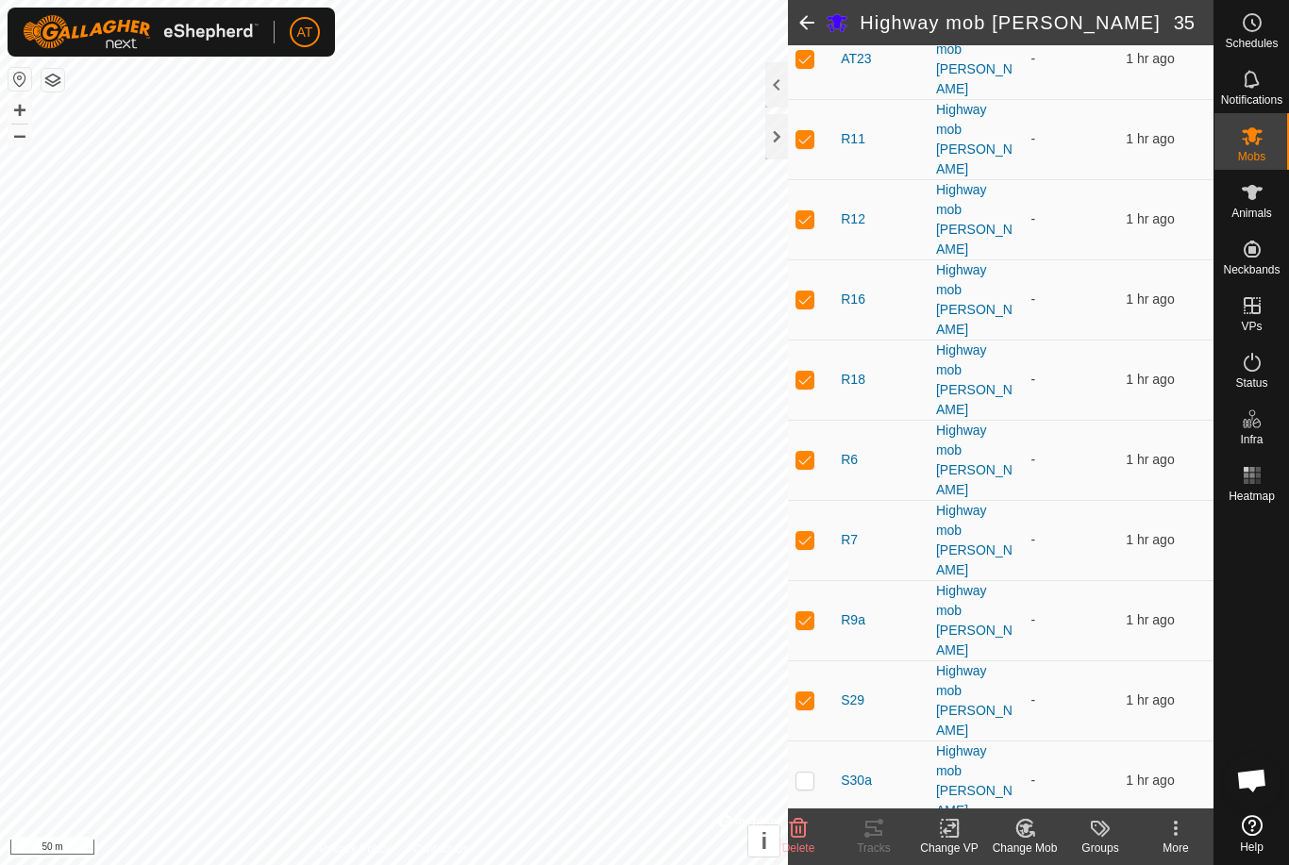
scroll to position [318, 0]
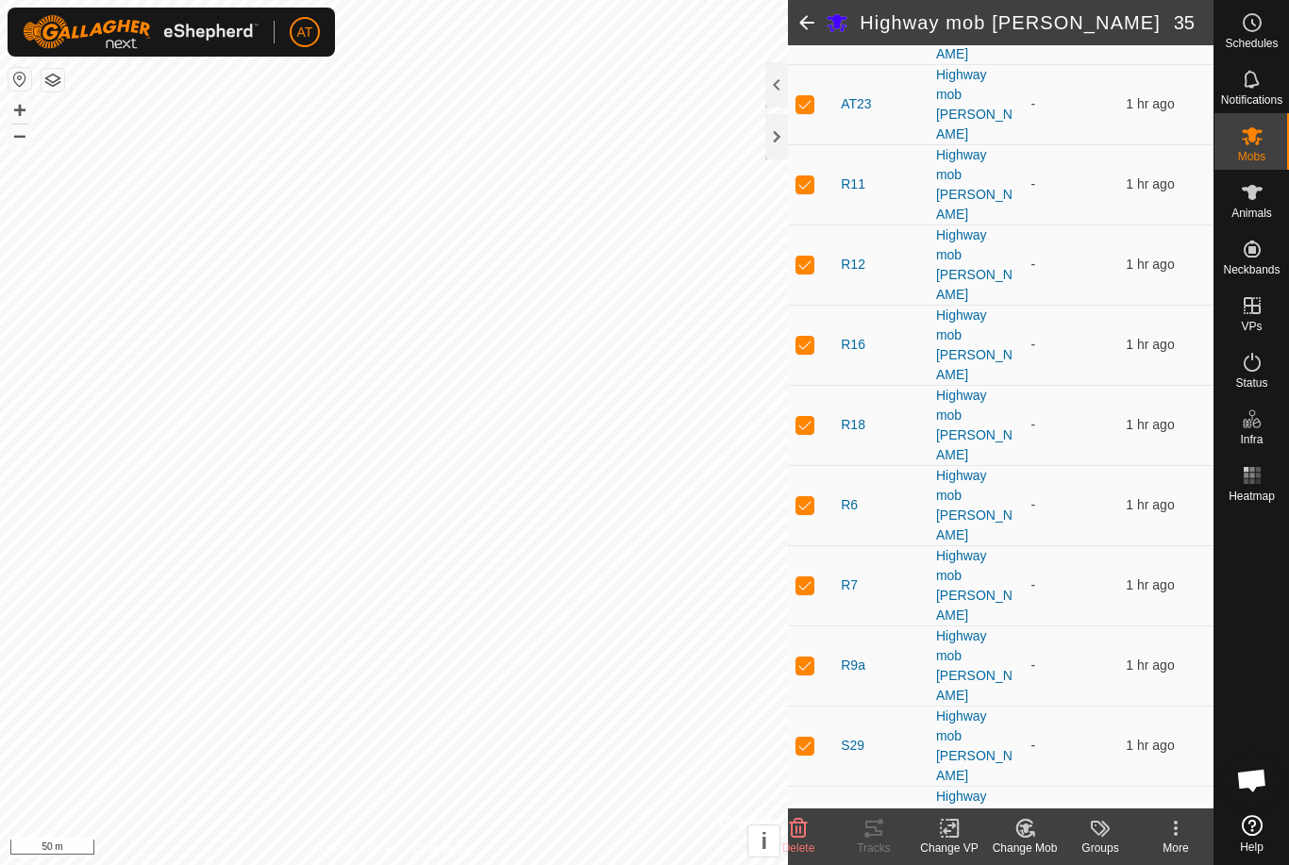
click at [812, 818] on p-checkbox at bounding box center [804, 825] width 19 height 15
checkbox input "true"
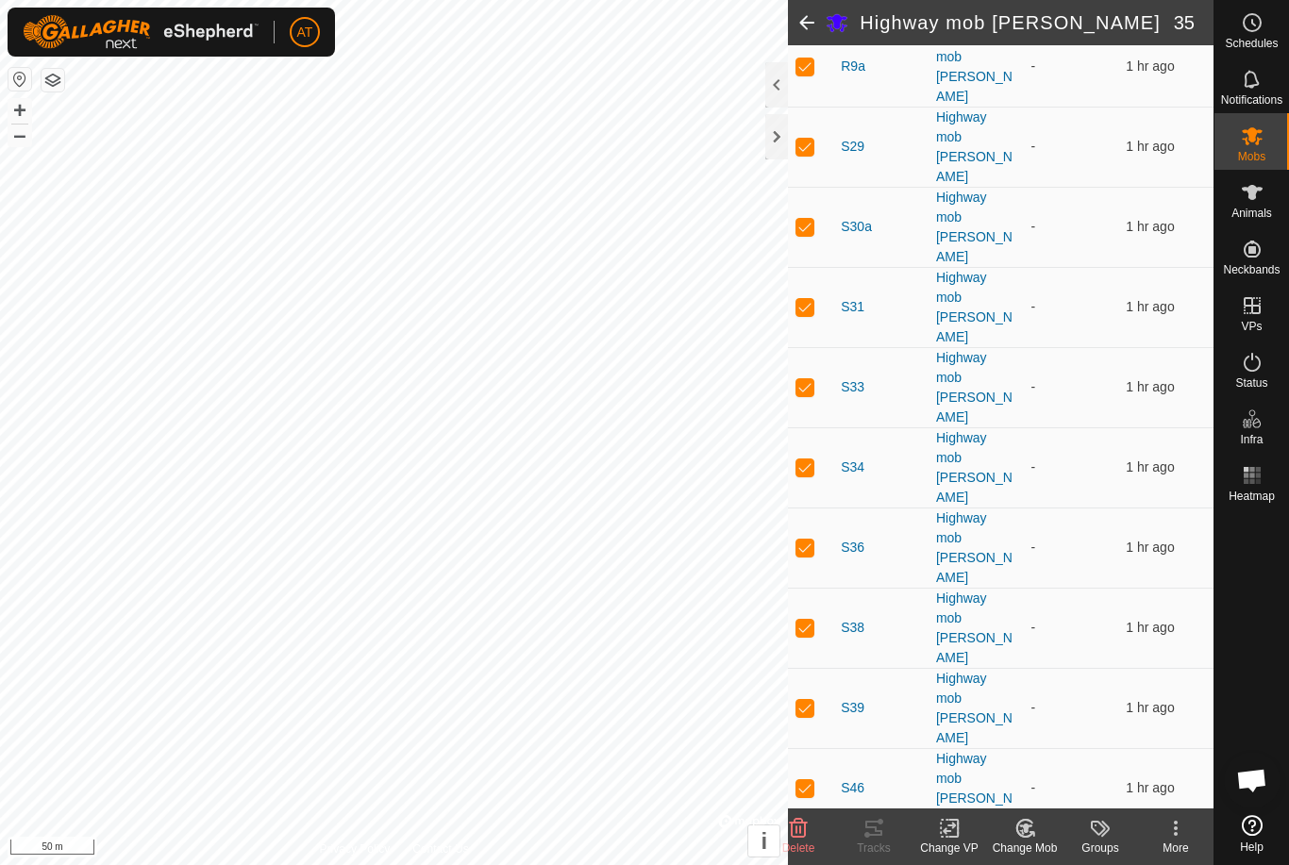
scroll to position [915, 0]
checkbox input "true"
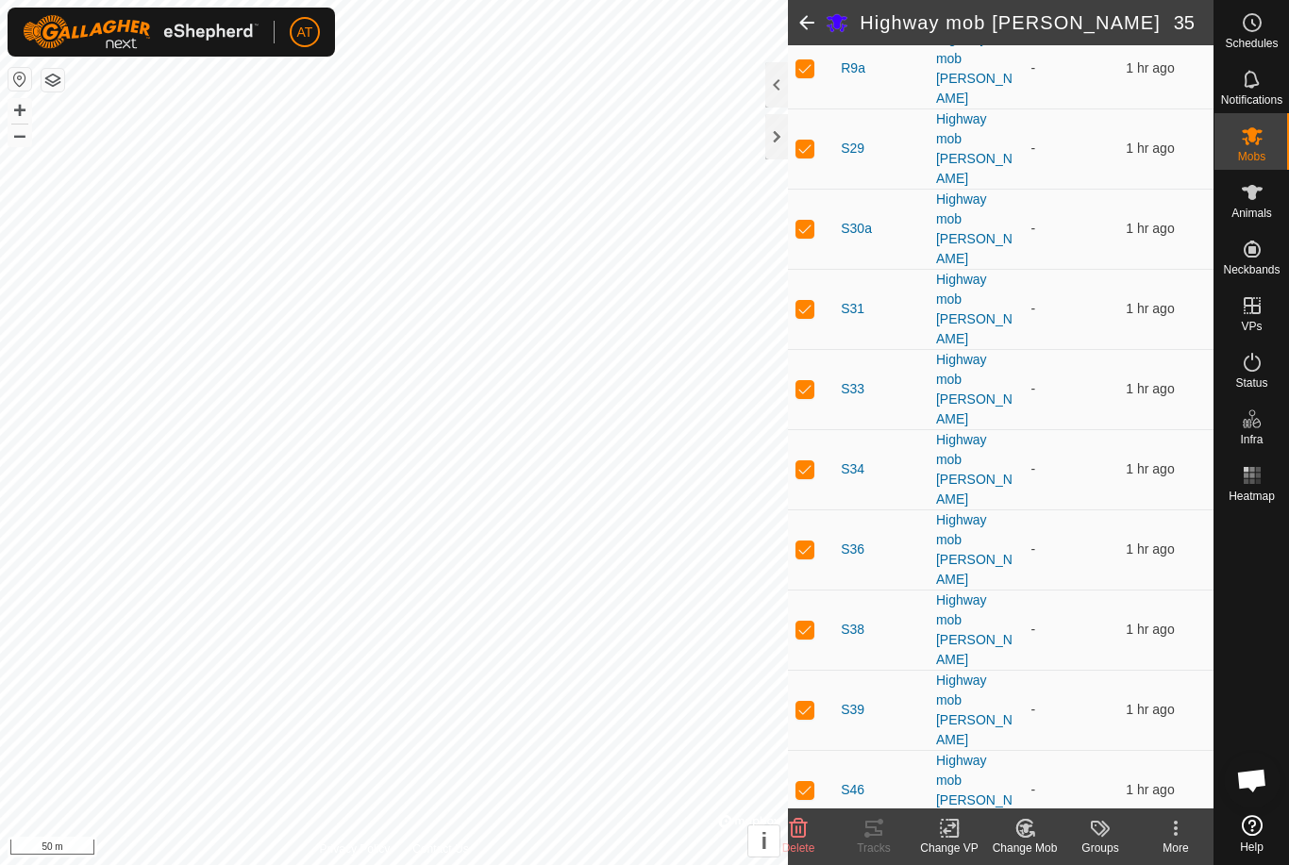
checkbox input "true"
checkbox input "false"
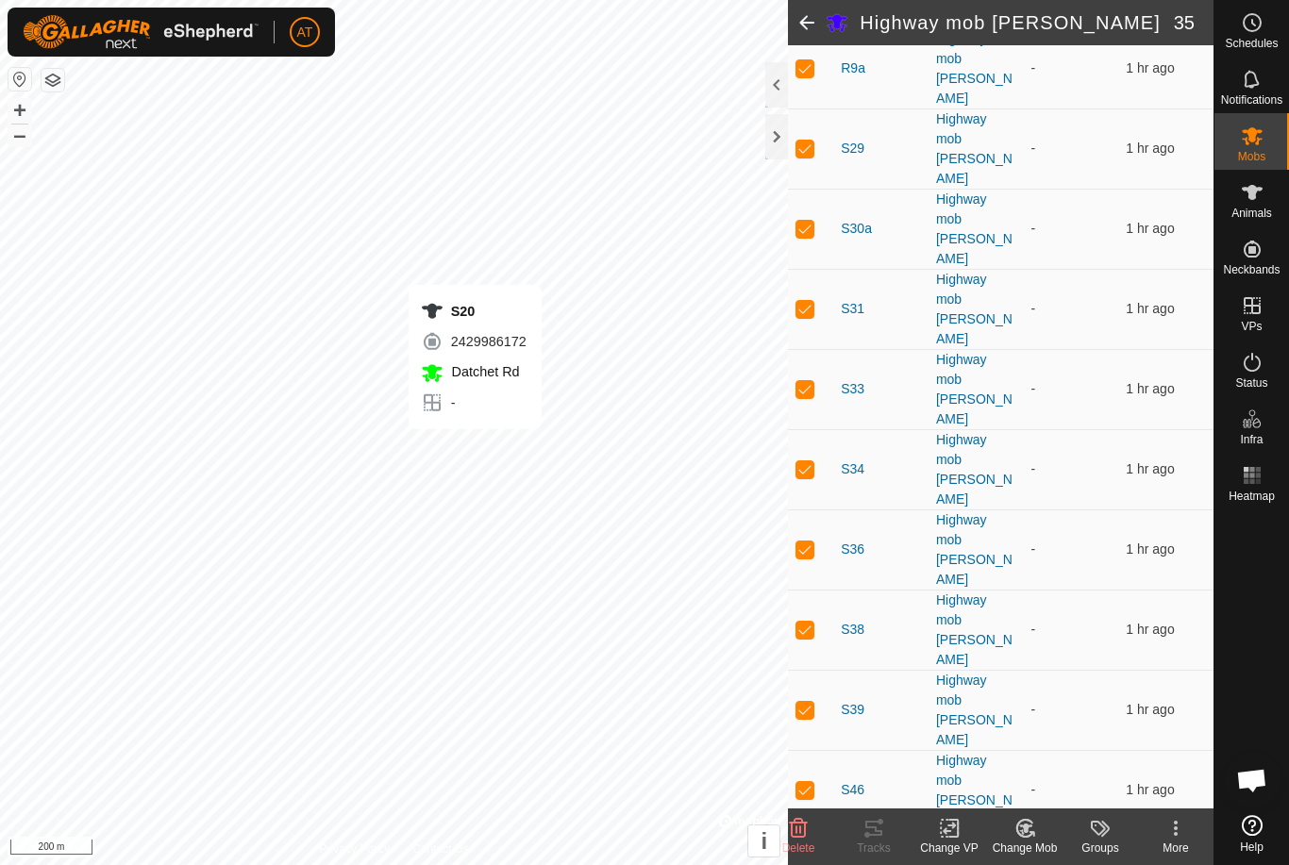
checkbox input "true"
checkbox input "false"
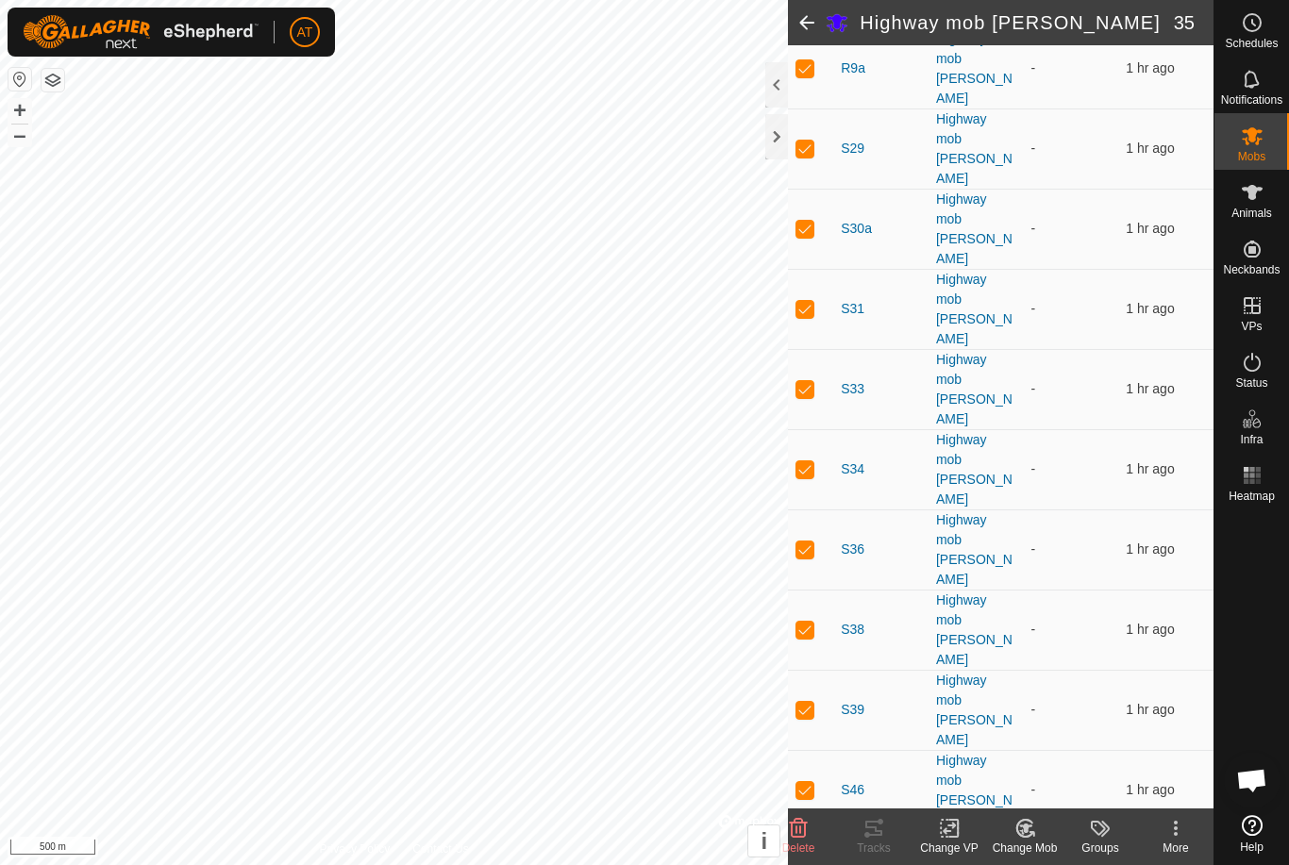
checkbox input "true"
checkbox input "false"
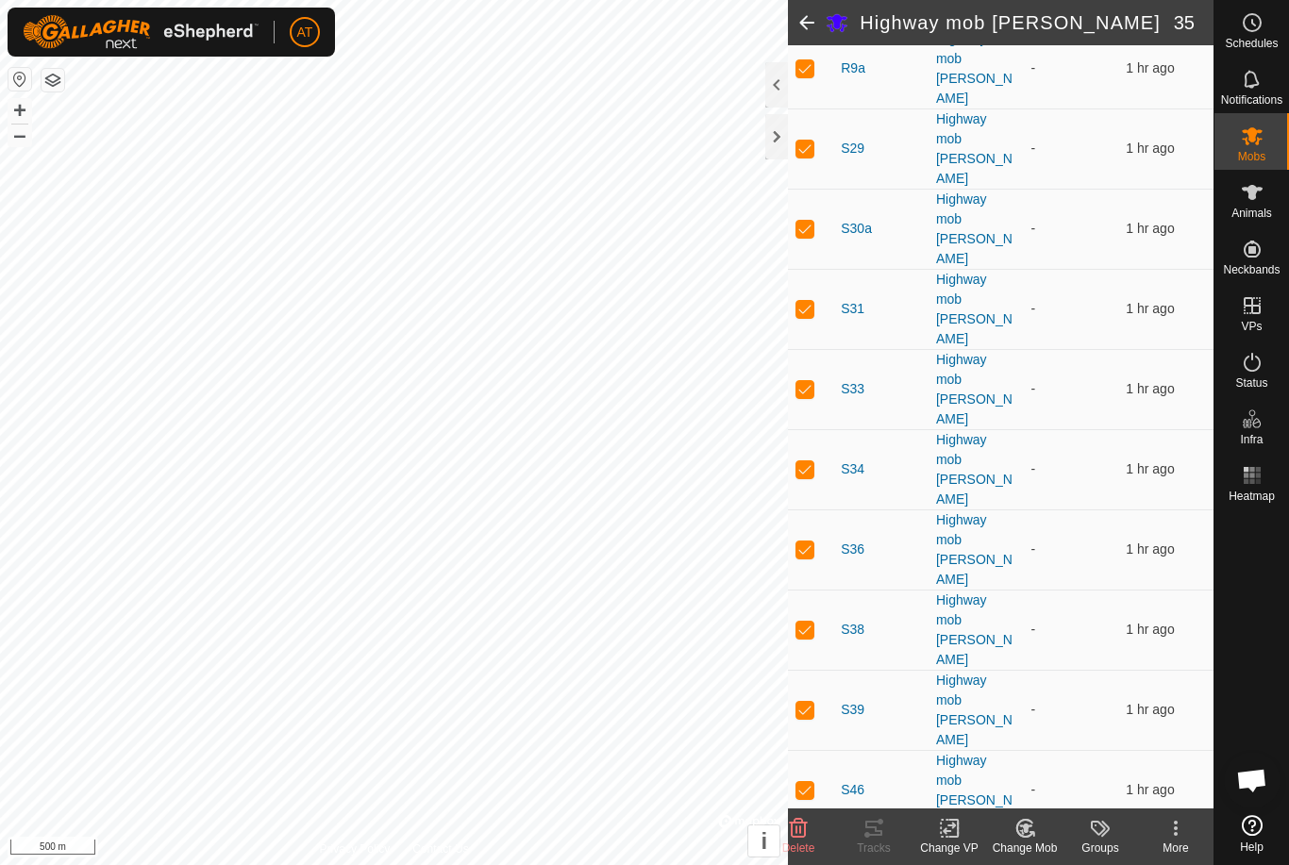
checkbox input "false"
checkbox input "true"
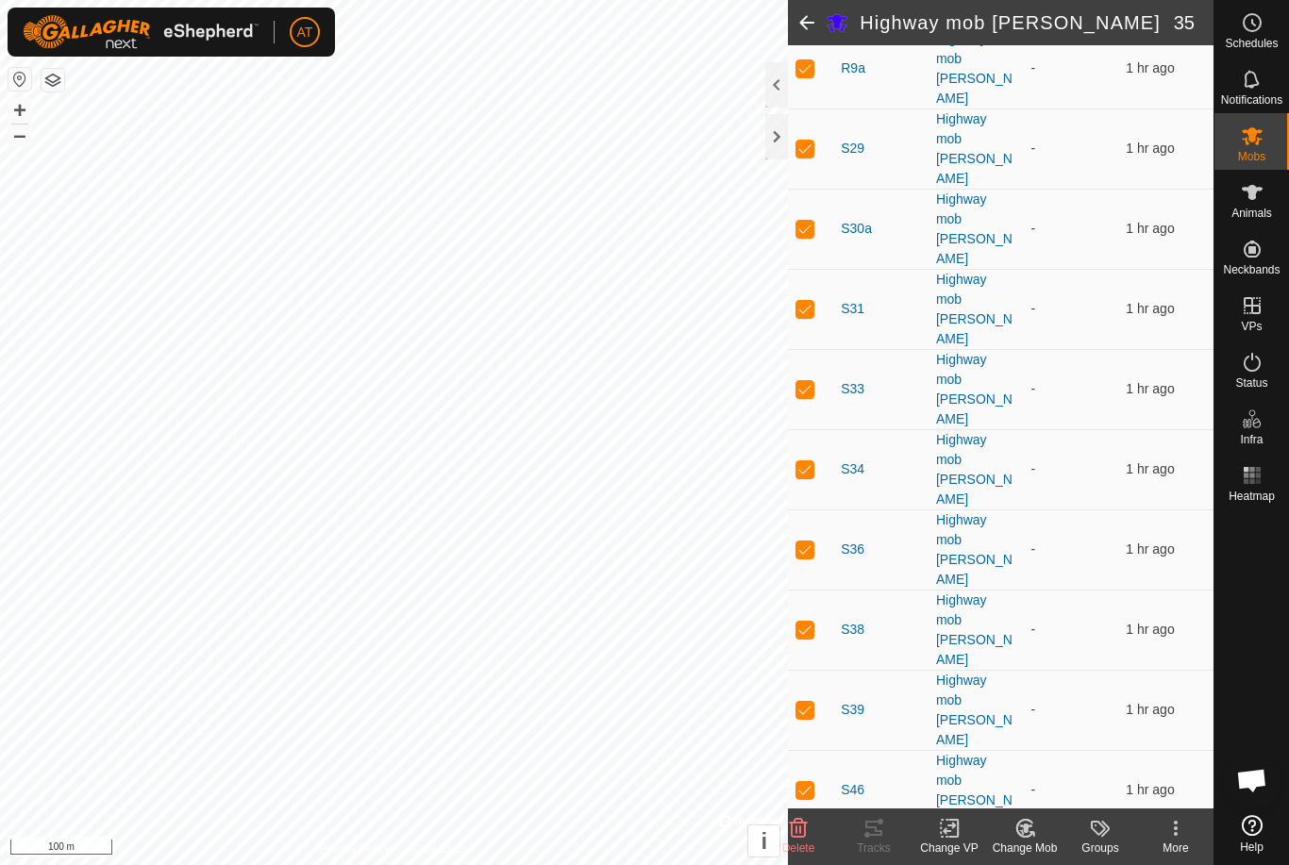
checkbox input "false"
checkbox input "true"
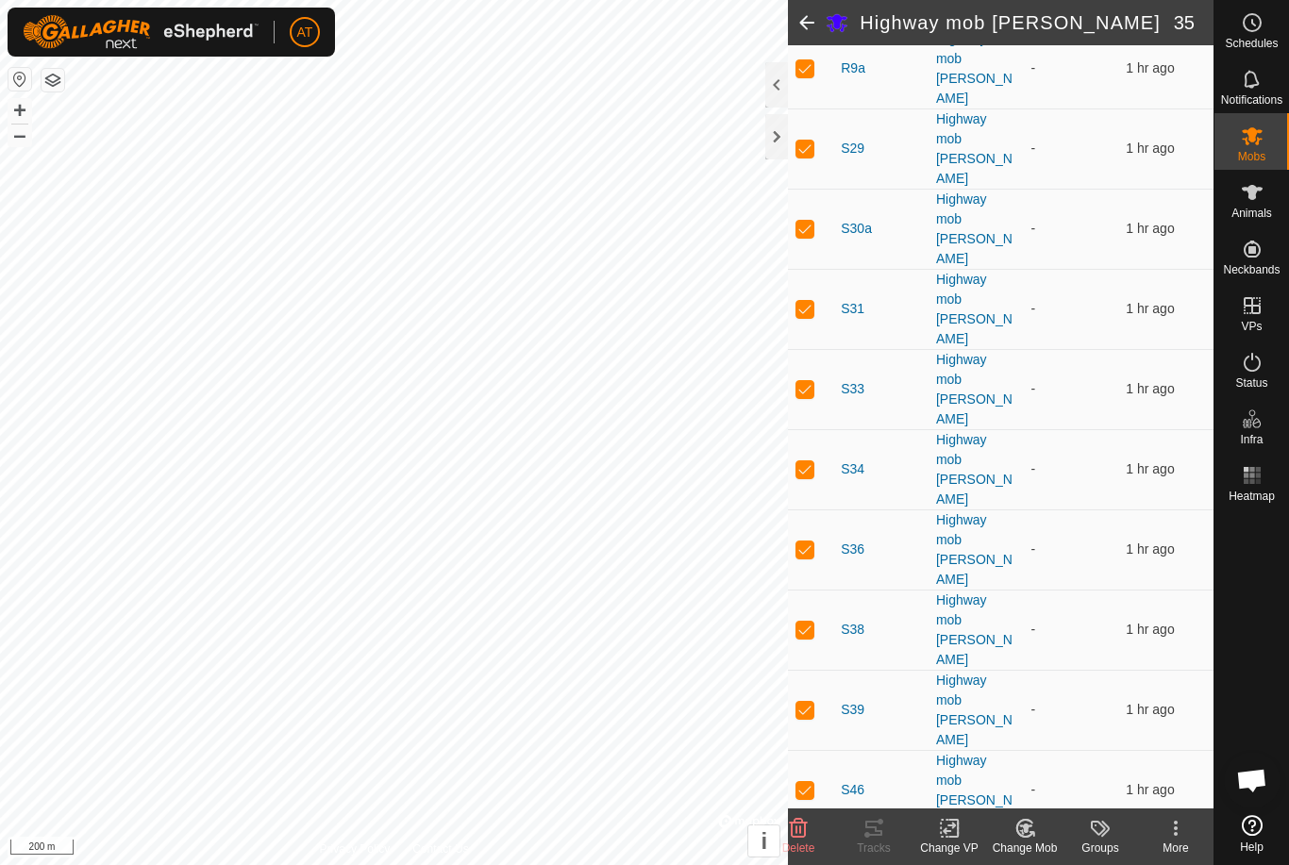
checkbox input "false"
checkbox input "true"
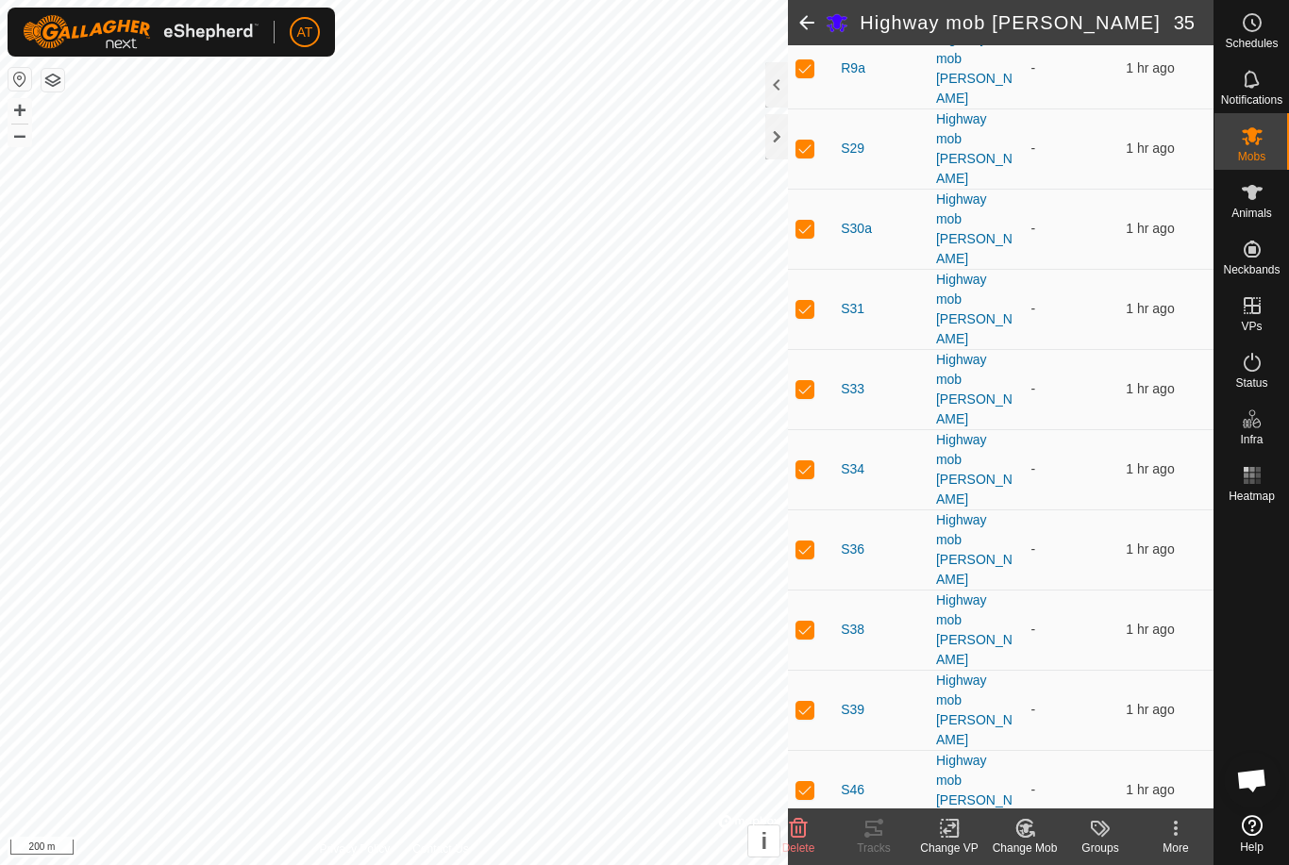
checkbox input "true"
click at [816, 833] on delete-svg-icon at bounding box center [798, 828] width 75 height 23
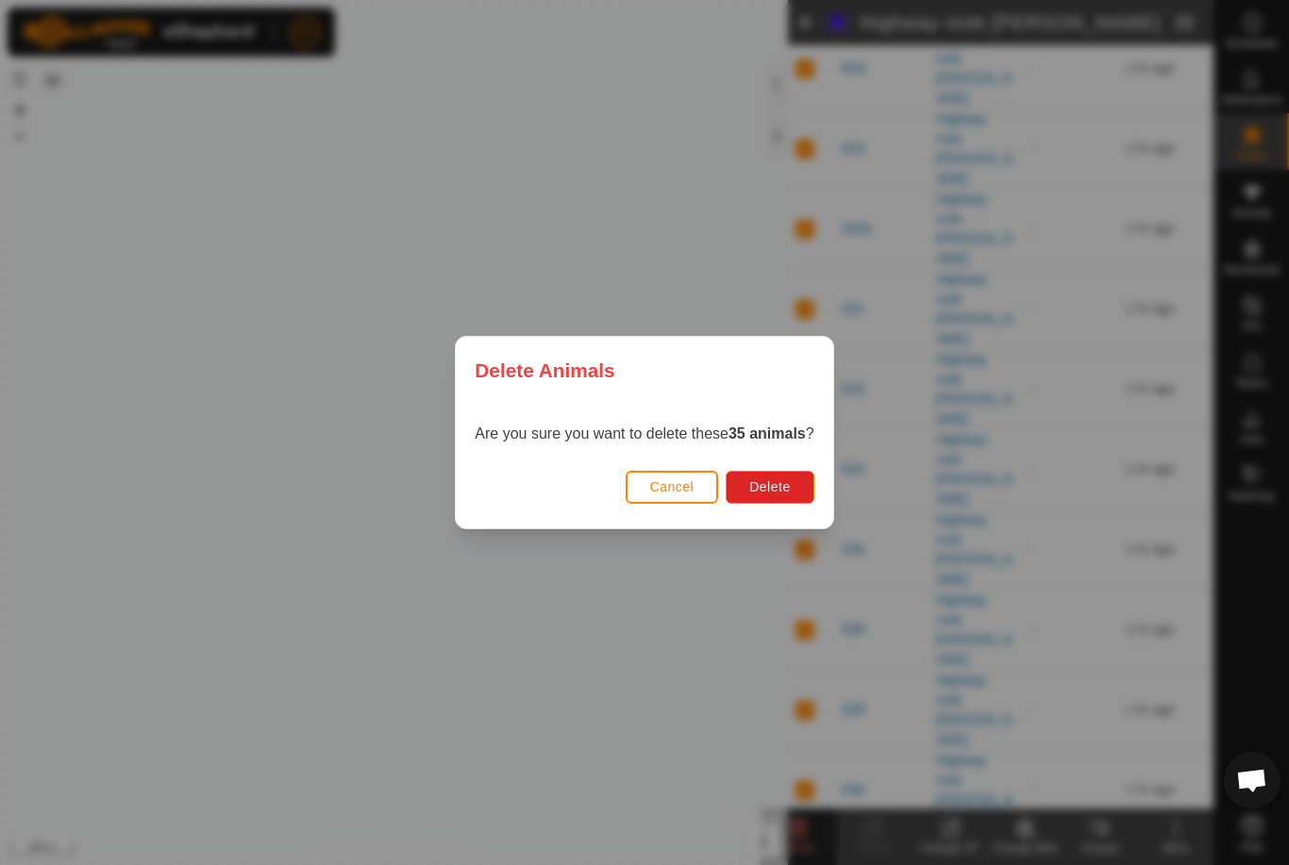
click at [675, 476] on button "Cancel" at bounding box center [672, 487] width 93 height 33
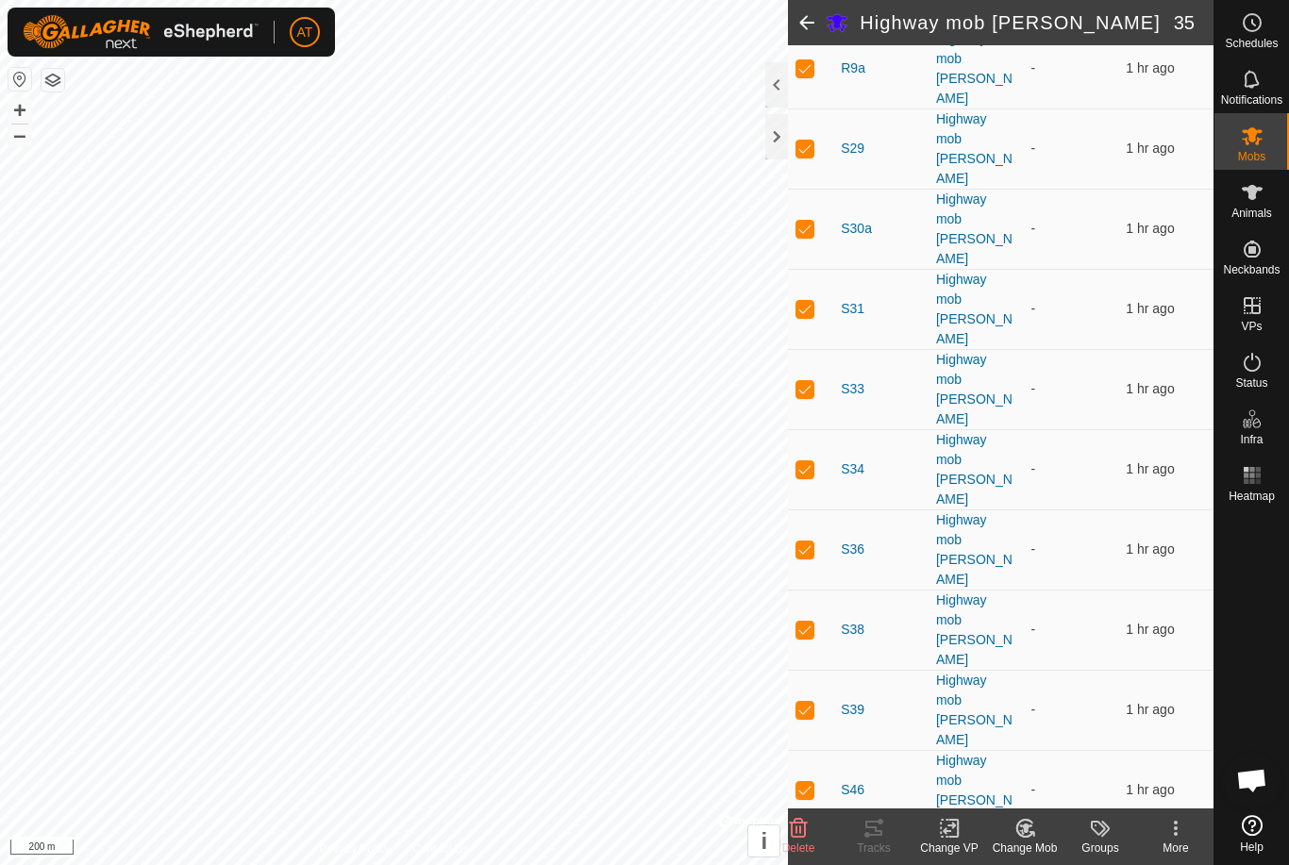
checkbox input "false"
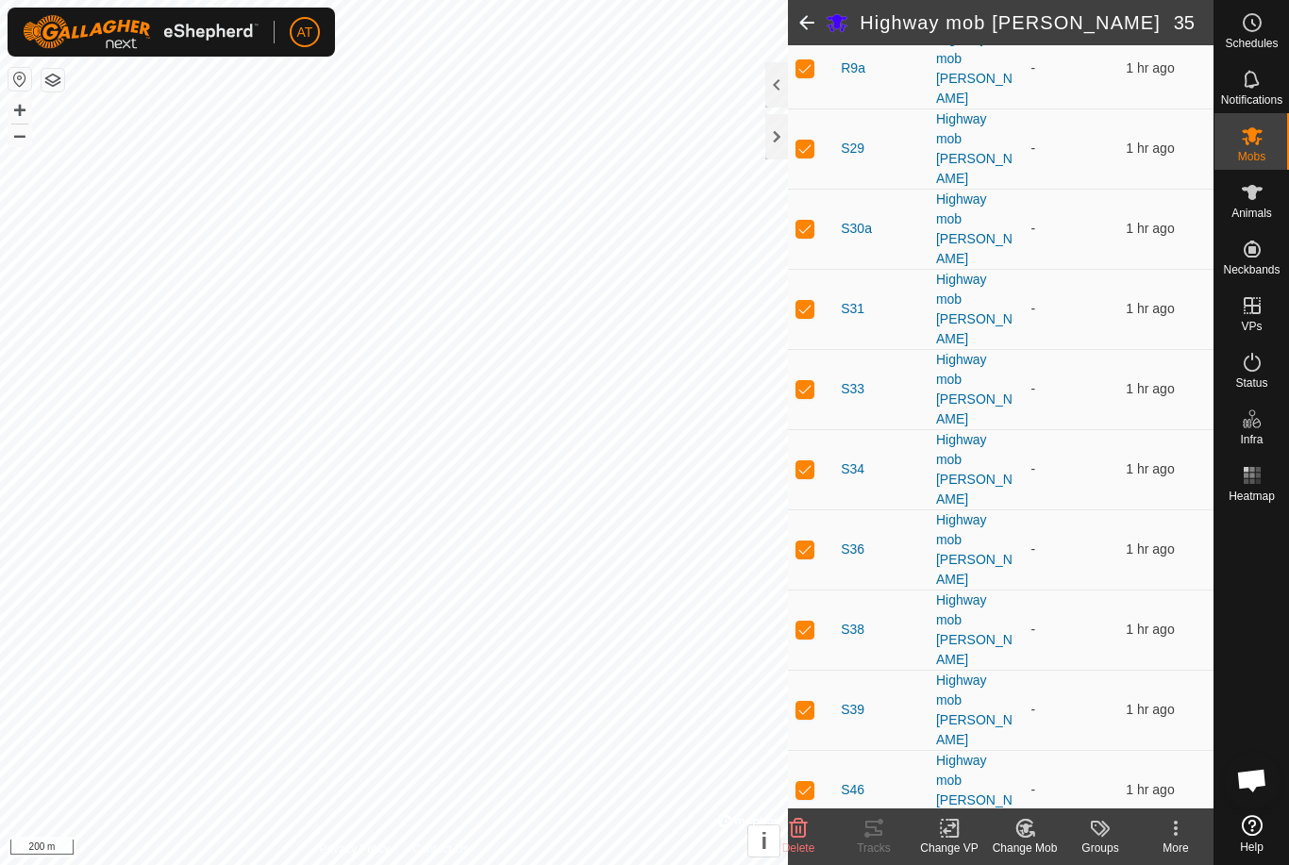
click at [818, 26] on span at bounding box center [807, 22] width 38 height 45
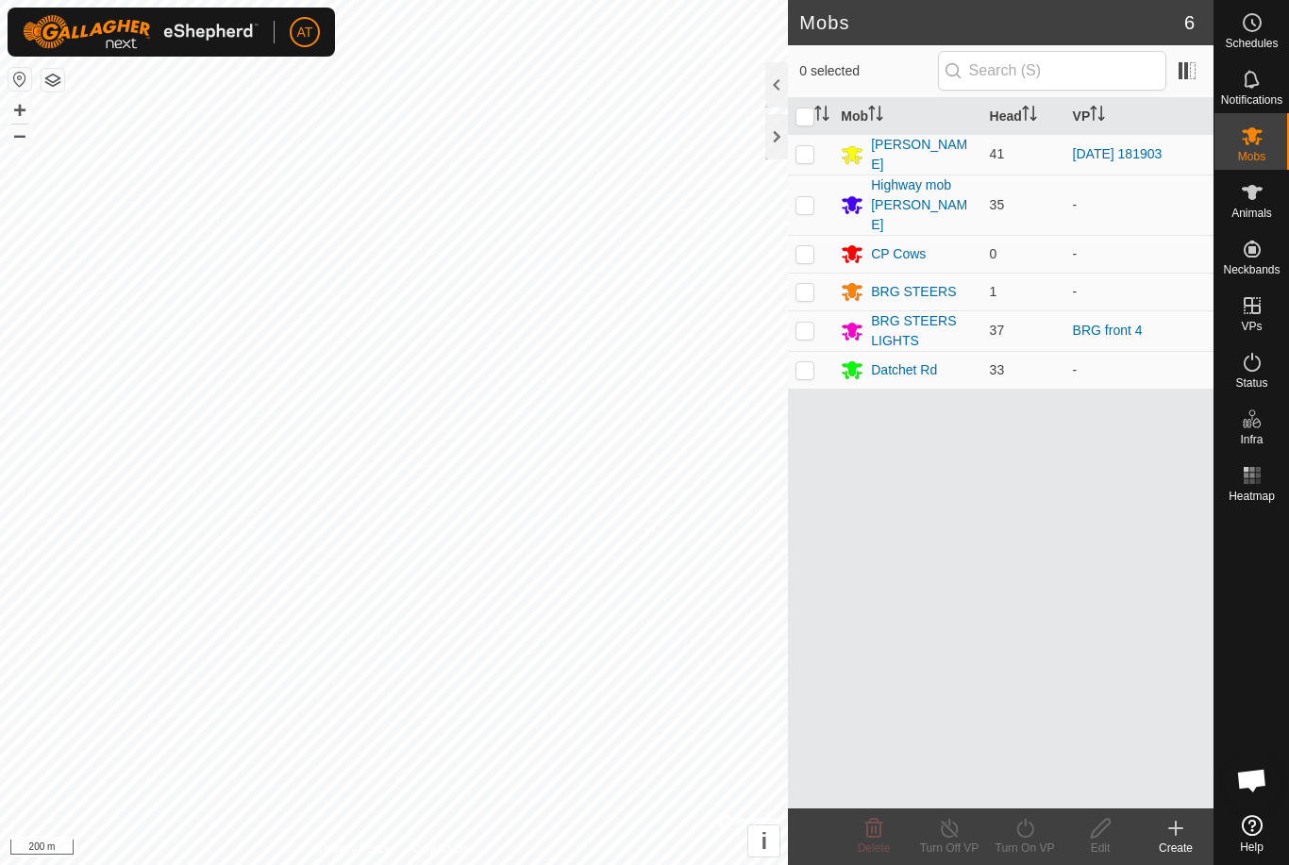
click at [819, 189] on td at bounding box center [810, 205] width 45 height 60
checkbox input "true"
click at [914, 198] on div "Highway mob [PERSON_NAME]" at bounding box center [922, 205] width 103 height 59
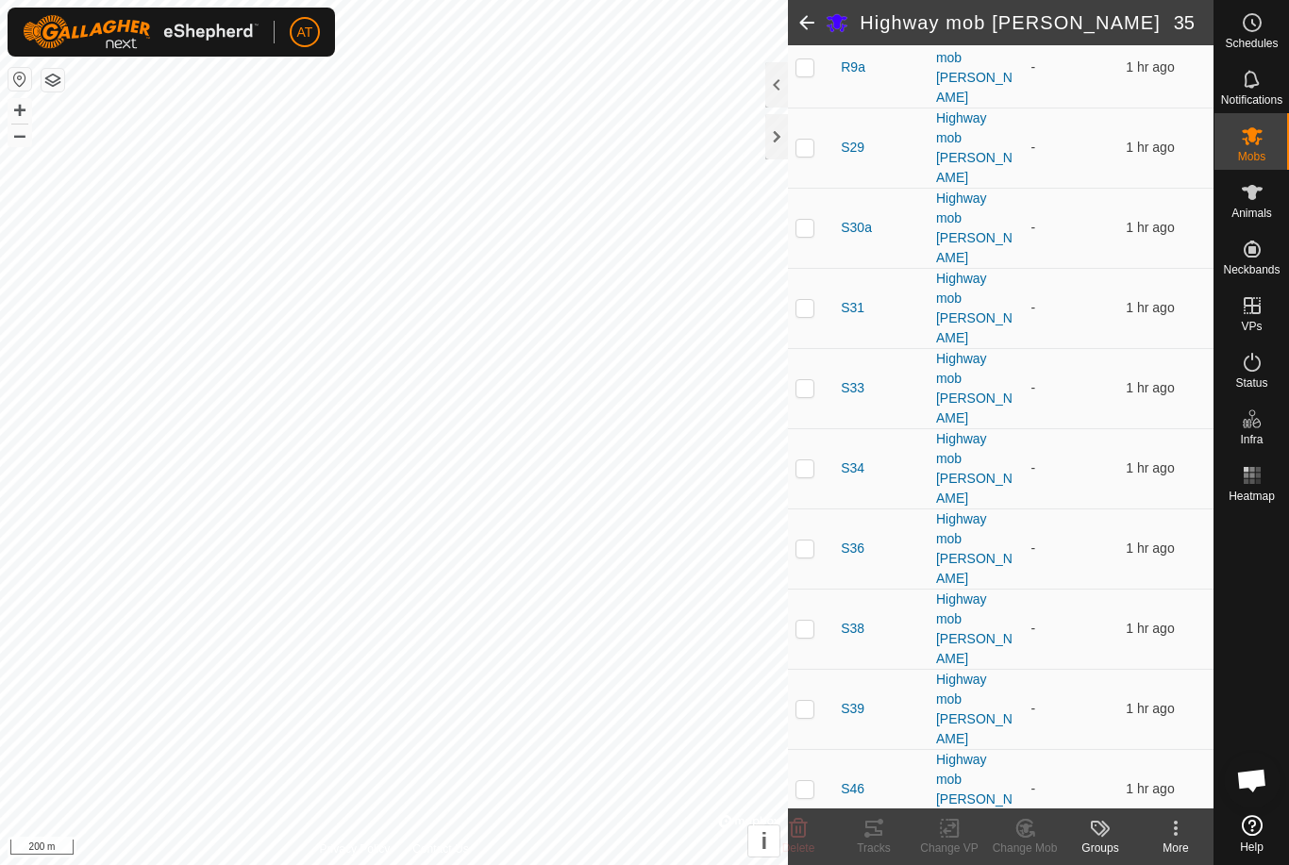
scroll to position [915, 0]
checkbox input "true"
click at [797, 828] on icon at bounding box center [799, 828] width 18 height 19
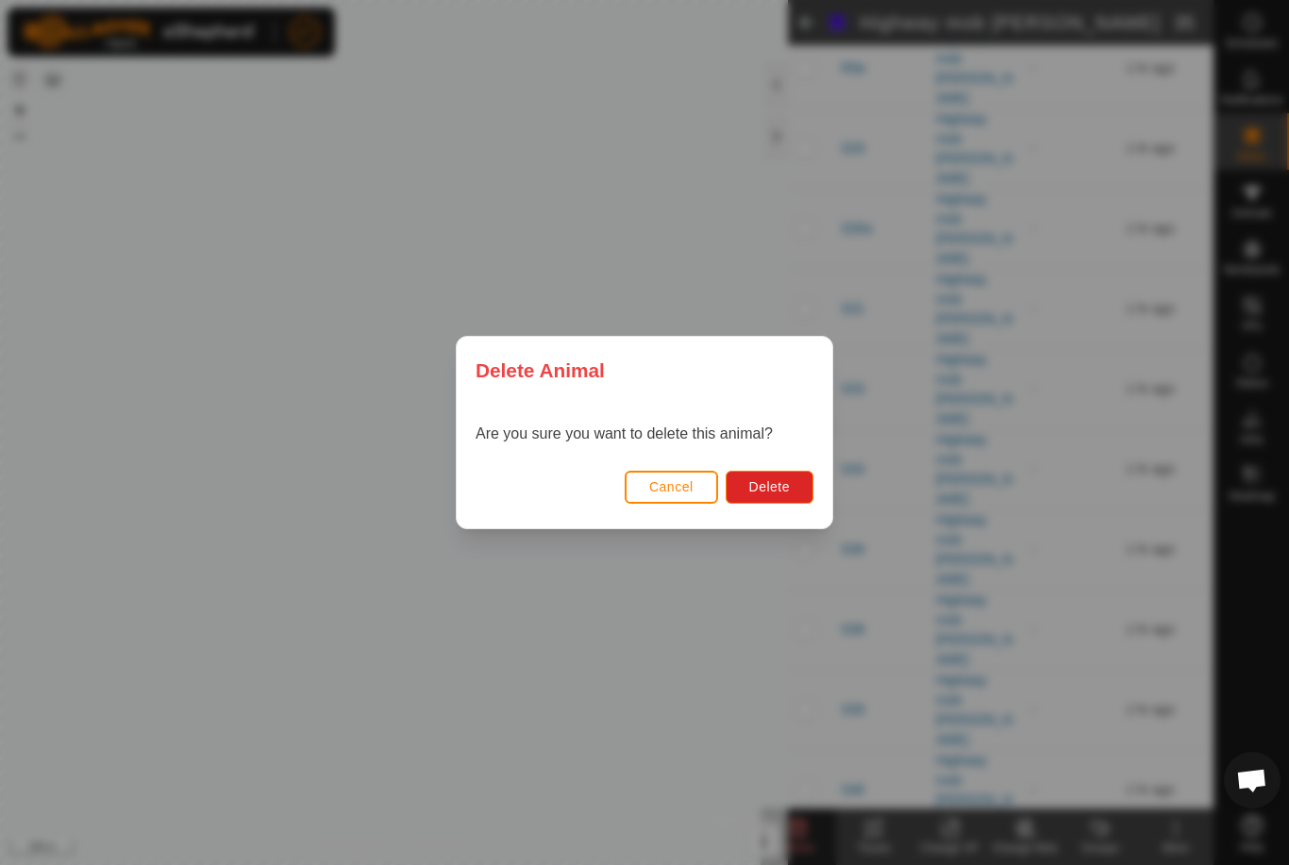
click at [672, 493] on span "Cancel" at bounding box center [671, 486] width 44 height 15
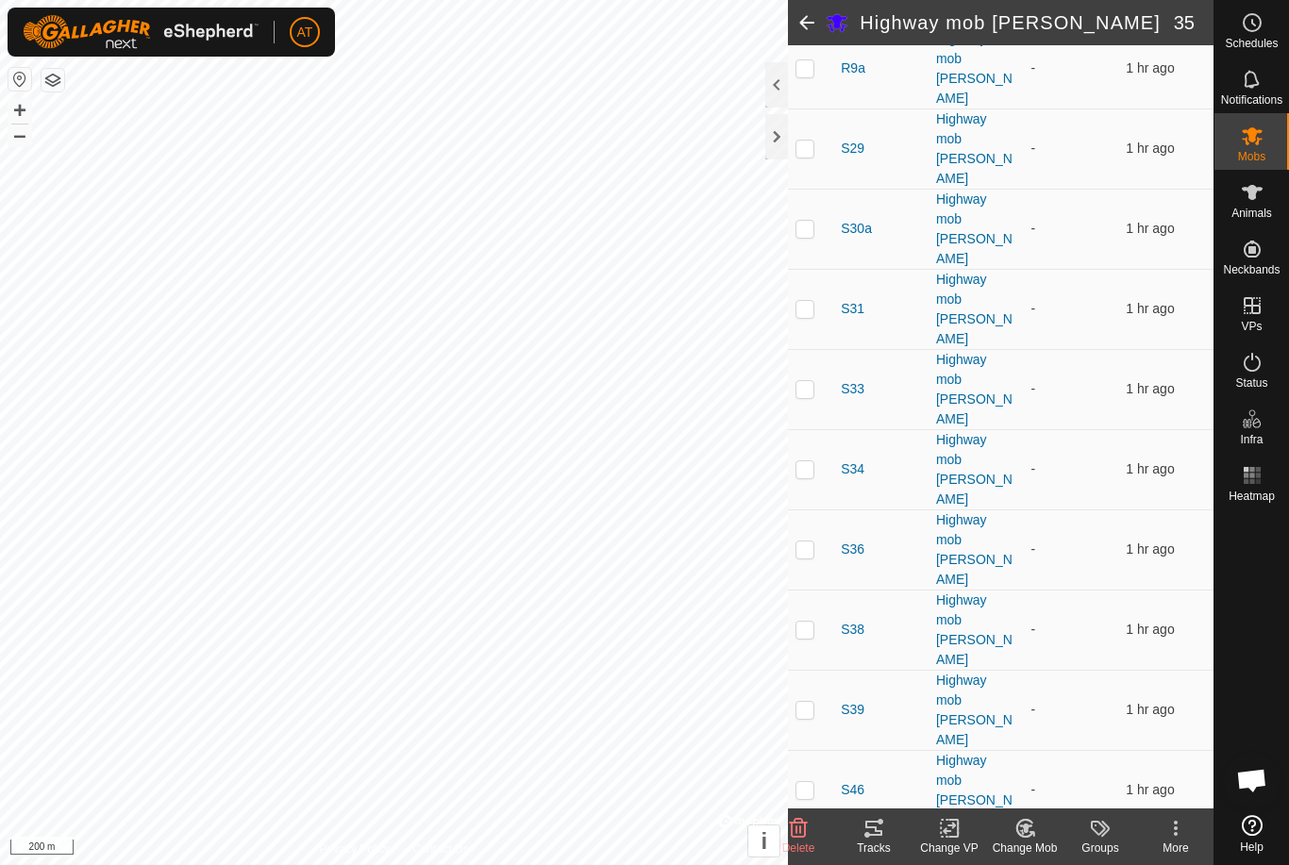
click at [791, 830] on td at bounding box center [810, 870] width 45 height 80
click at [809, 862] on p-checkbox at bounding box center [804, 869] width 19 height 15
checkbox input "false"
click at [774, 136] on div at bounding box center [776, 136] width 23 height 45
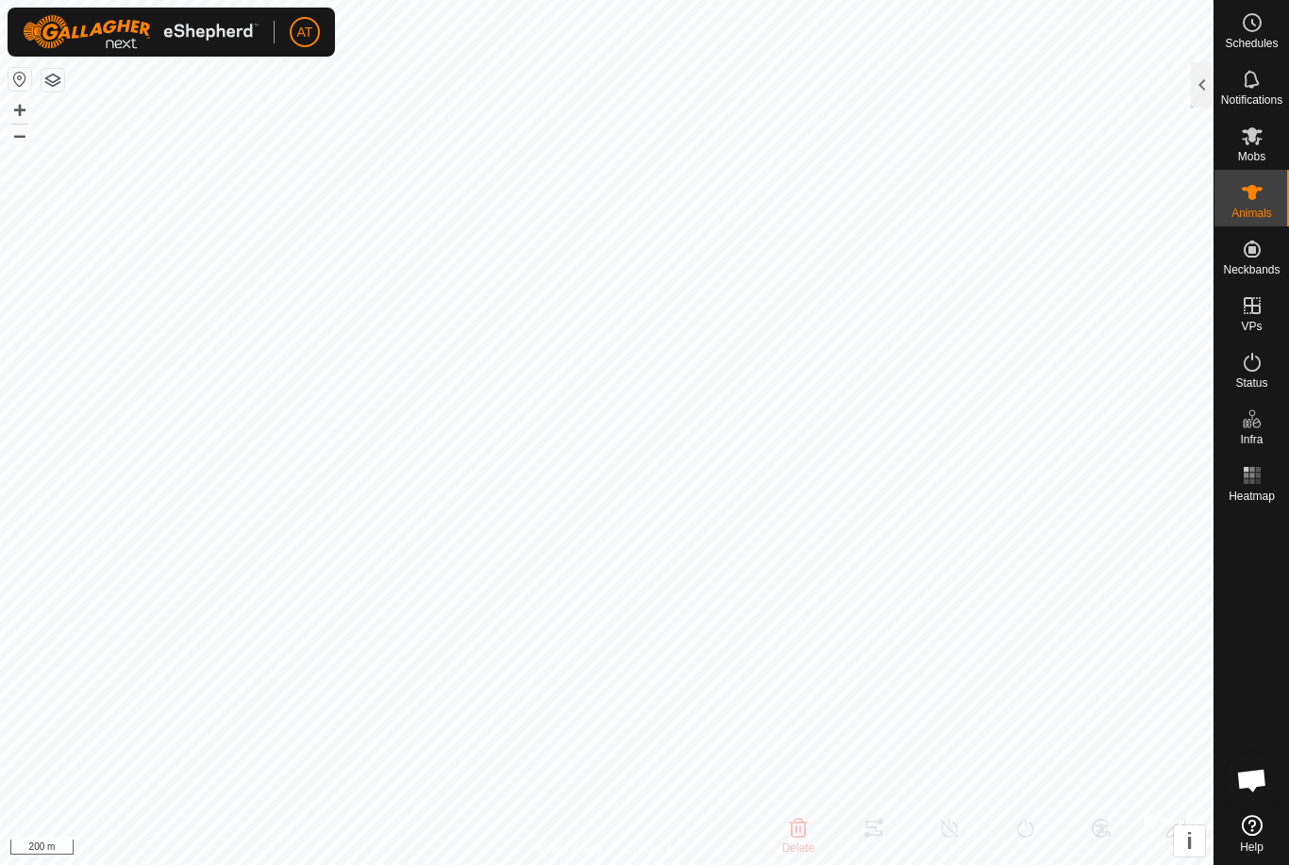
type input "W22"
type input "-"
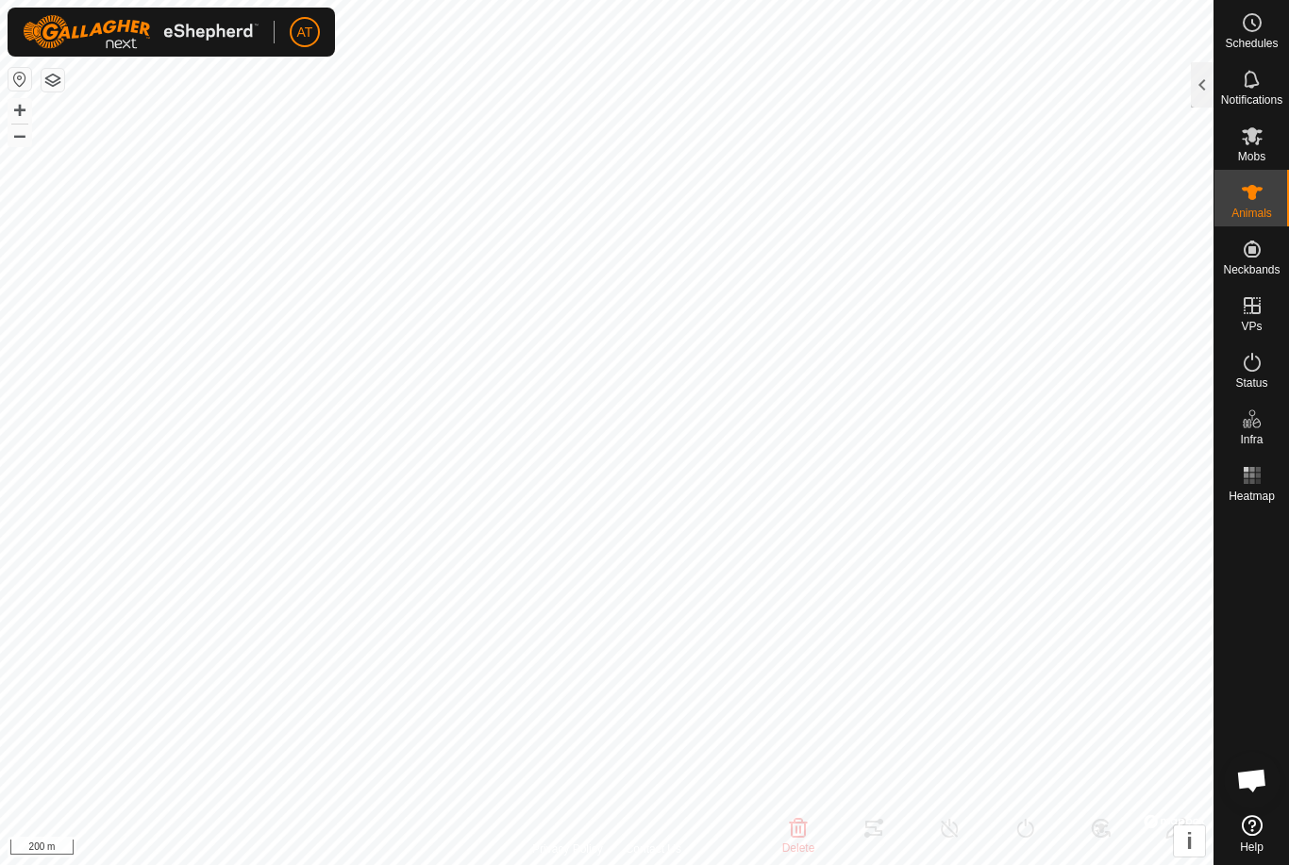
type input "0 kg"
type input "-"
click at [1211, 85] on div at bounding box center [1202, 84] width 23 height 45
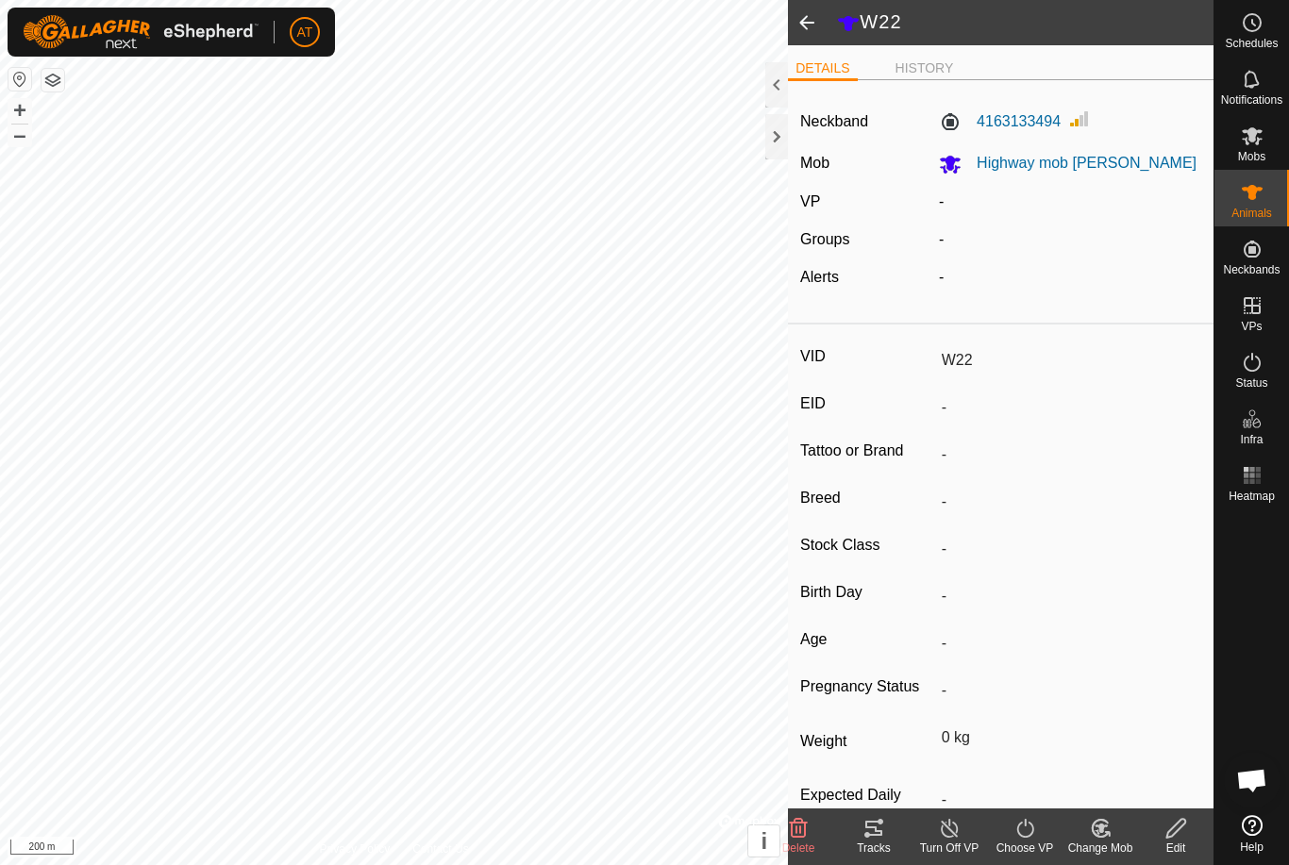
click at [1109, 836] on icon at bounding box center [1107, 834] width 4 height 4
click at [1155, 753] on span "Choose Mob..." at bounding box center [1154, 747] width 98 height 23
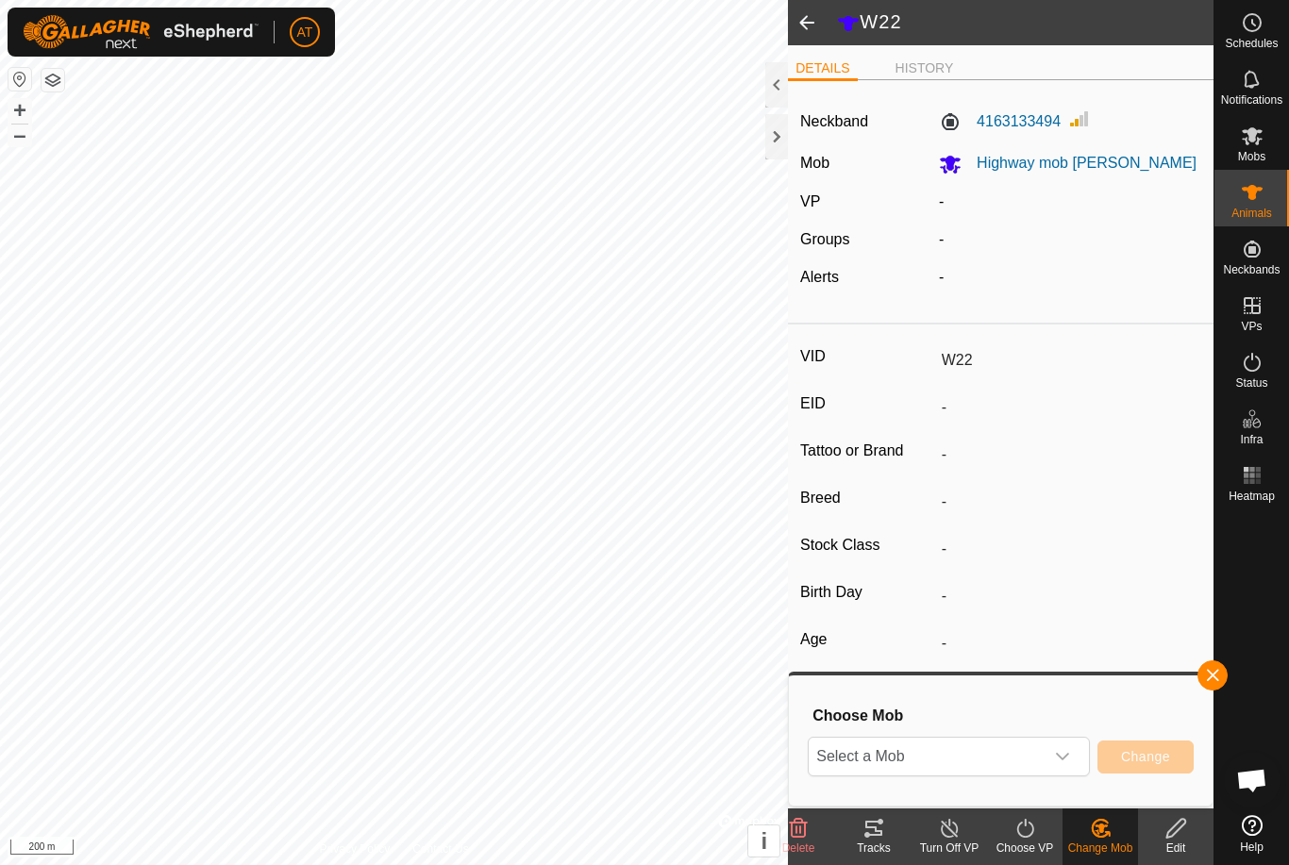
click at [1026, 761] on span "Select a Mob" at bounding box center [926, 757] width 235 height 38
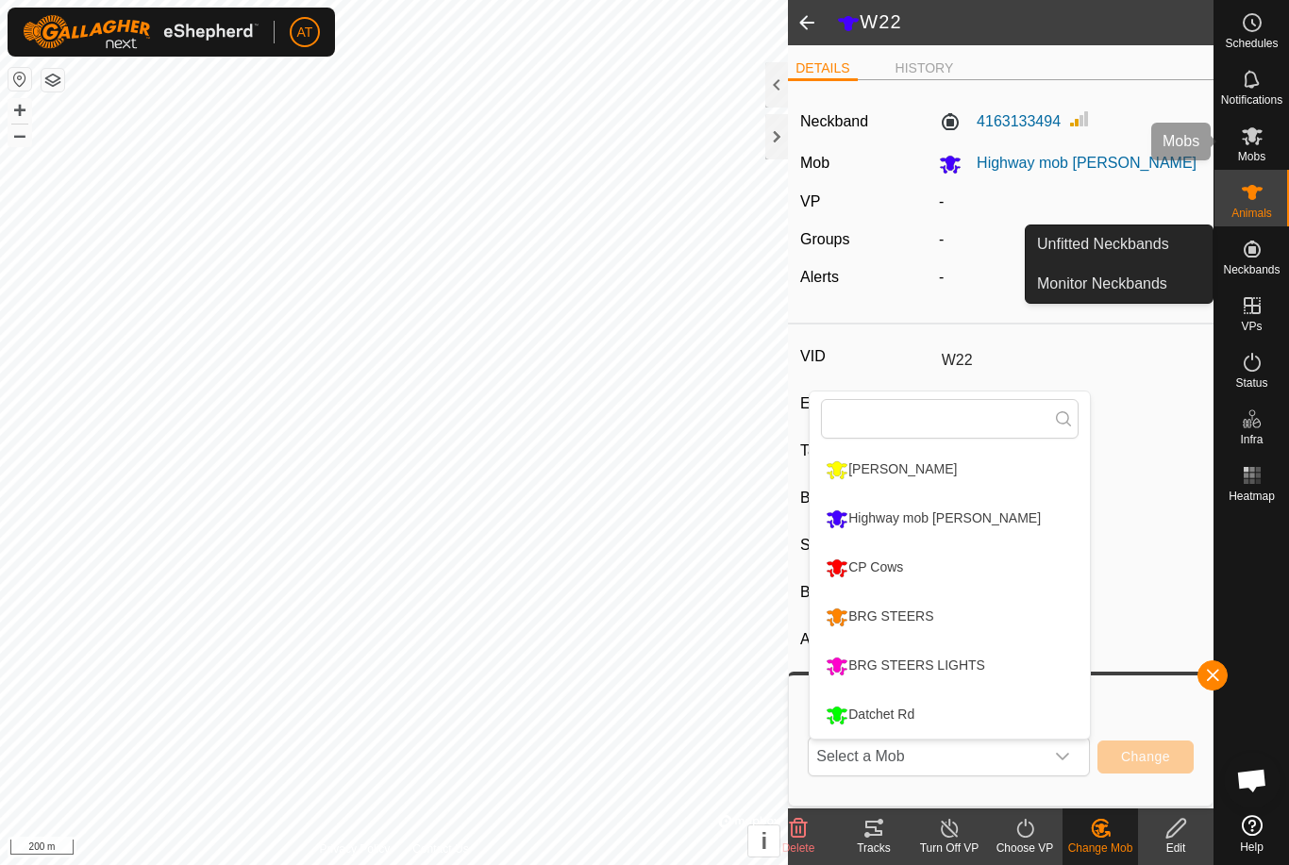
click at [1268, 128] on es-mob-svg-icon at bounding box center [1252, 136] width 34 height 30
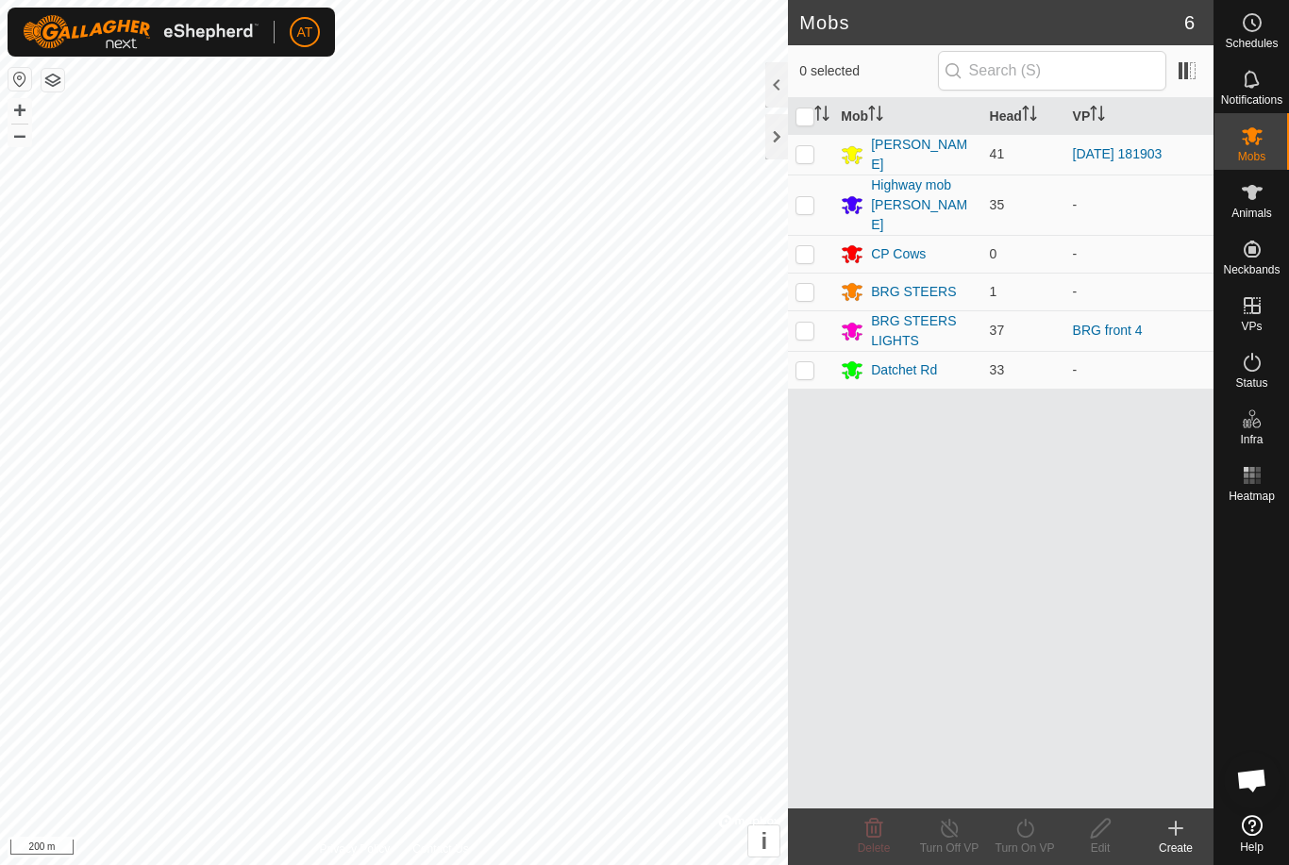
click at [1157, 833] on create-svg-icon at bounding box center [1175, 828] width 75 height 23
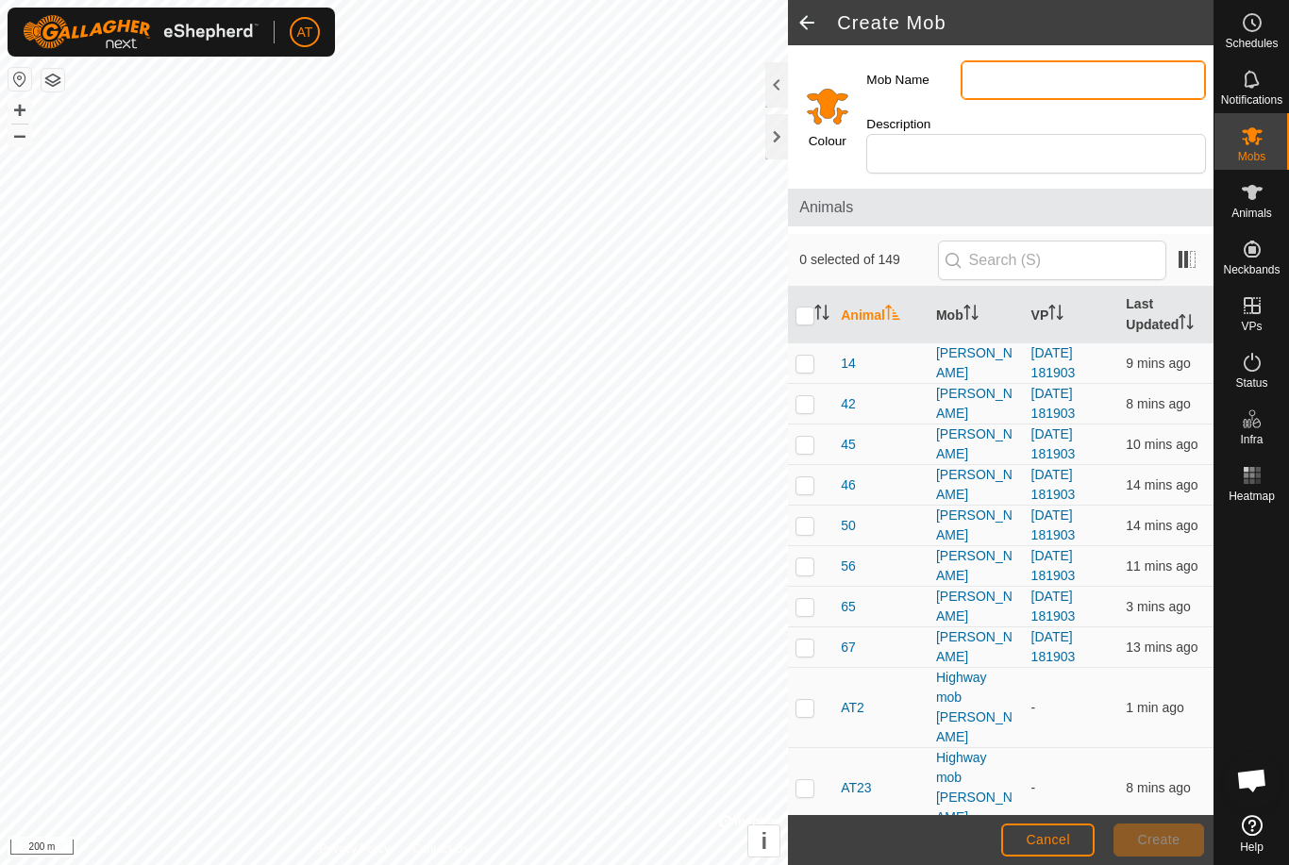
click at [1108, 87] on input "Mob Name" at bounding box center [1083, 80] width 245 height 40
type input "K"
type input "V"
type input "V heifers"
click at [821, 89] on input "Select a color" at bounding box center [827, 105] width 45 height 45
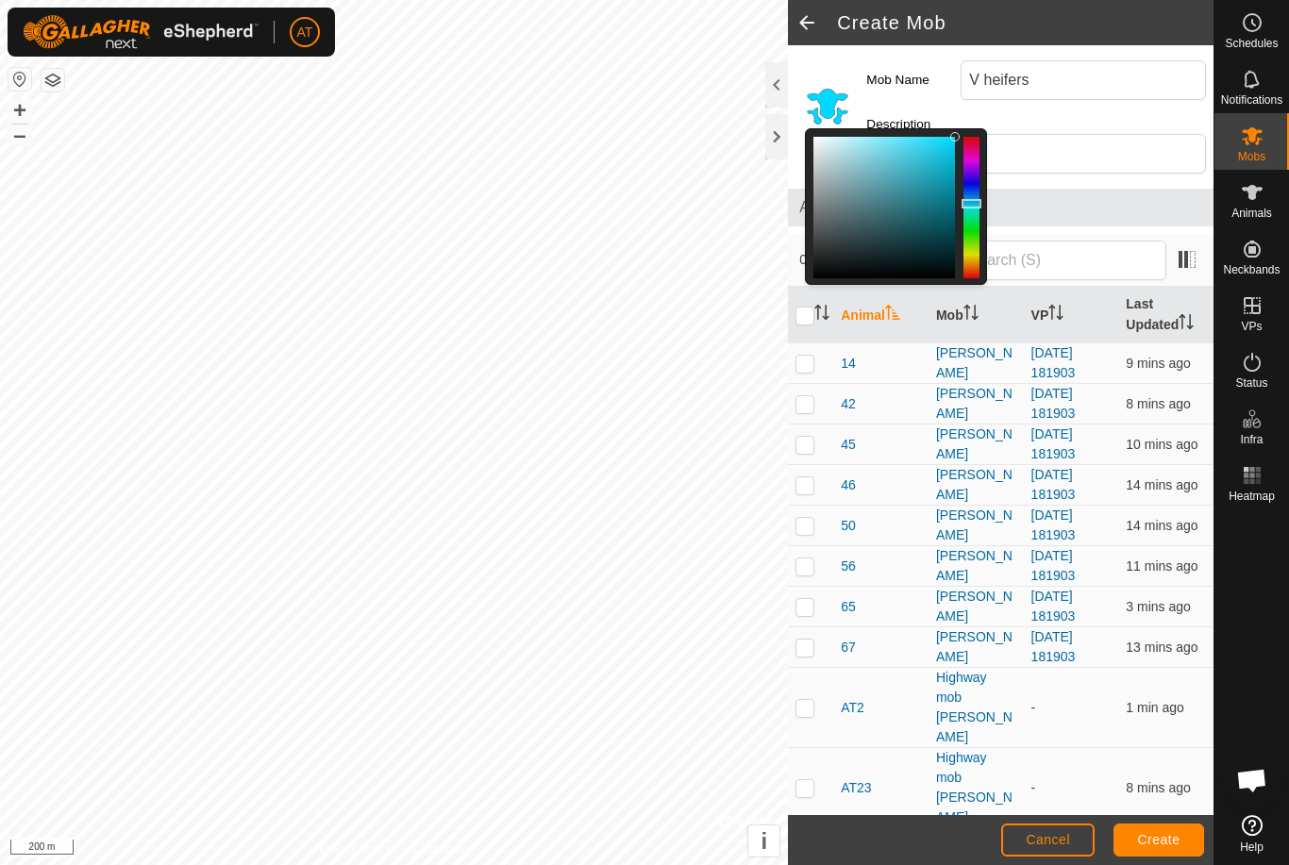
click at [1151, 835] on span "Create" at bounding box center [1159, 839] width 42 height 15
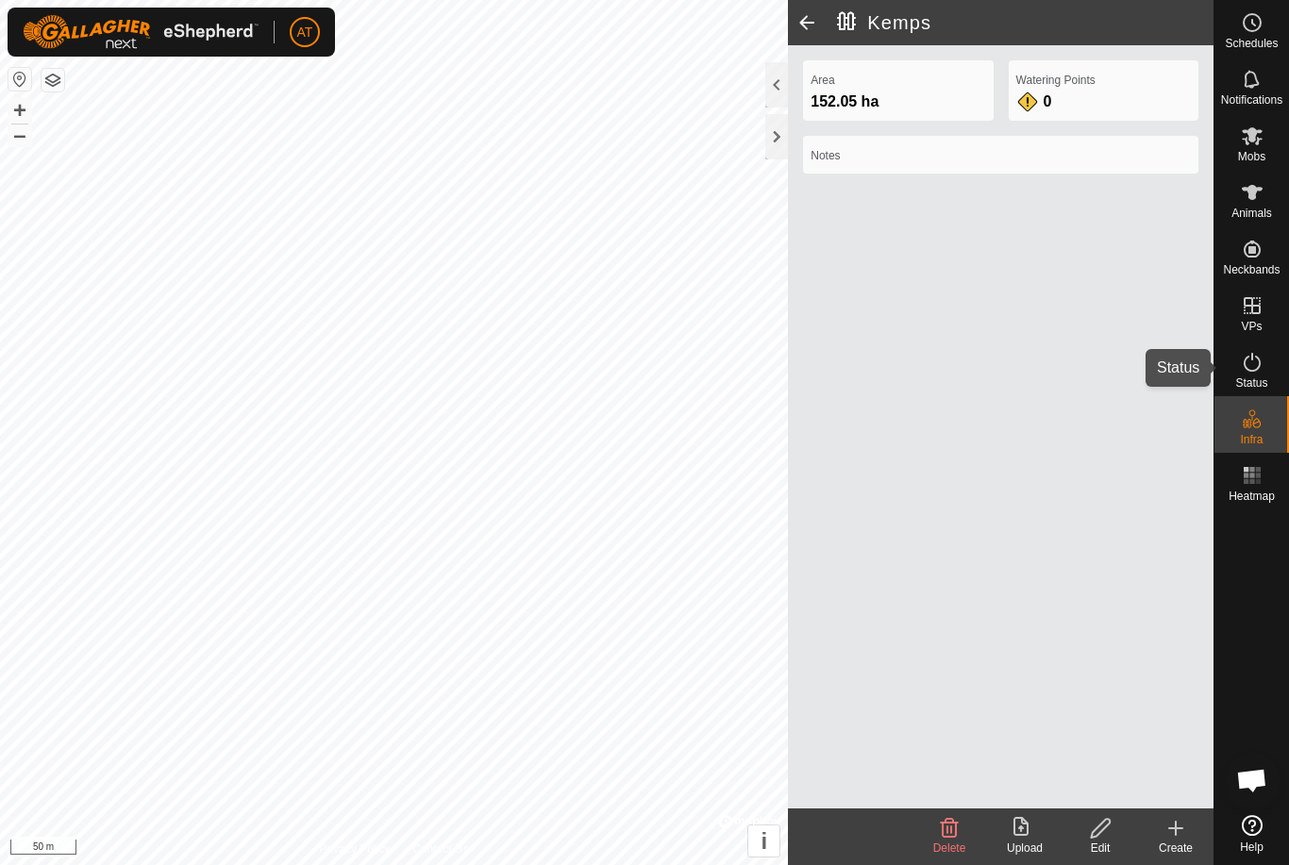
click at [1267, 381] on span "Status" at bounding box center [1251, 382] width 32 height 11
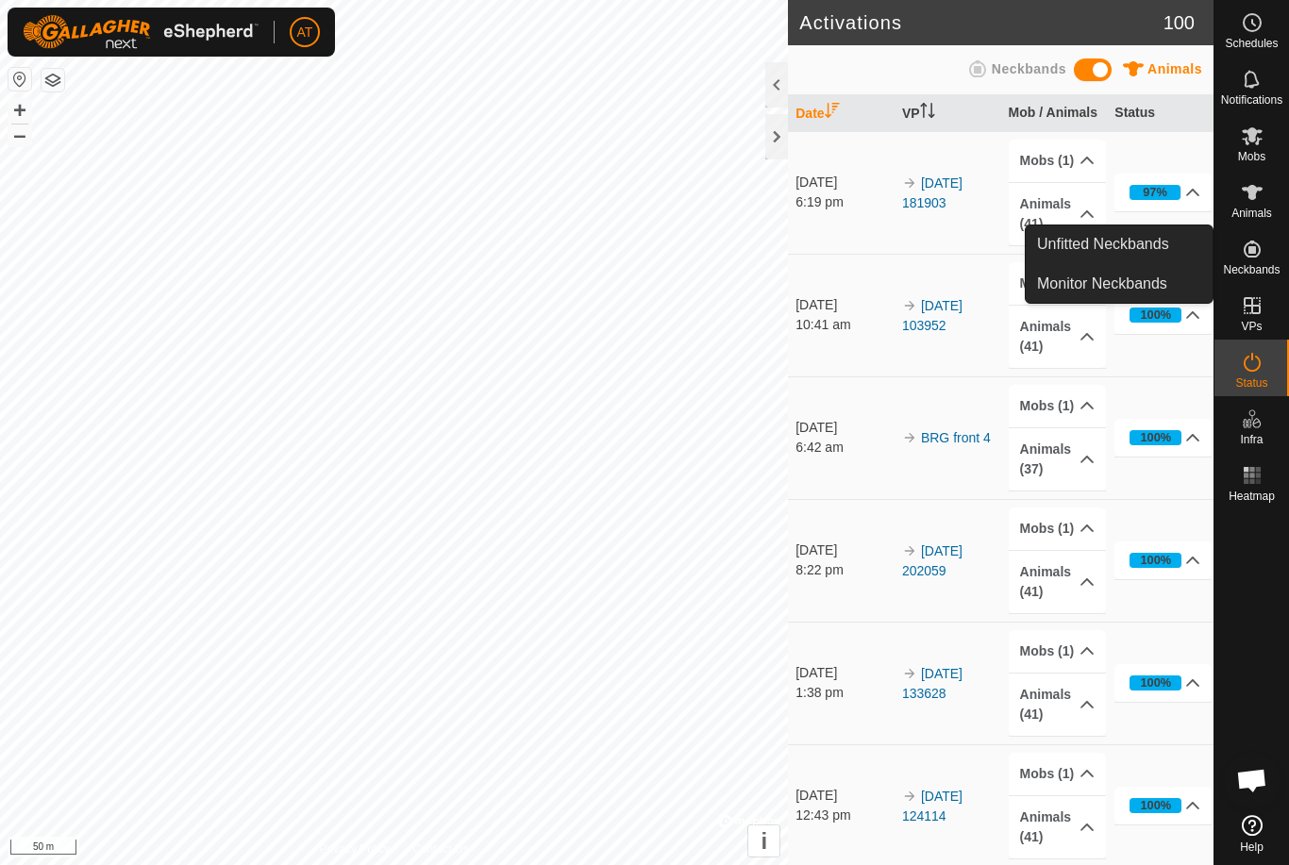
click at [1258, 239] on icon at bounding box center [1252, 249] width 23 height 23
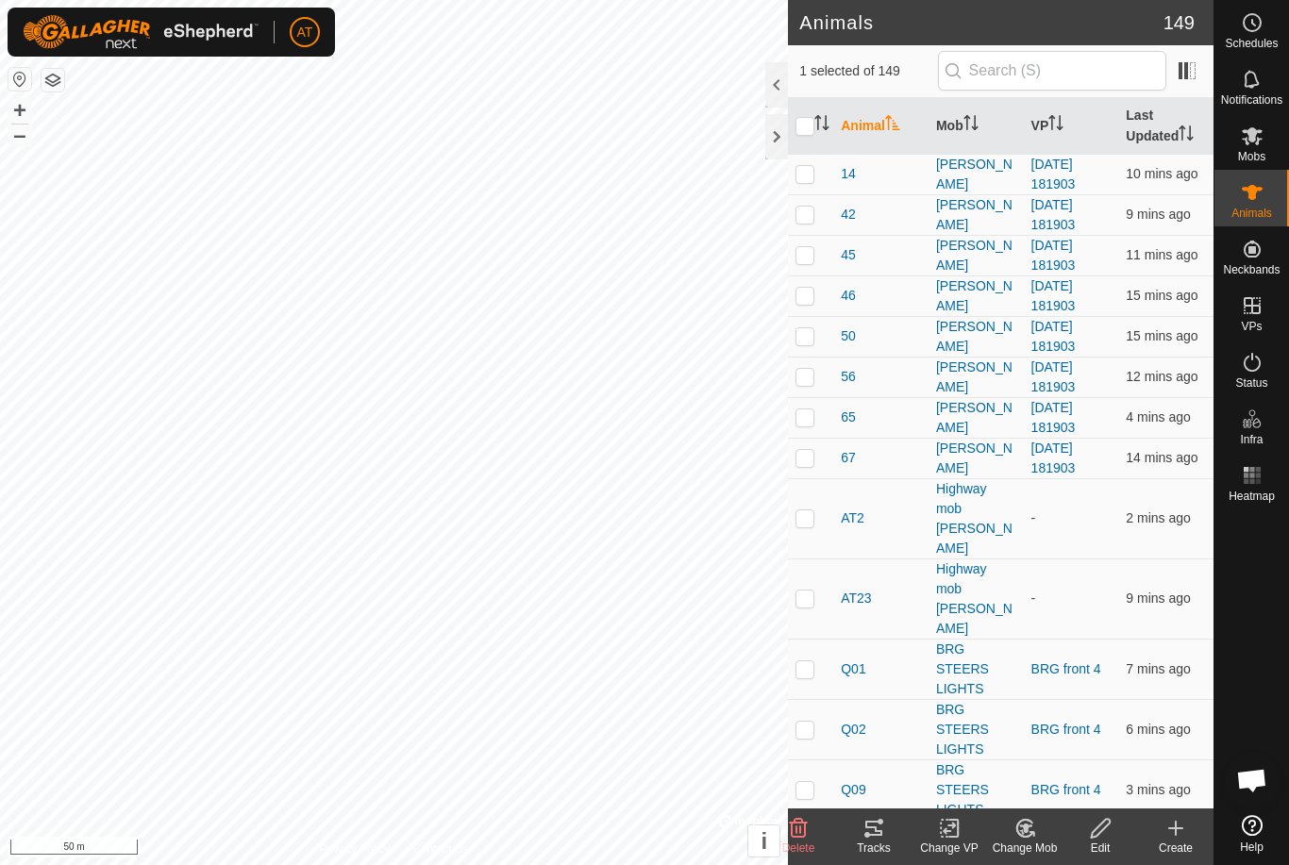
click at [1030, 833] on icon at bounding box center [1031, 834] width 4 height 4
click at [1079, 751] on span "Choose Mob..." at bounding box center [1078, 747] width 98 height 23
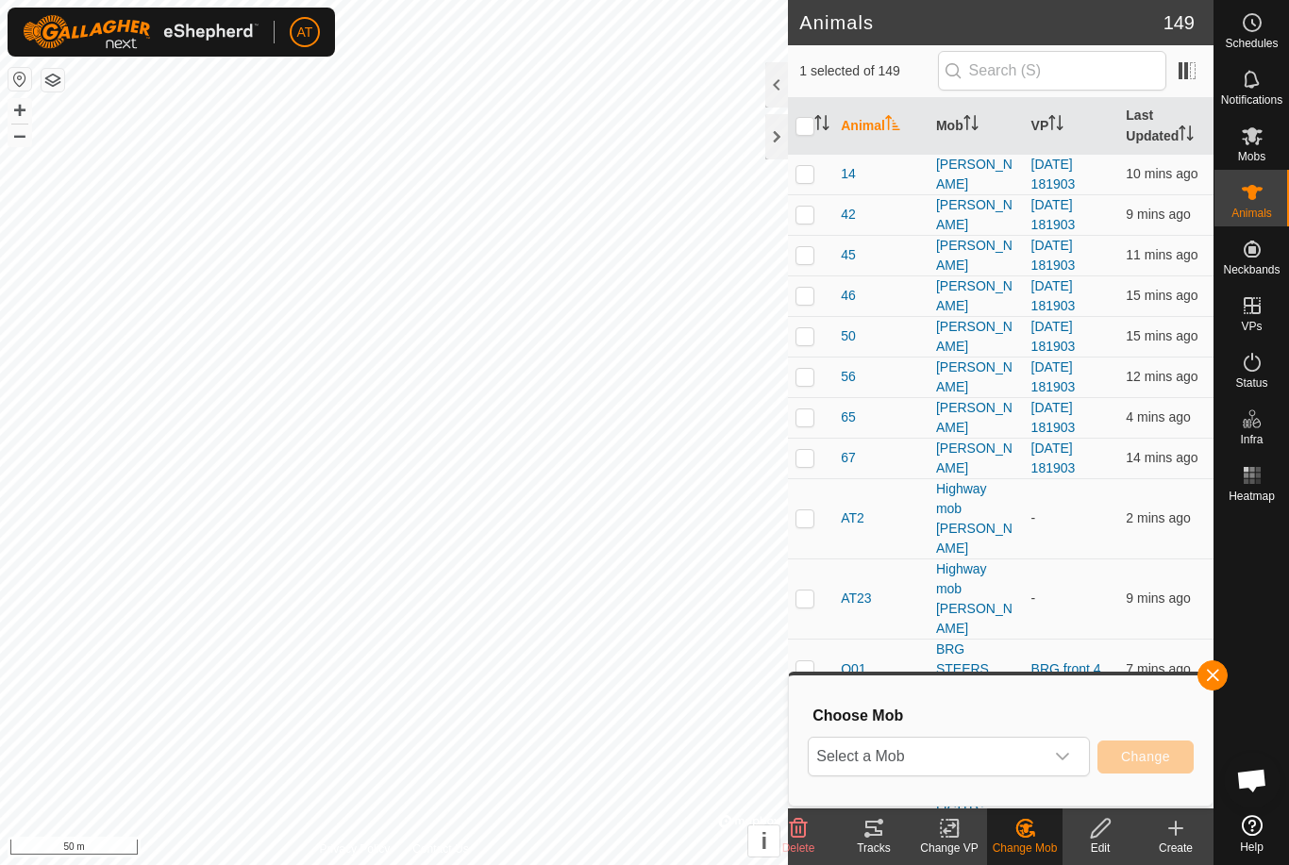
click at [987, 754] on span "Select a Mob" at bounding box center [926, 757] width 235 height 38
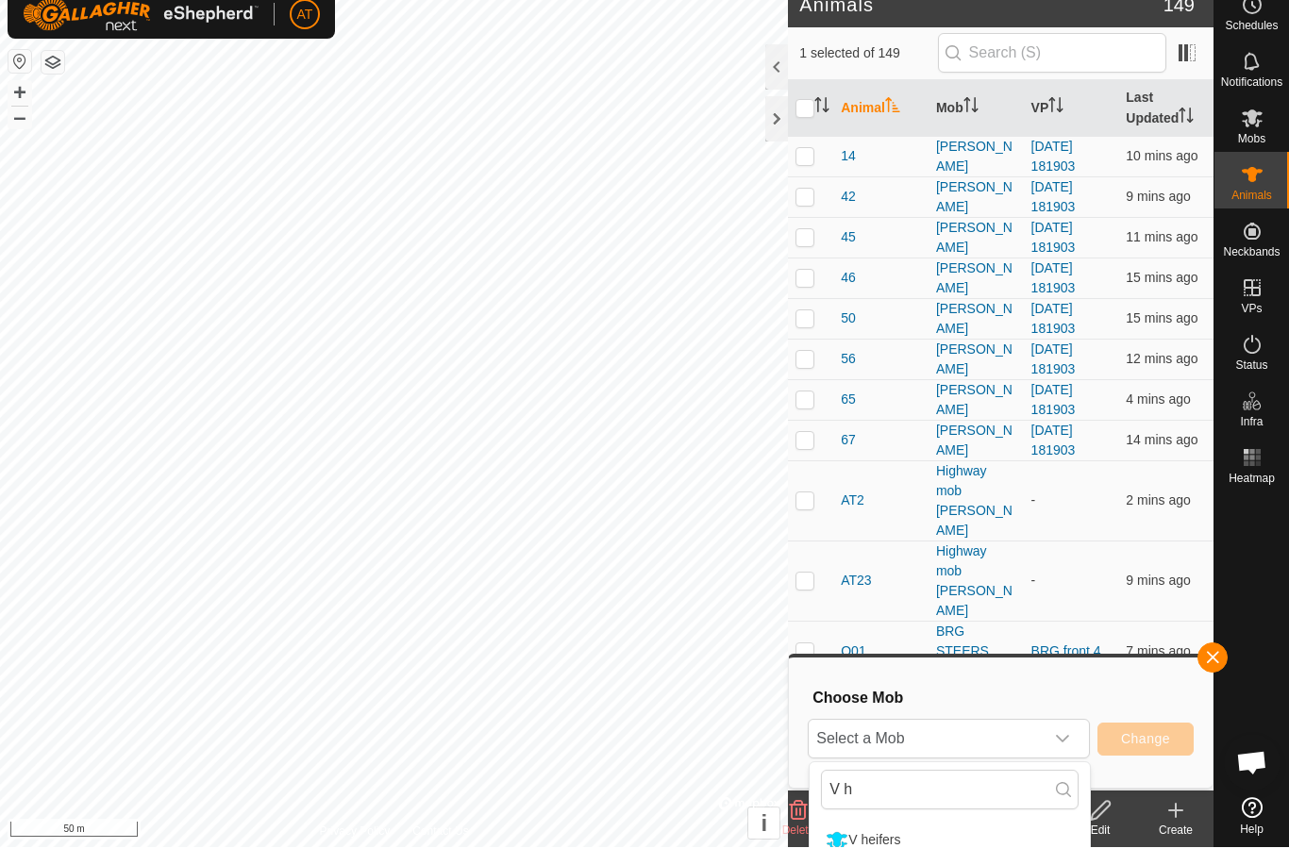
scroll to position [18, 0]
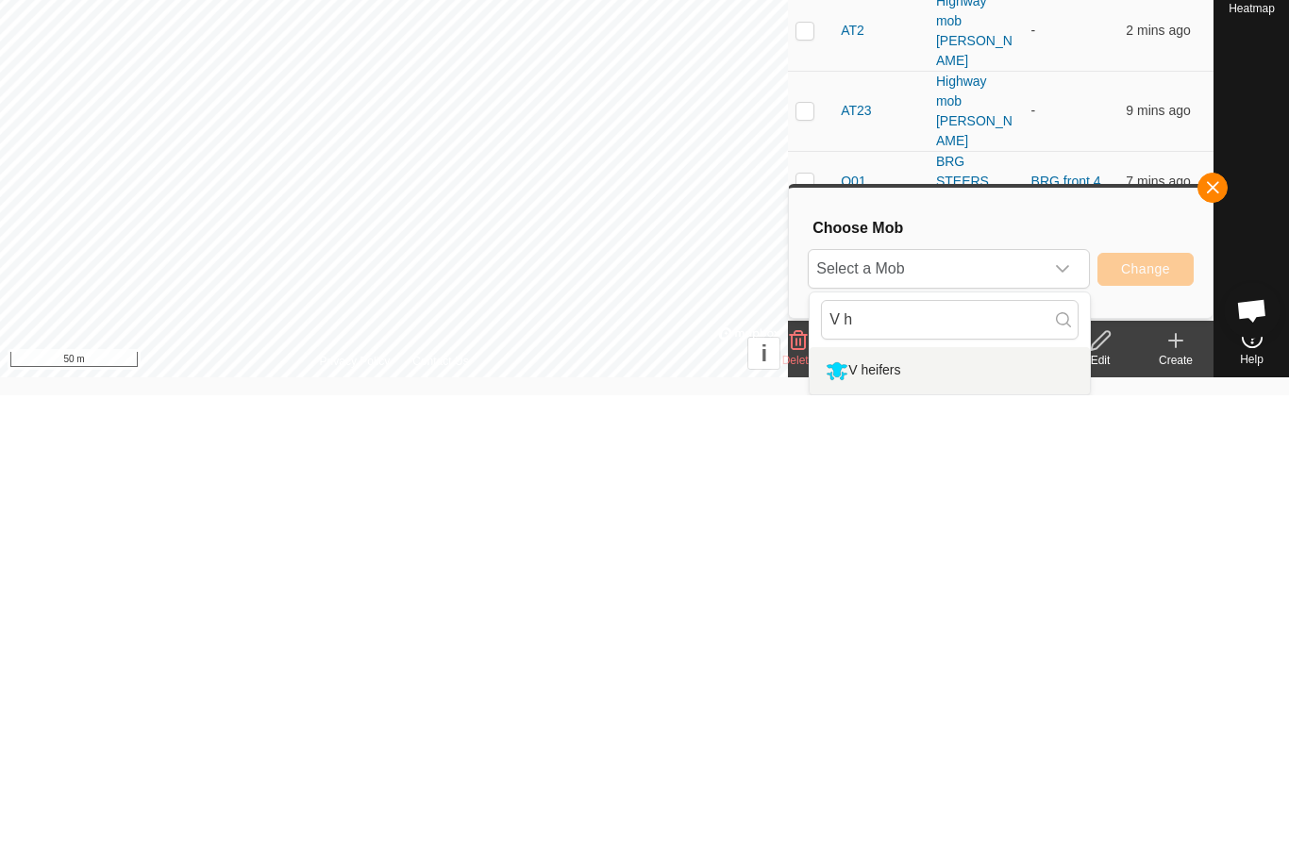
type input "V h"
click at [933, 817] on li "V heifers" at bounding box center [950, 840] width 280 height 47
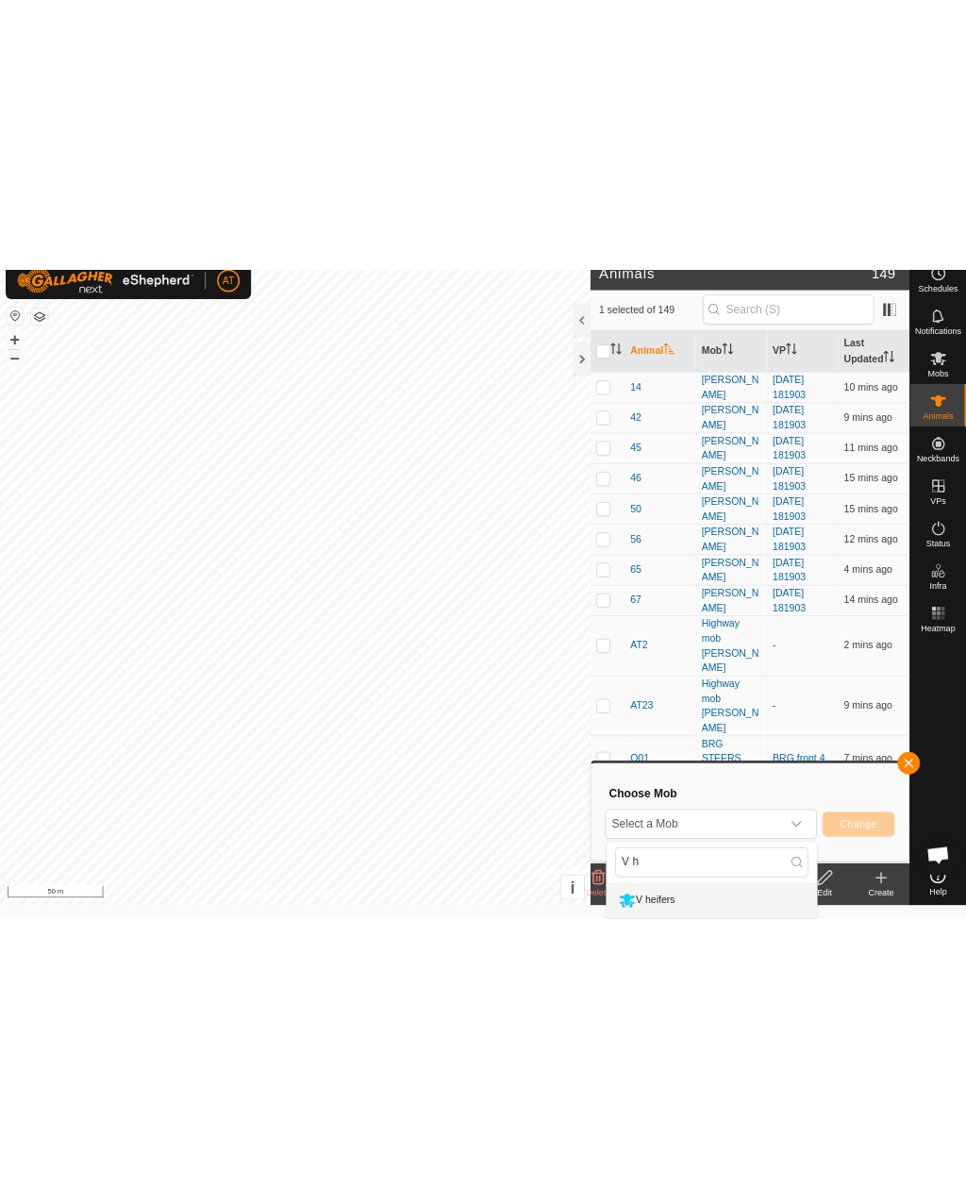
scroll to position [0, 0]
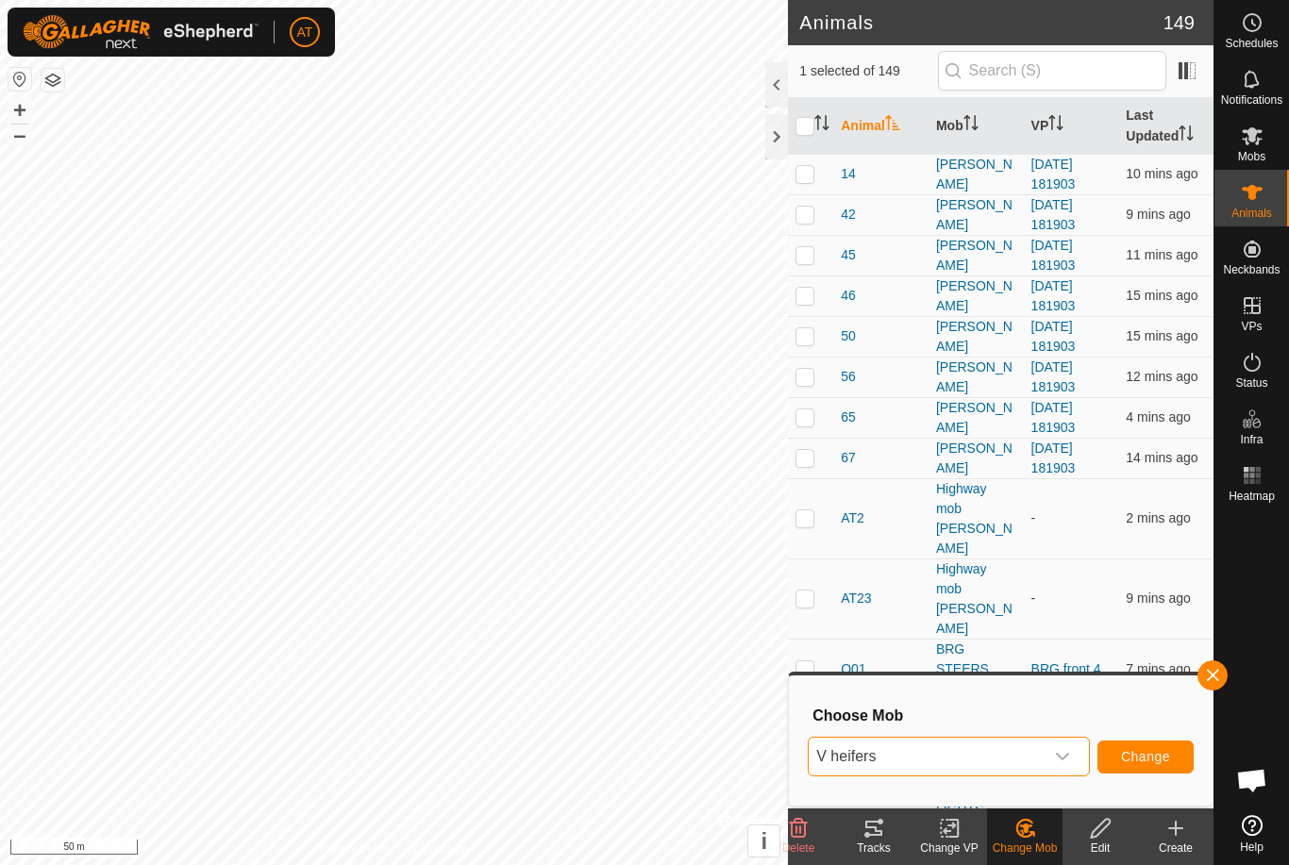
click at [1153, 759] on span "Change" at bounding box center [1145, 756] width 49 height 15
checkbox input "false"
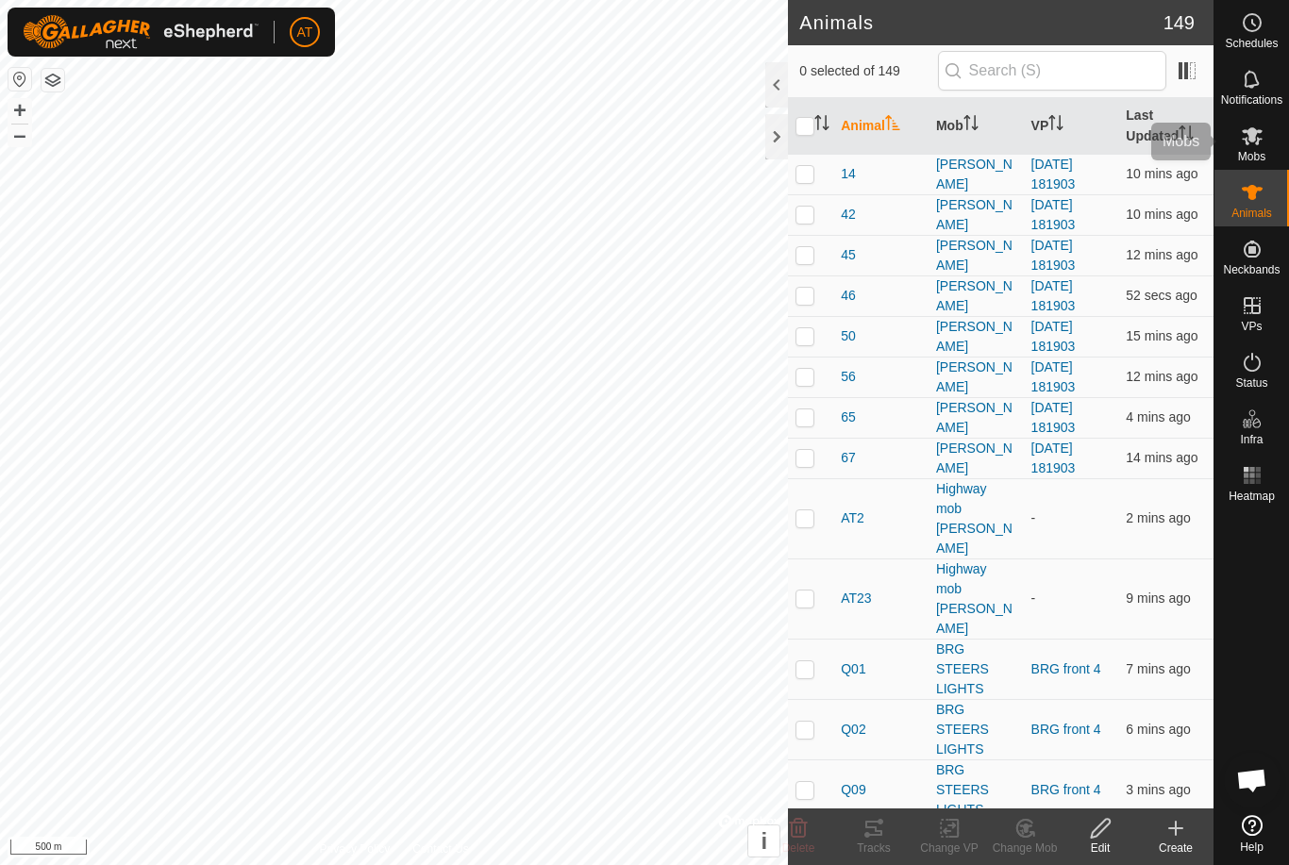
click at [1261, 142] on icon at bounding box center [1252, 136] width 23 height 23
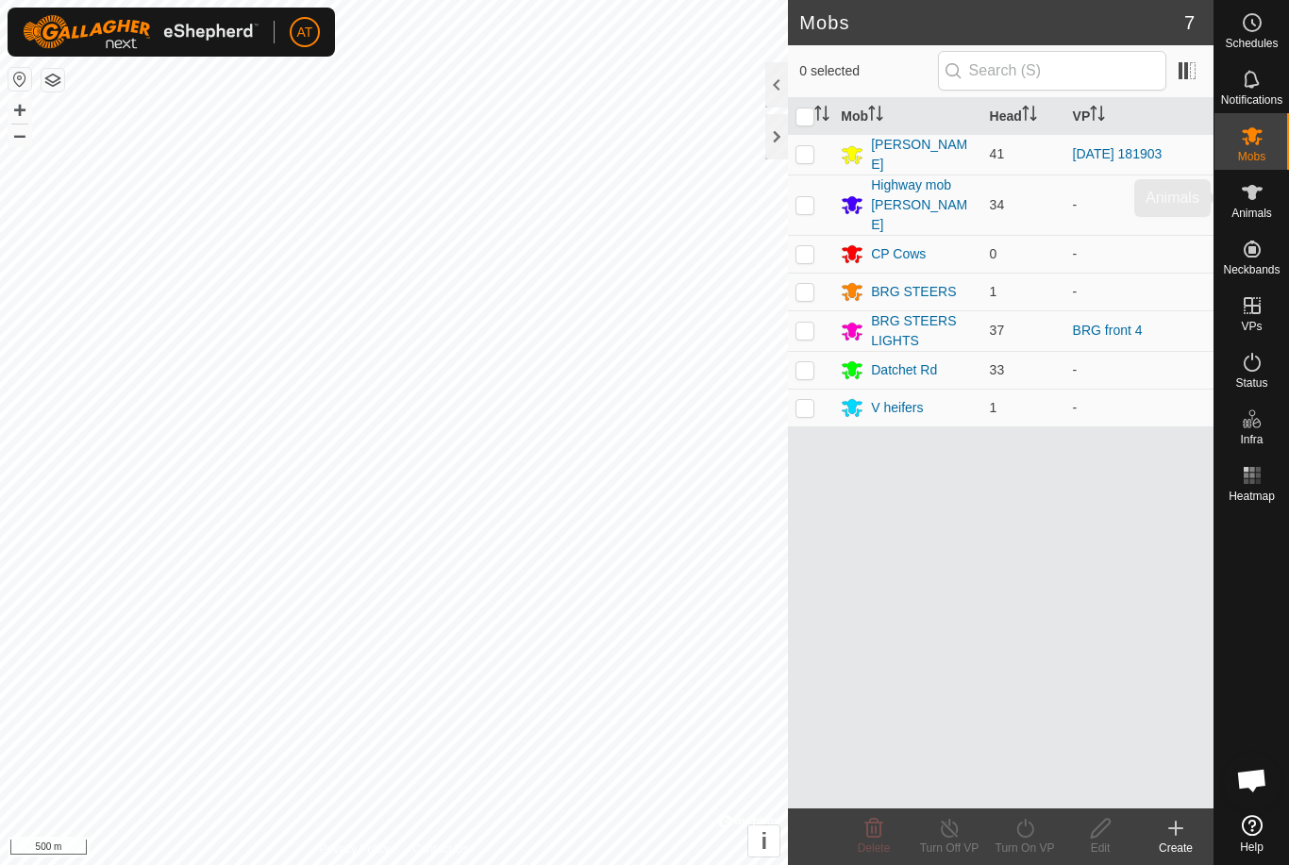
click at [1279, 197] on div "Animals" at bounding box center [1251, 198] width 75 height 57
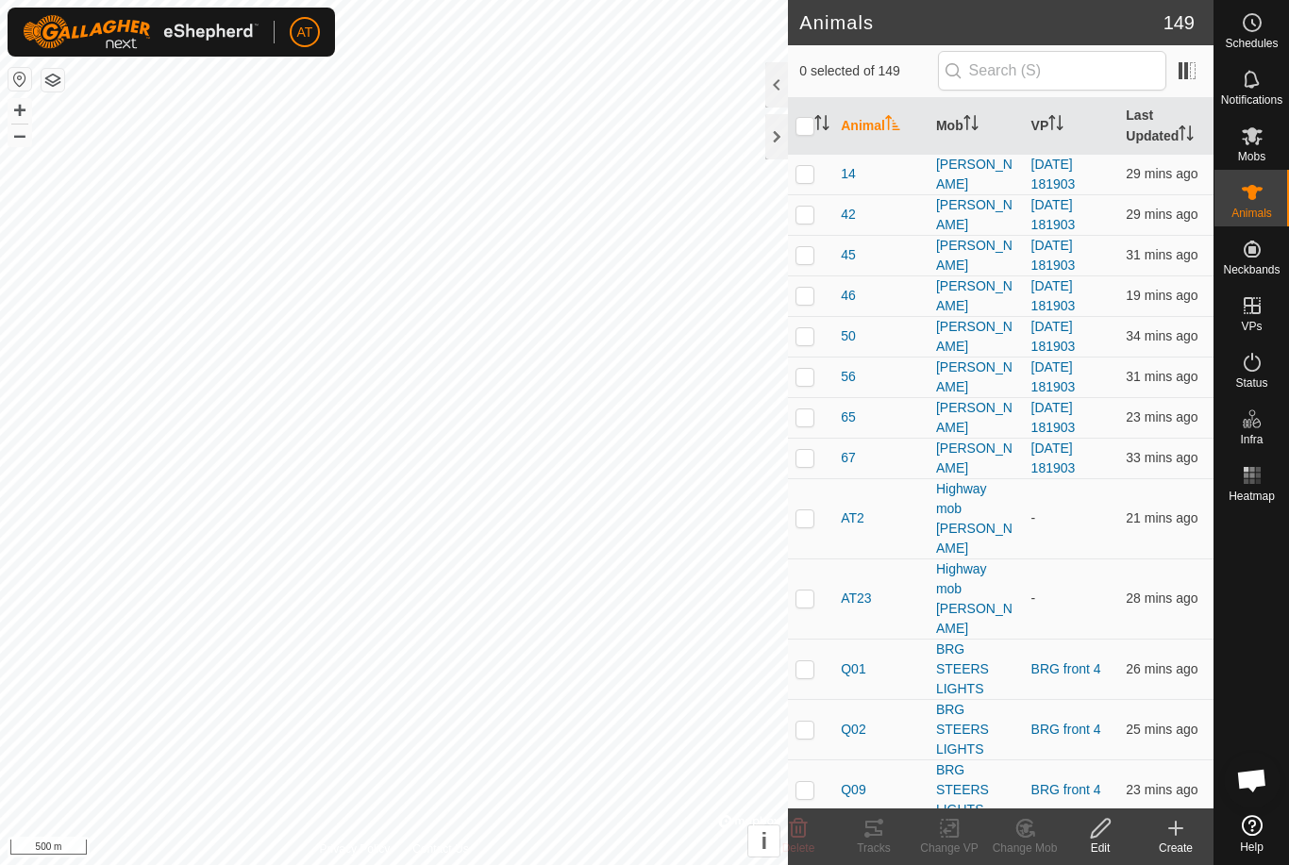
click at [1185, 847] on div "Create" at bounding box center [1175, 848] width 75 height 17
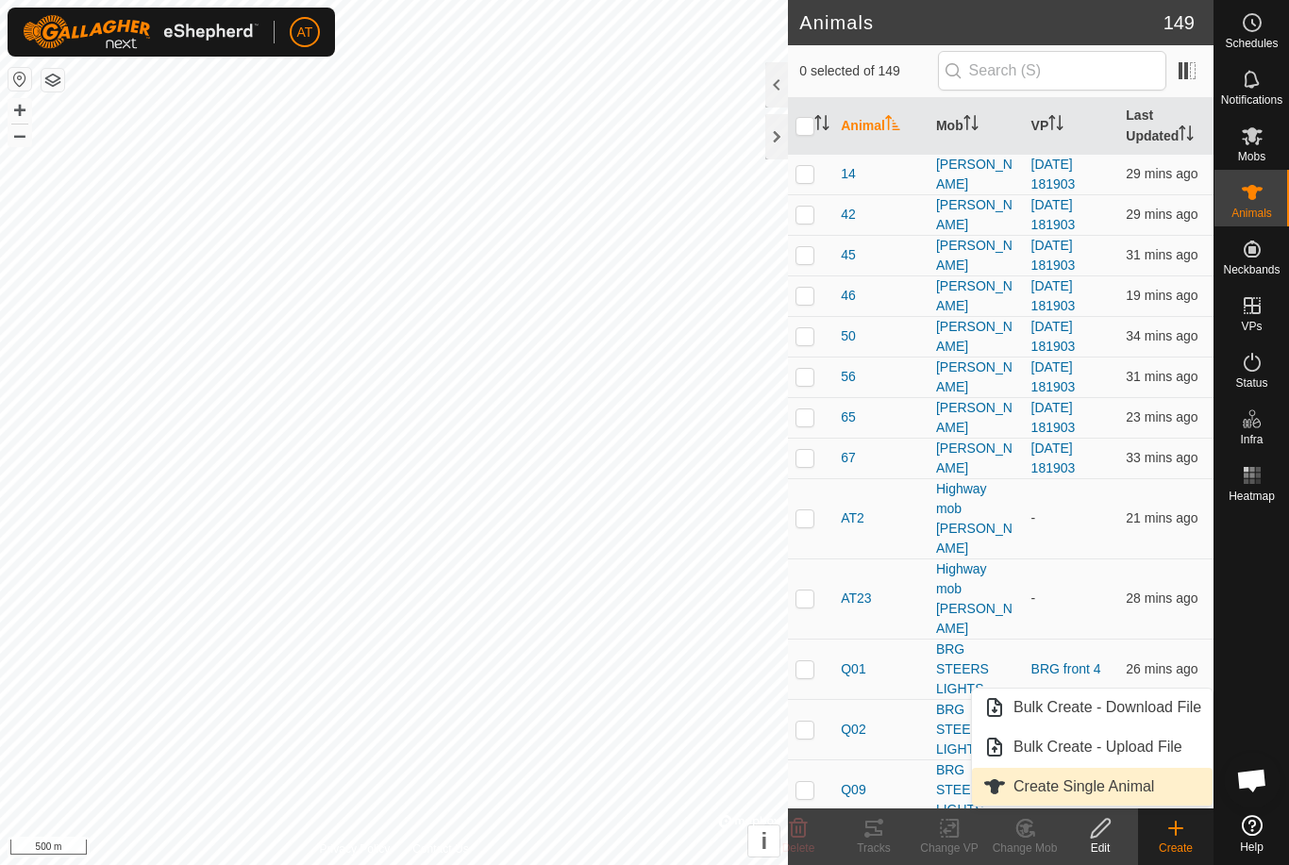
click at [1107, 785] on span "Create Single Animal" at bounding box center [1083, 787] width 141 height 23
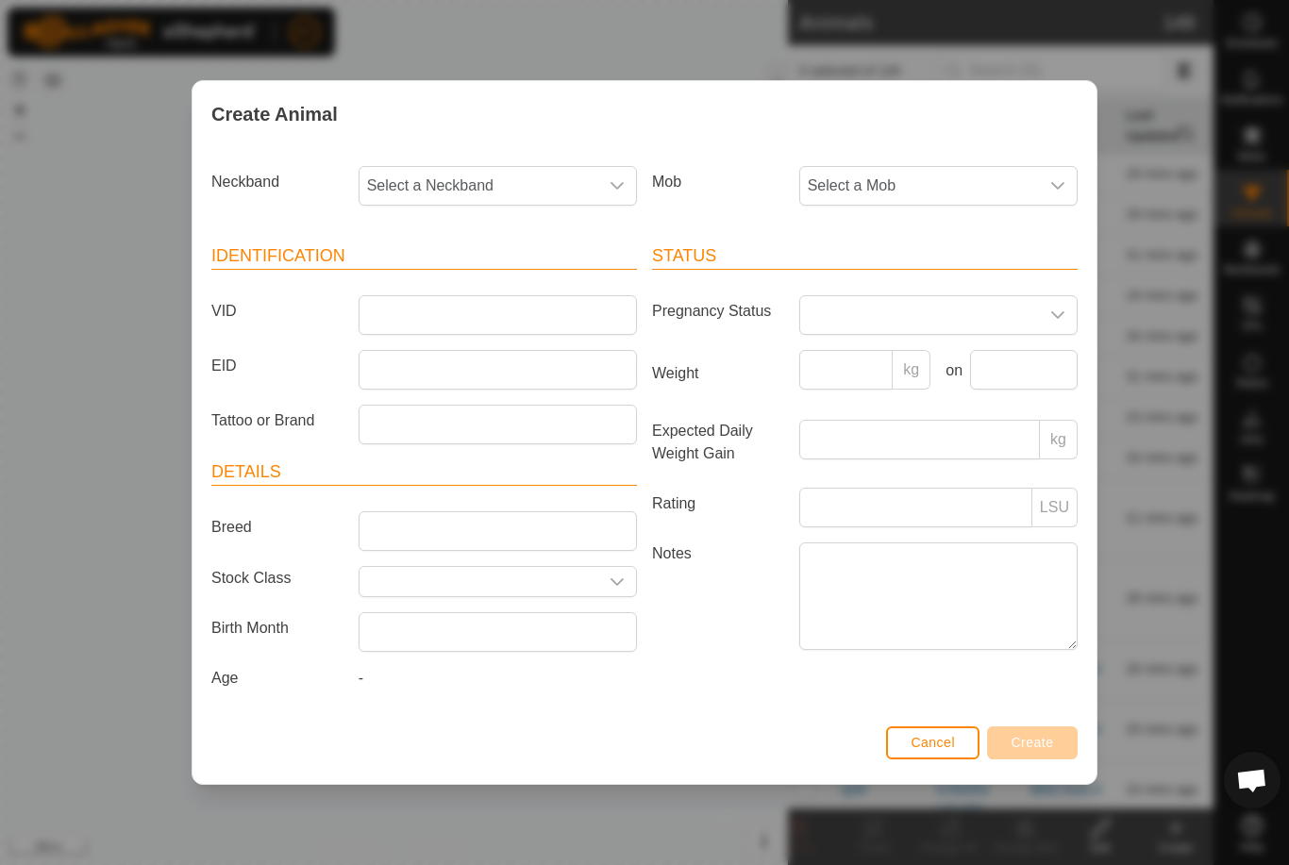
click at [586, 192] on span "Select a Neckband" at bounding box center [478, 186] width 239 height 38
type input "1"
click at [558, 167] on span "Select a Neckband" at bounding box center [478, 186] width 239 height 38
click at [493, 185] on span "Select a Neckband" at bounding box center [478, 186] width 239 height 38
type input "1"
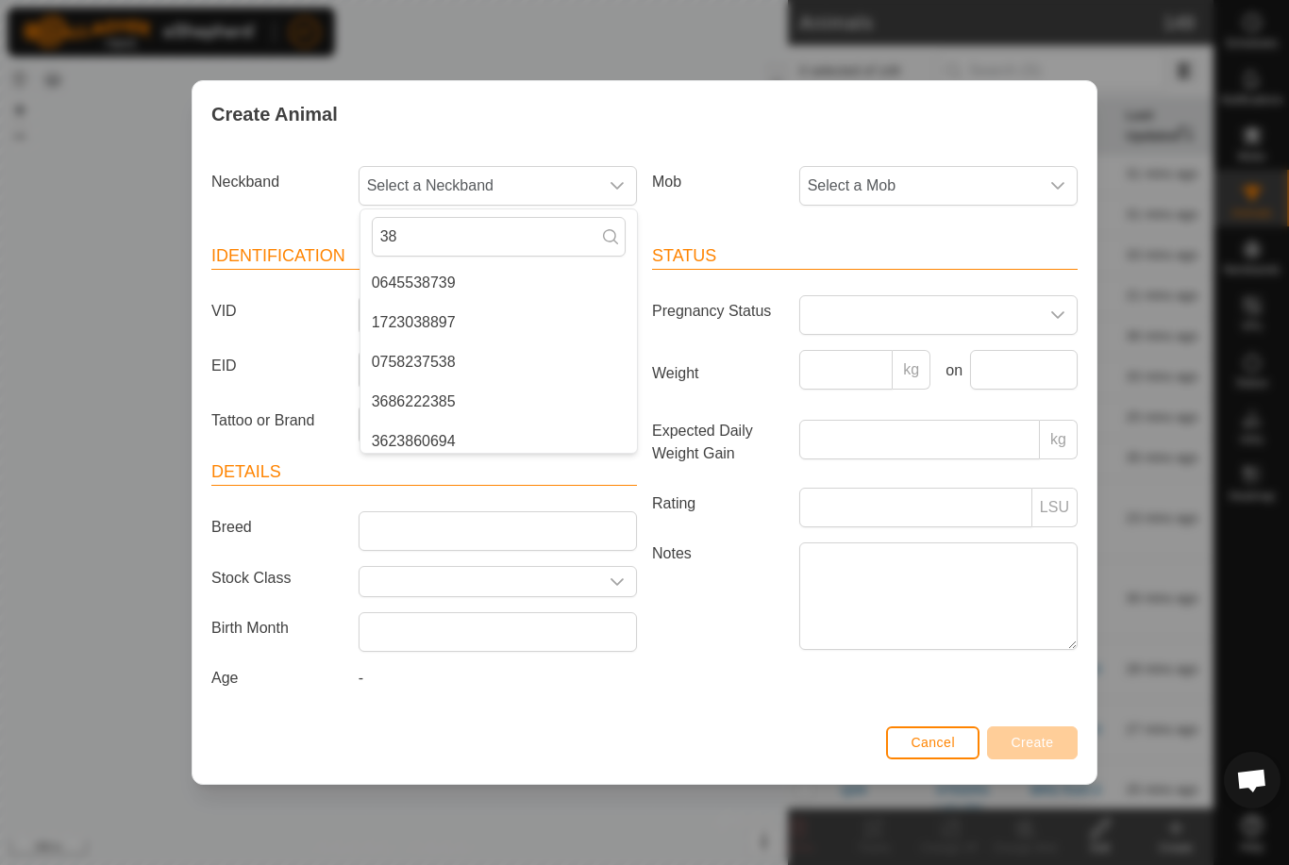
type input "389"
